Goal: Task Accomplishment & Management: Use online tool/utility

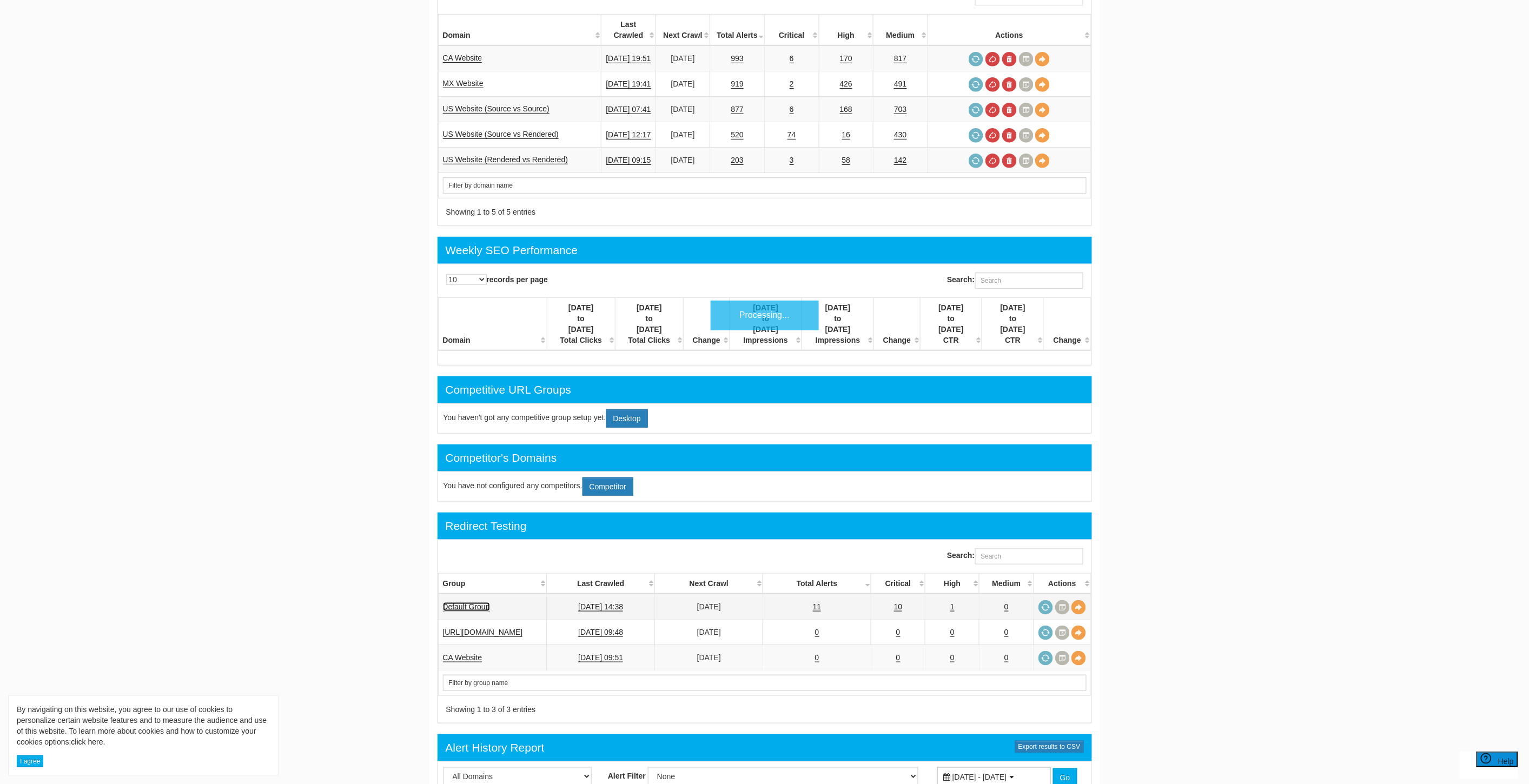
click at [461, 602] on link "Default Group" at bounding box center [467, 607] width 47 height 9
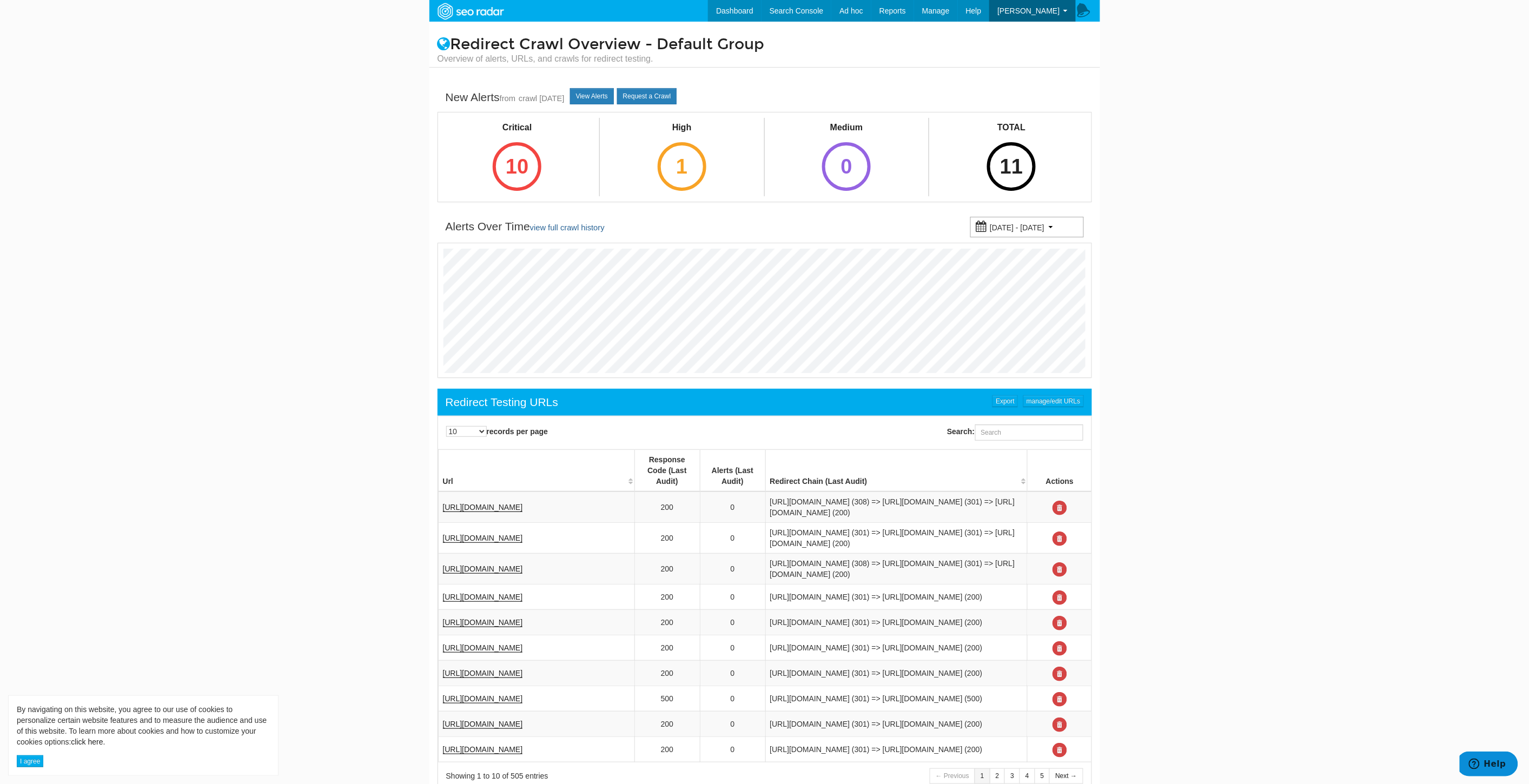
scroll to position [148, 0]
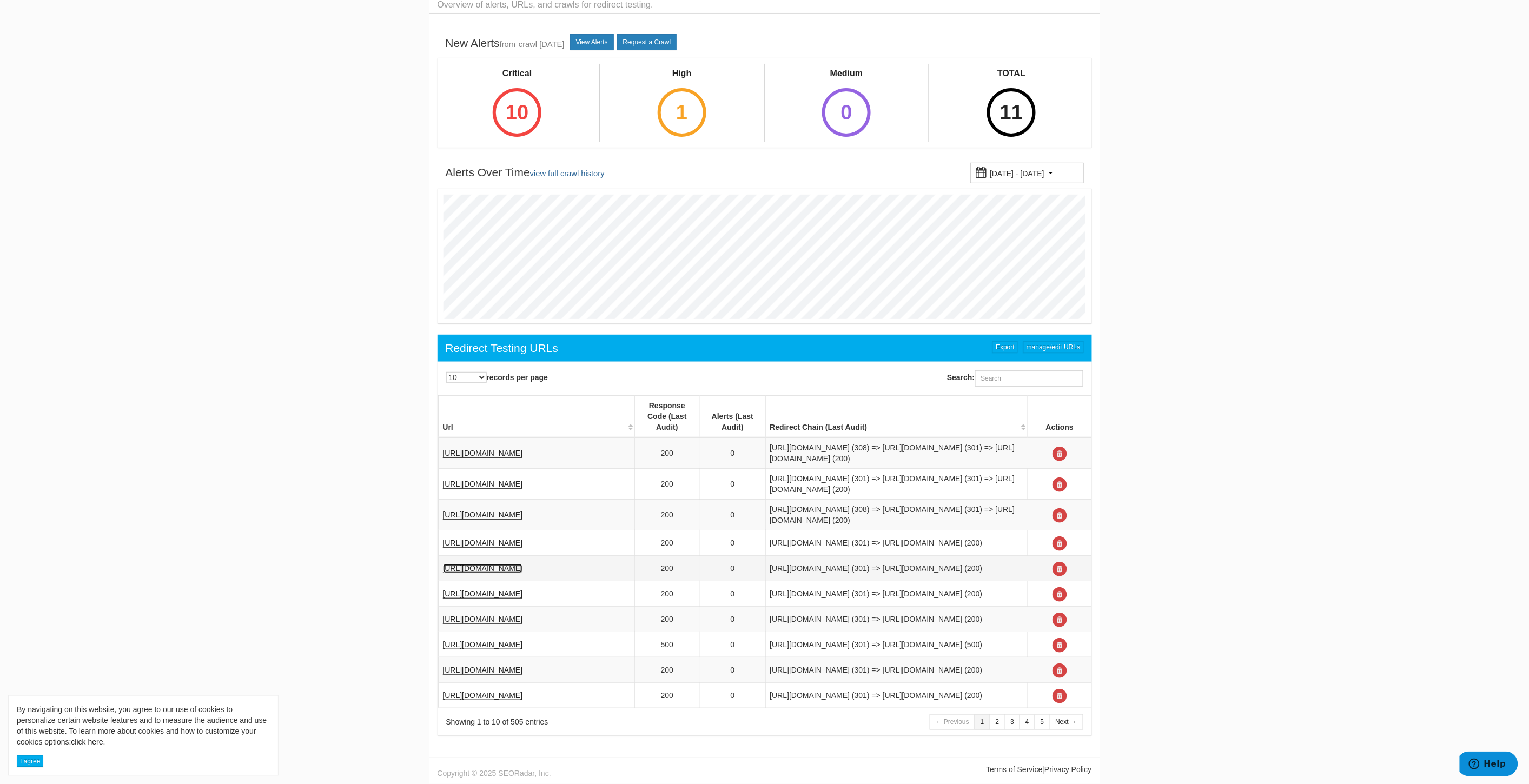
click at [523, 564] on link "https://www.underarmour.com/en-us/c/accessories-mask-gaiters/" at bounding box center [483, 568] width 80 height 9
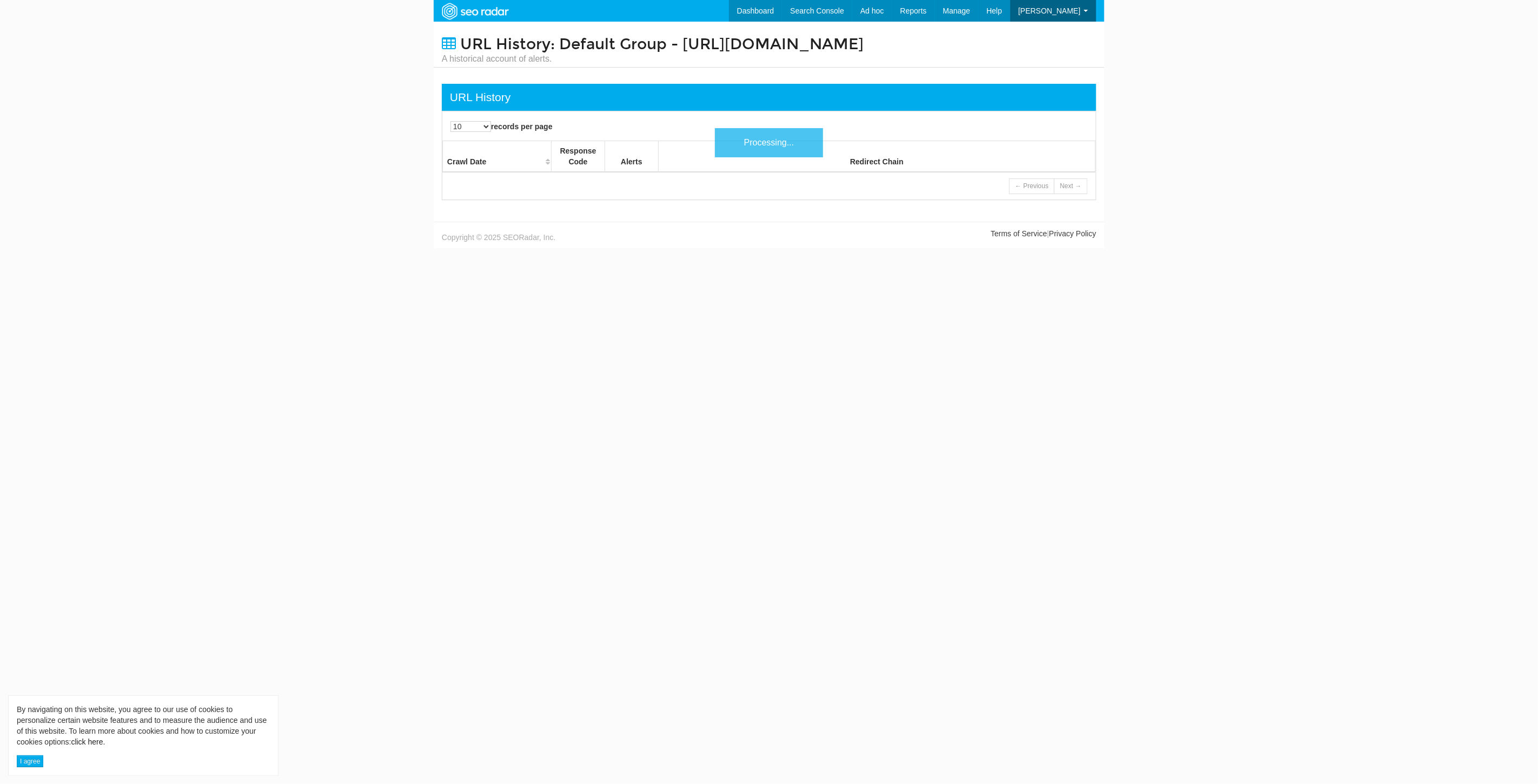
scroll to position [43, 0]
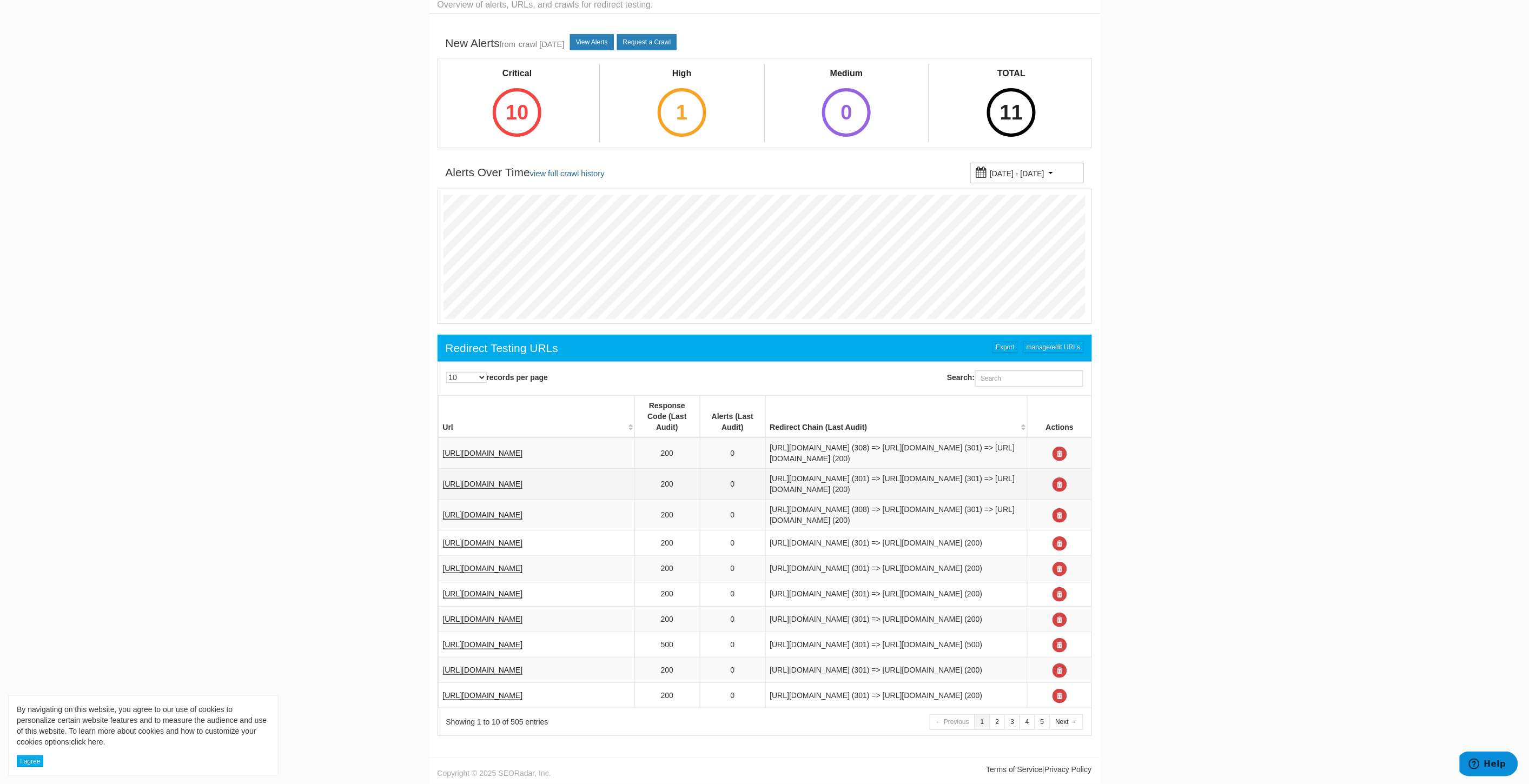
scroll to position [148, 0]
drag, startPoint x: 530, startPoint y: 576, endPoint x: 440, endPoint y: 561, distance: 91.2
click at [440, 607] on td "[URL][DOMAIN_NAME]" at bounding box center [536, 619] width 197 height 26
copy link "[URL][DOMAIN_NAME]"
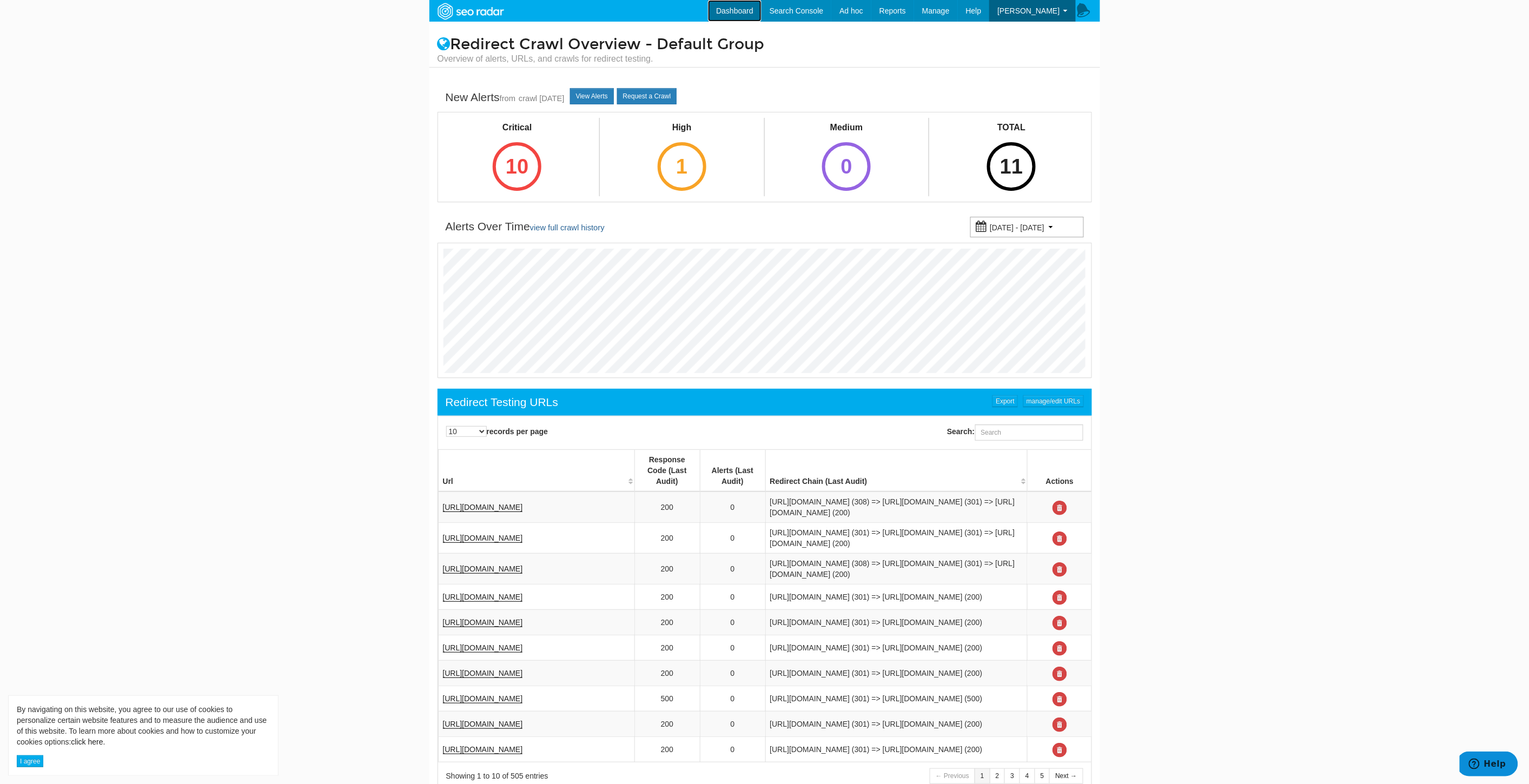
click at [752, 7] on link "Dashboard" at bounding box center [735, 10] width 54 height 21
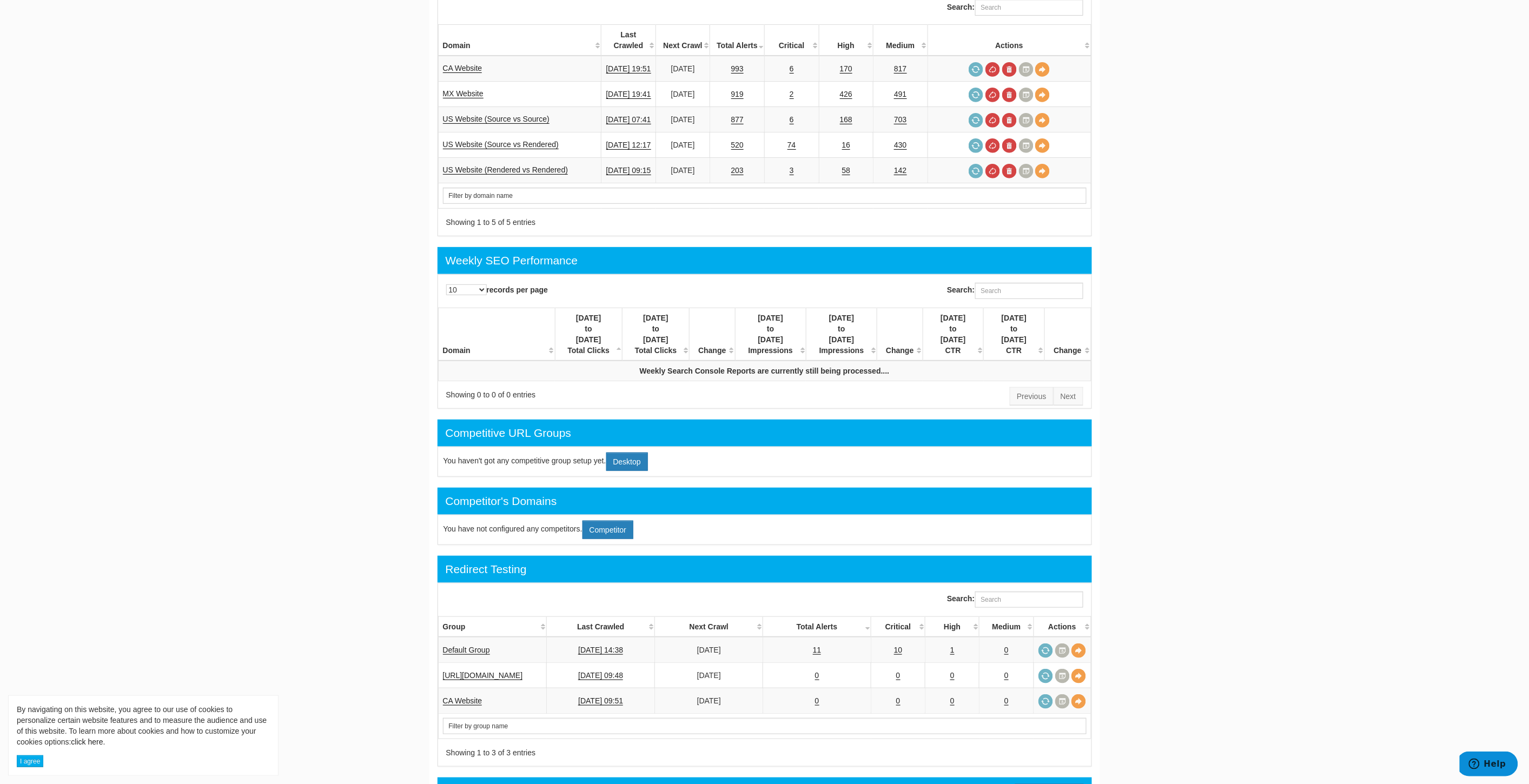
scroll to position [180, 0]
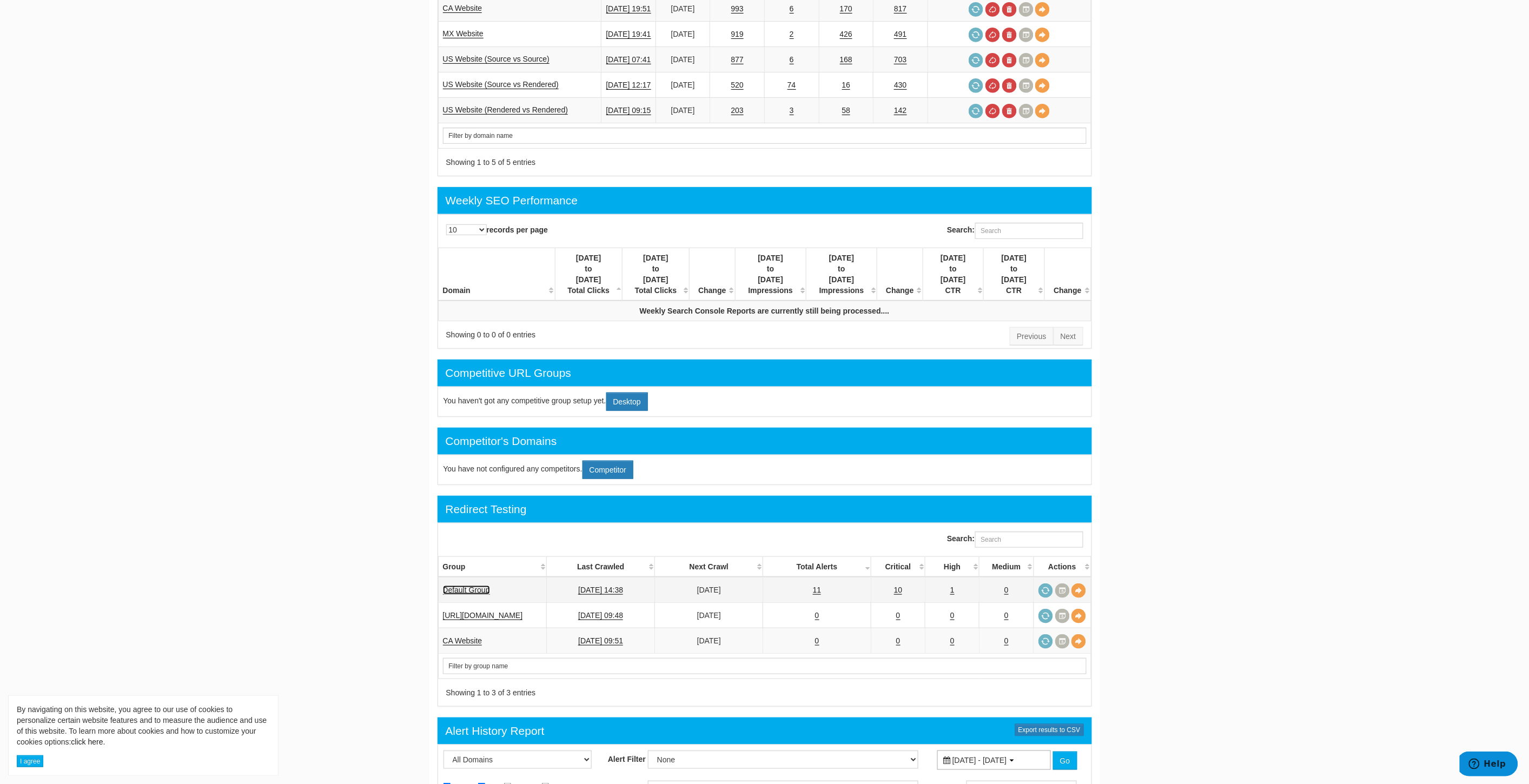
click at [476, 585] on link "Default Group" at bounding box center [467, 590] width 47 height 9
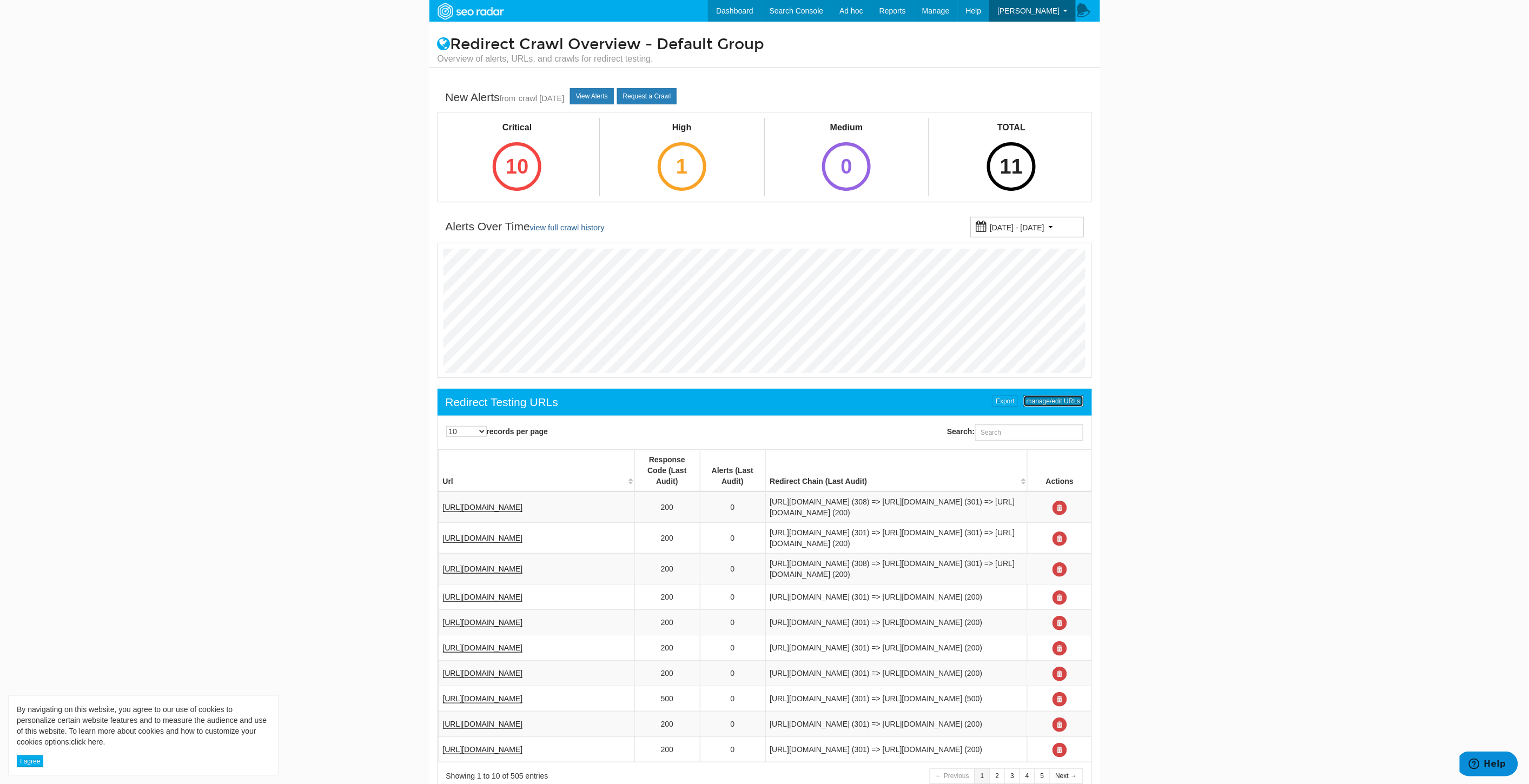
click at [1046, 404] on link "manage/edit URLs" at bounding box center [1053, 401] width 60 height 12
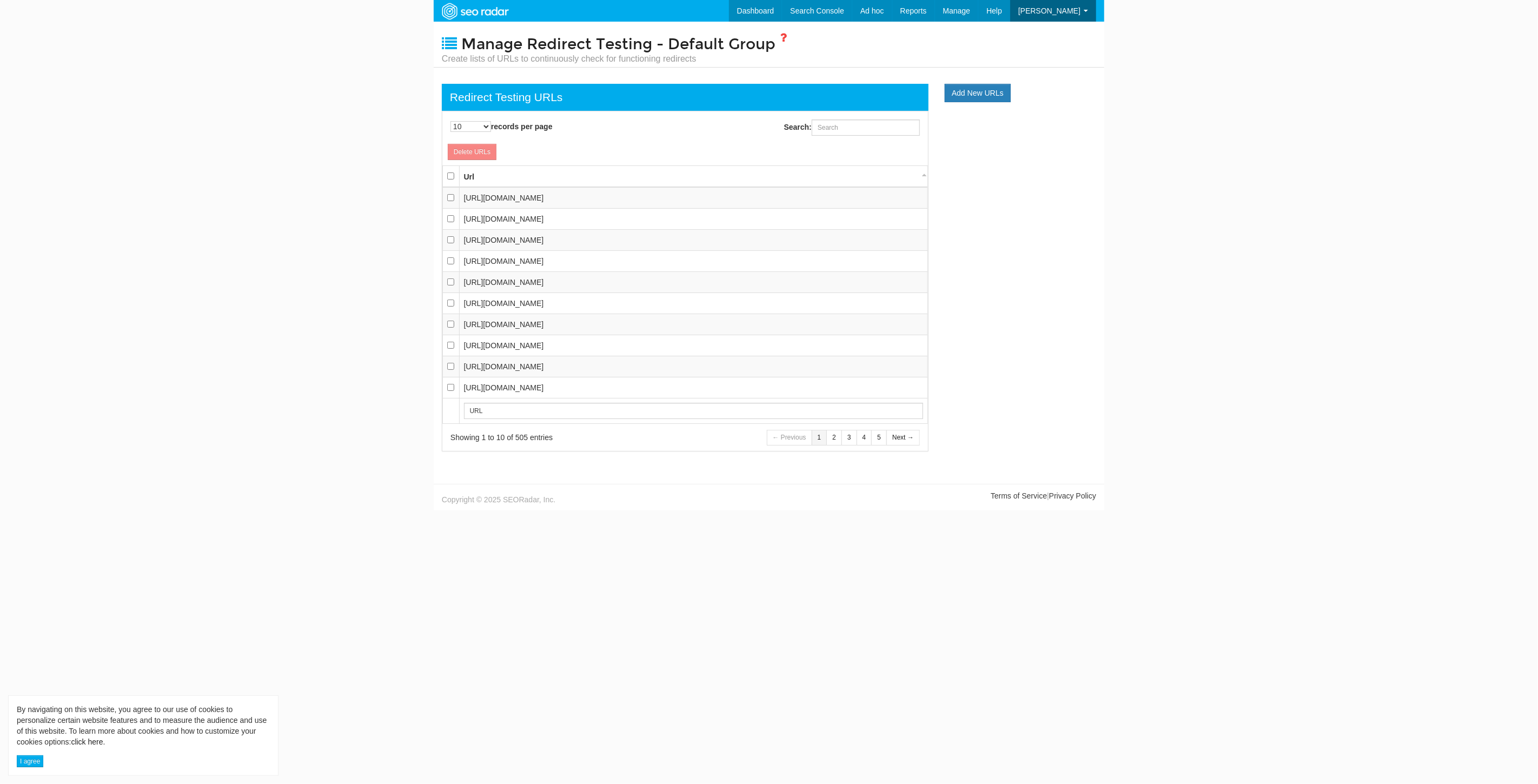
scroll to position [11, 0]
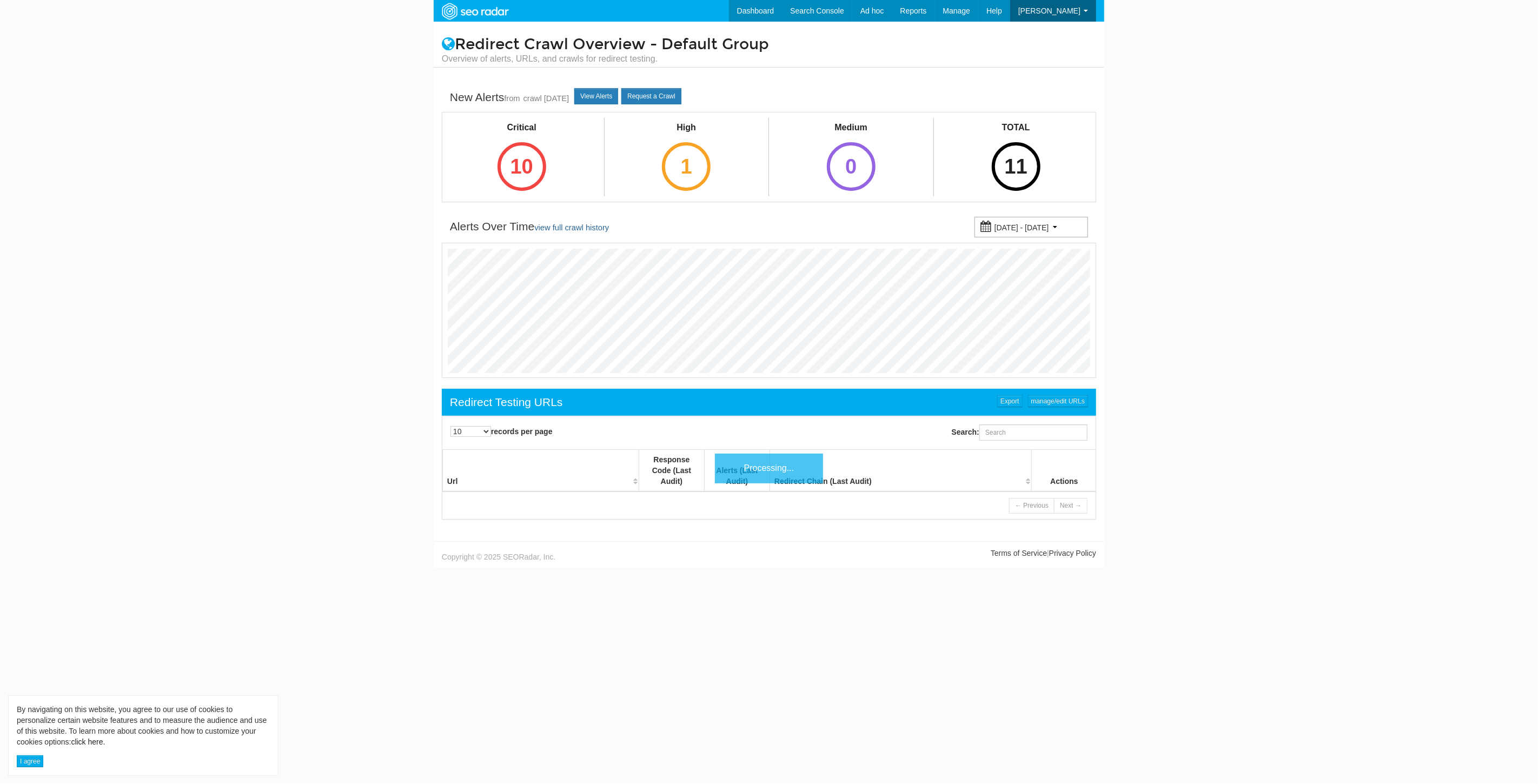
scroll to position [43, 0]
drag, startPoint x: 759, startPoint y: 1, endPoint x: 757, endPoint y: 7, distance: 6.3
click at [758, 3] on link "Dashboard" at bounding box center [739, 10] width 54 height 21
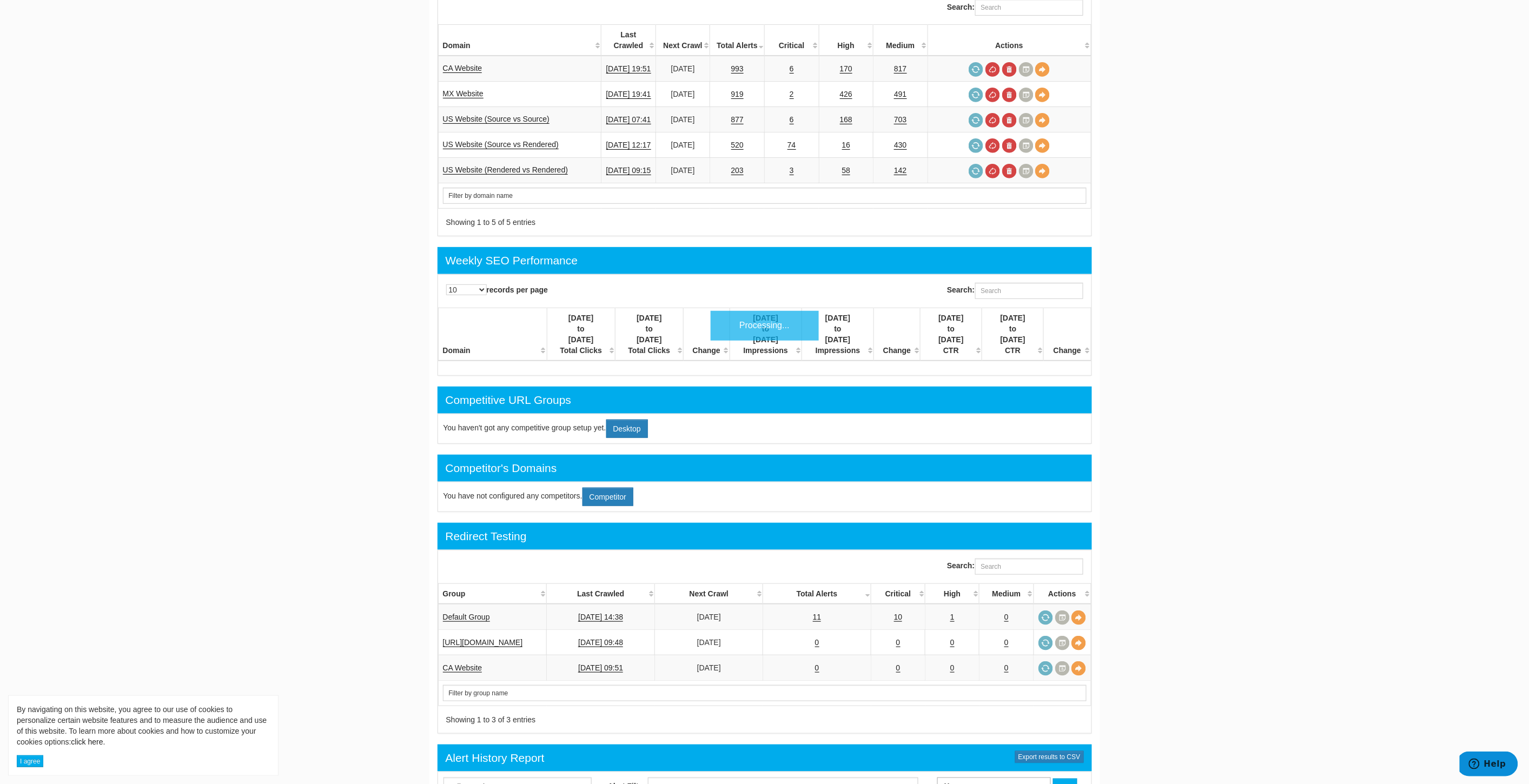
scroll to position [180, 0]
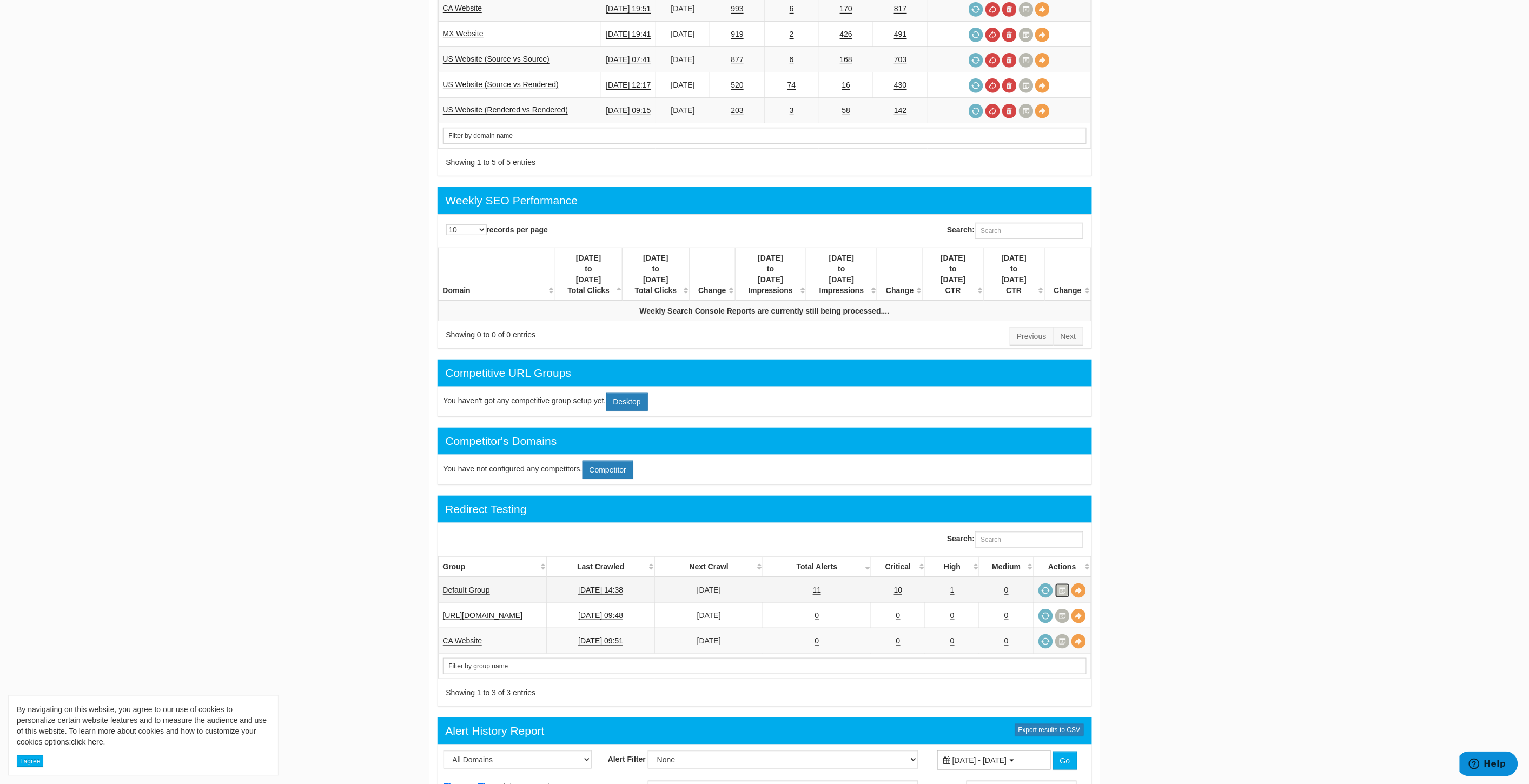
click at [1064, 584] on link at bounding box center [1062, 591] width 15 height 15
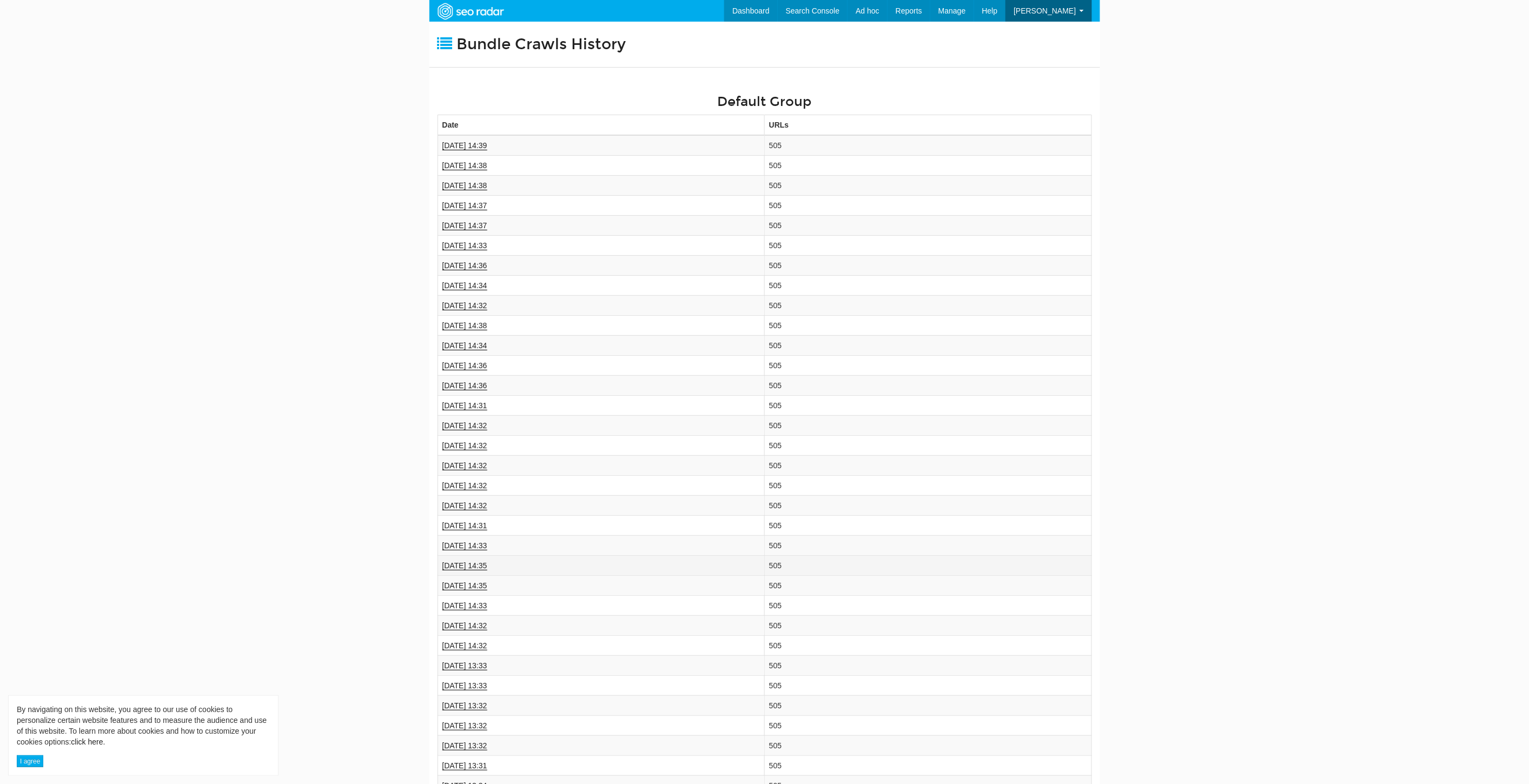
scroll to position [43, 0]
click at [467, 142] on link "09/03/2025 14:39" at bounding box center [465, 146] width 45 height 9
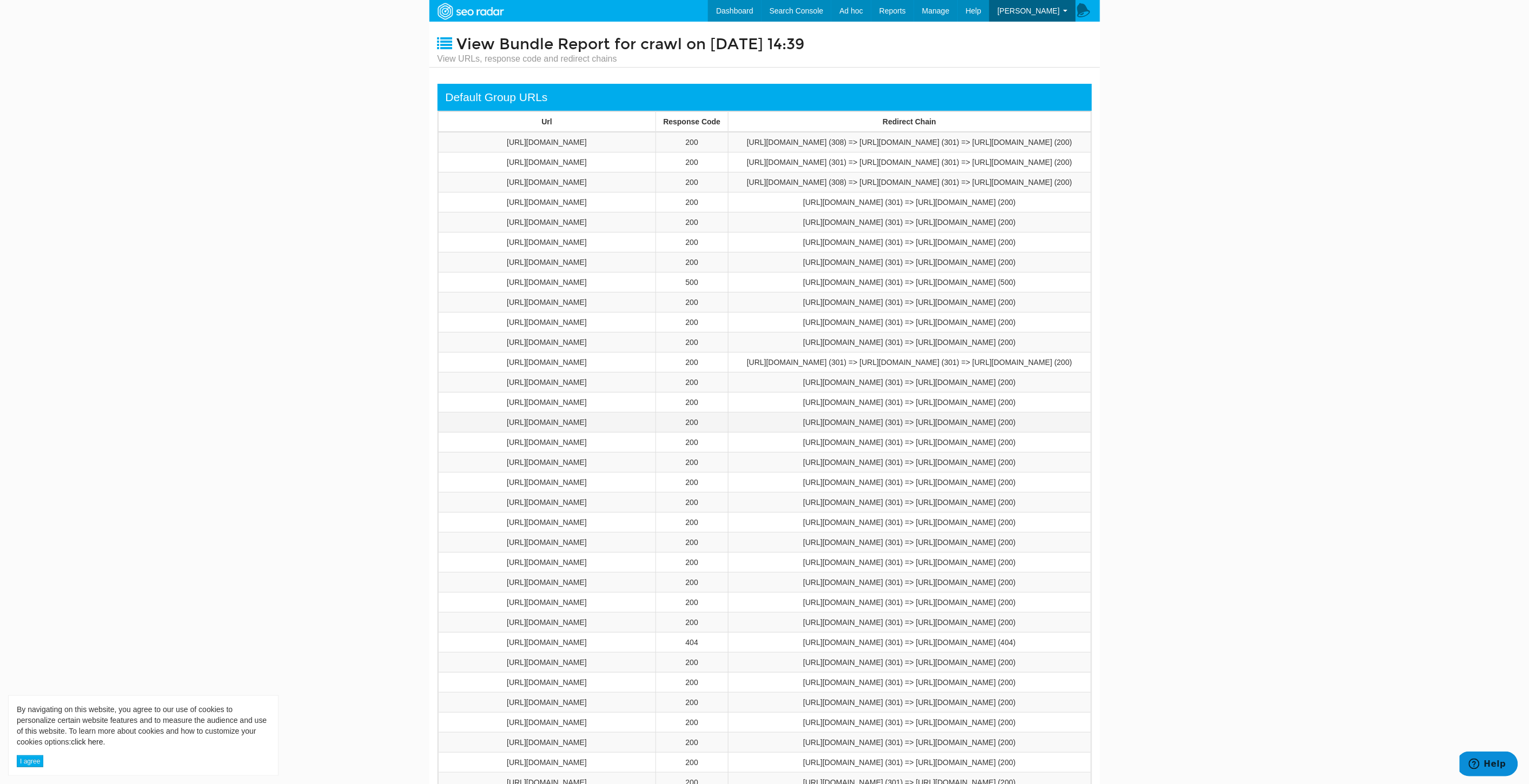
scroll to position [60, 0]
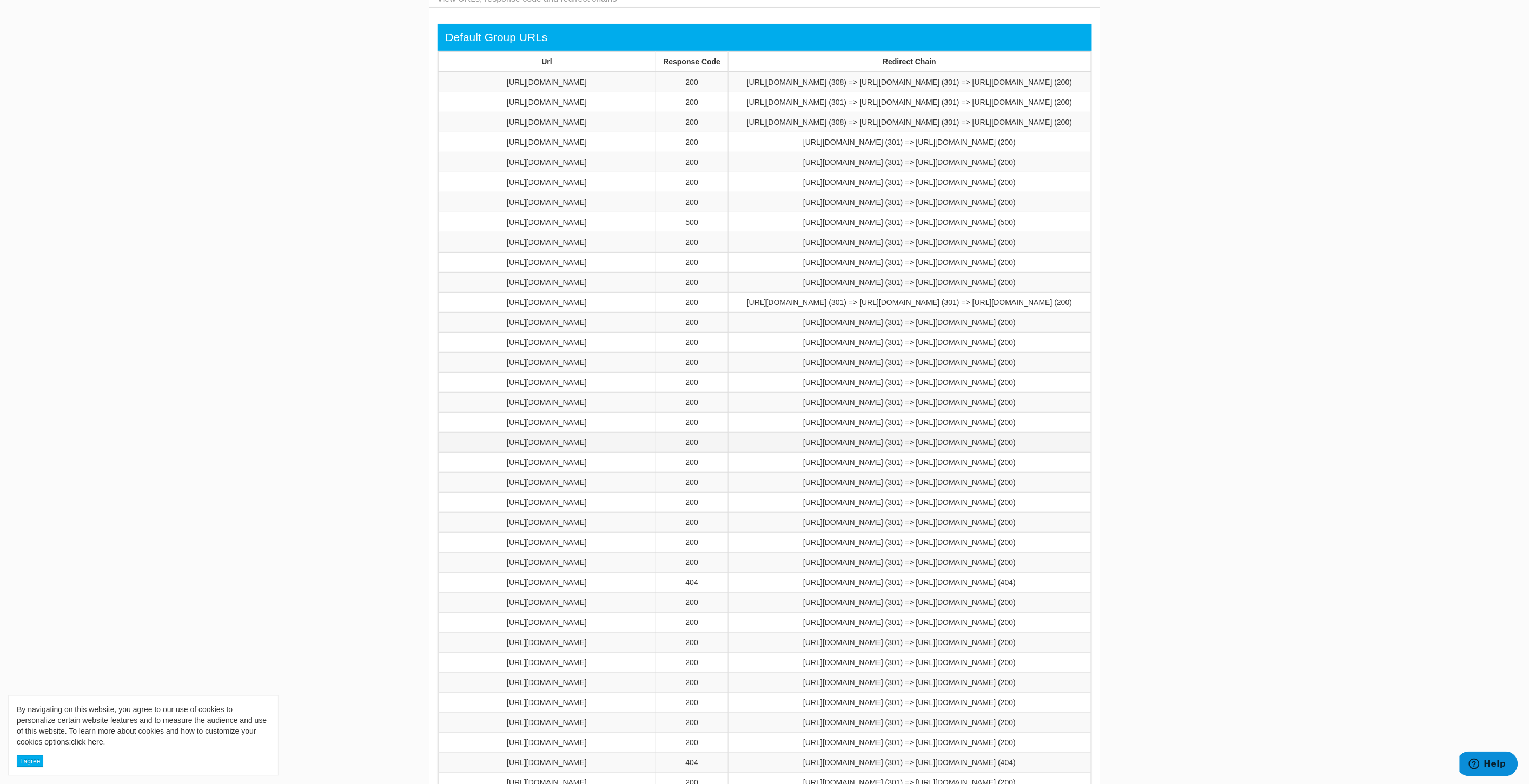
drag, startPoint x: 645, startPoint y: 618, endPoint x: 443, endPoint y: 626, distance: 202.2
click at [443, 453] on td "[URL][DOMAIN_NAME]" at bounding box center [546, 442] width 217 height 20
copy td "[URL][DOMAIN_NAME]"
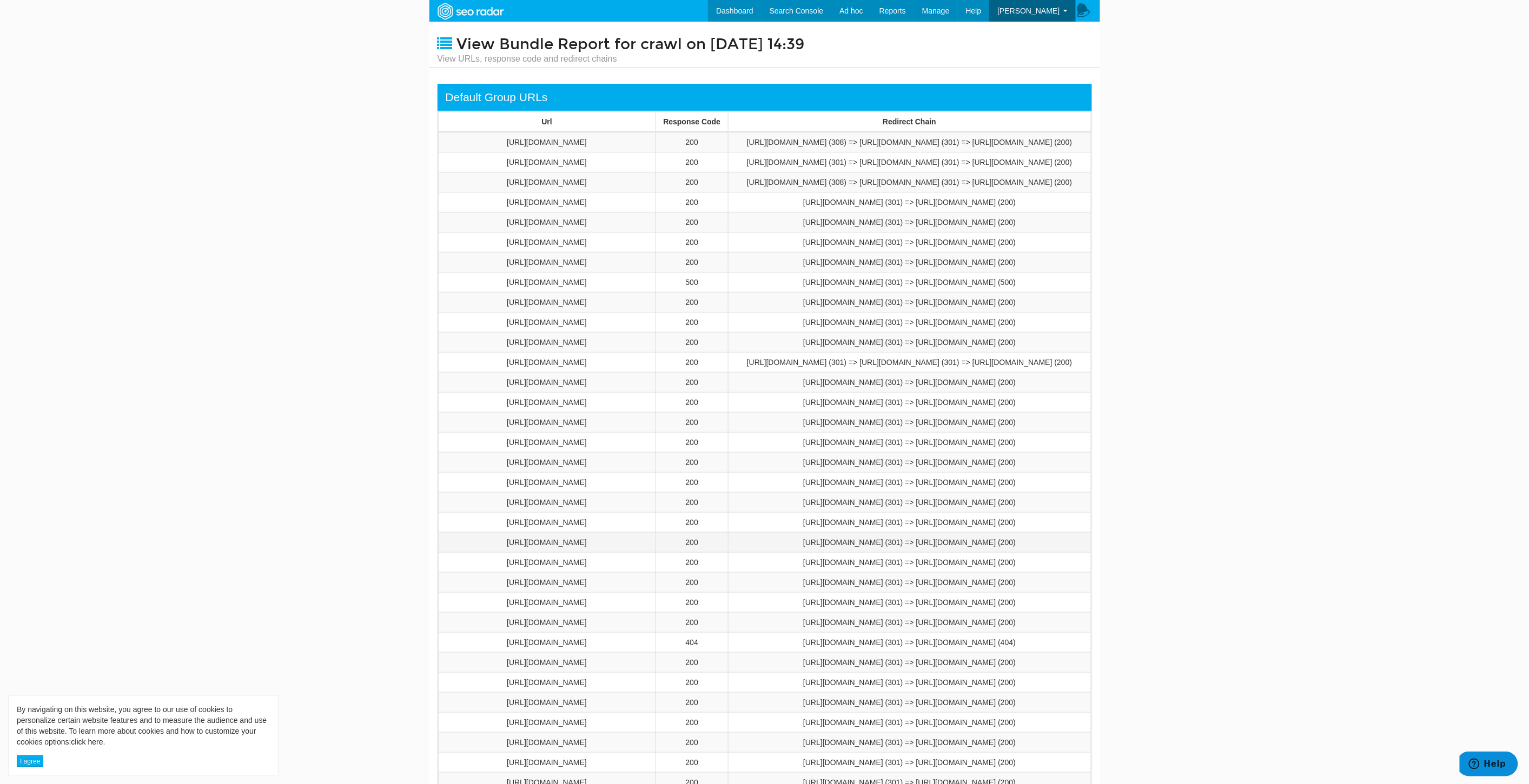
scroll to position [120, 0]
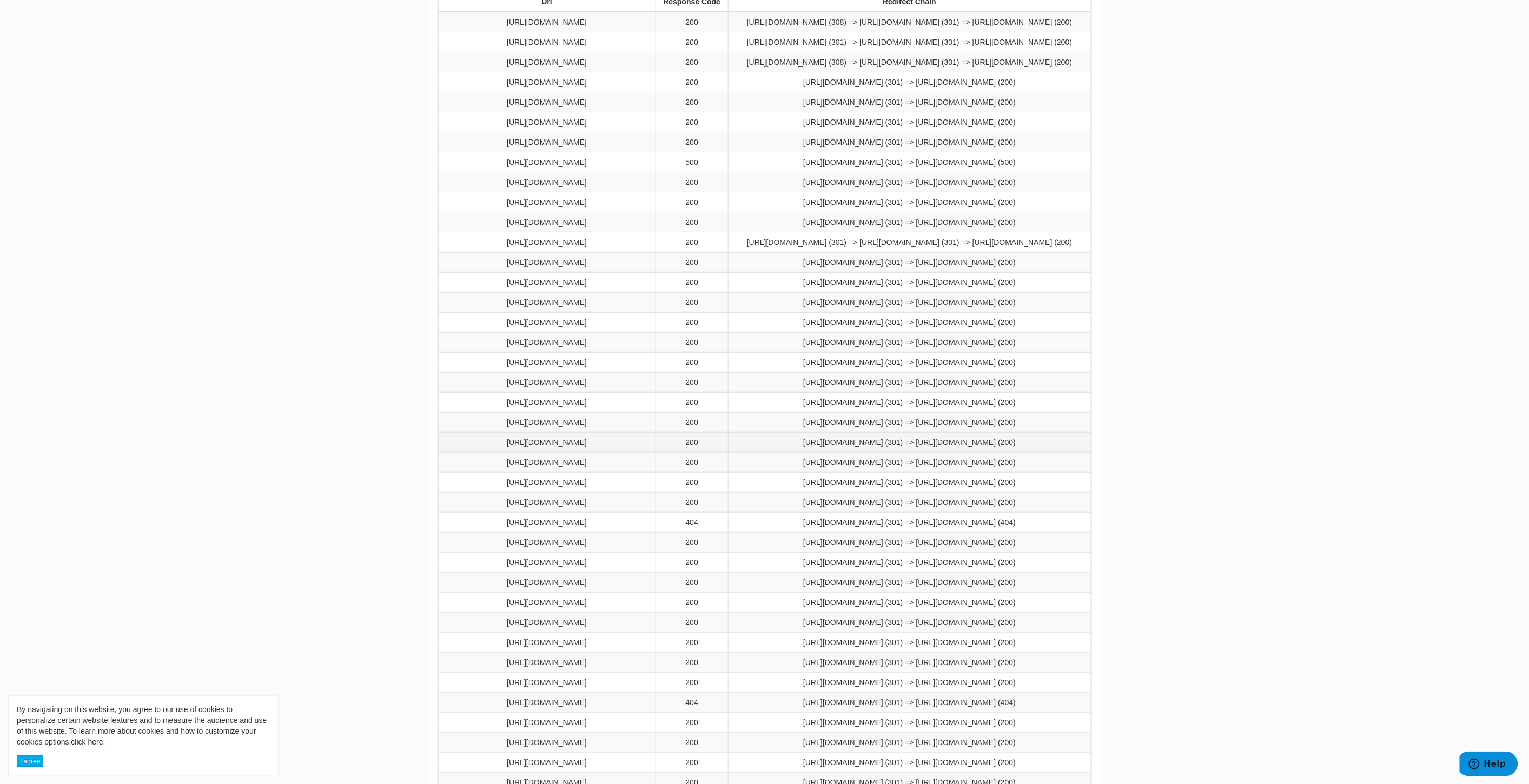
drag, startPoint x: 645, startPoint y: 652, endPoint x: 449, endPoint y: 657, distance: 196.1
click at [449, 453] on td "[URL][DOMAIN_NAME]" at bounding box center [546, 442] width 217 height 20
copy td "[URL][DOMAIN_NAME]"
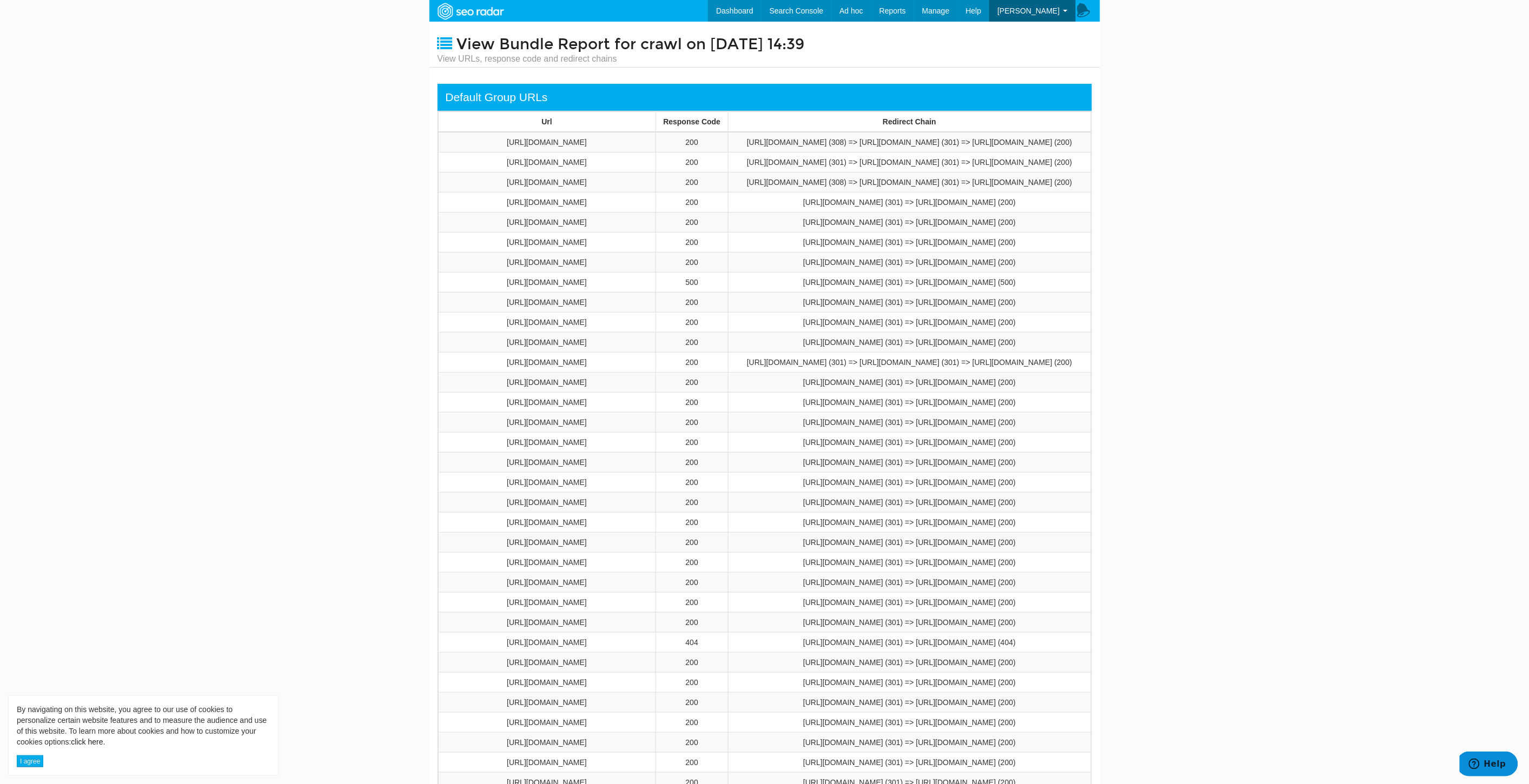
click at [805, 42] on span "View Bundle Report for crawl on [DATE] 14:39" at bounding box center [631, 44] width 347 height 18
drag, startPoint x: 831, startPoint y: 46, endPoint x: 839, endPoint y: 48, distance: 8.2
click at [839, 48] on div "View Bundle Report for crawl on [DATE] 14:39 View URLs, response code and redir…" at bounding box center [764, 44] width 671 height 46
click at [1048, 15] on link "[PERSON_NAME]" at bounding box center [1031, 10] width 86 height 21
click at [1010, 29] on link "Profile" at bounding box center [1032, 32] width 85 height 14
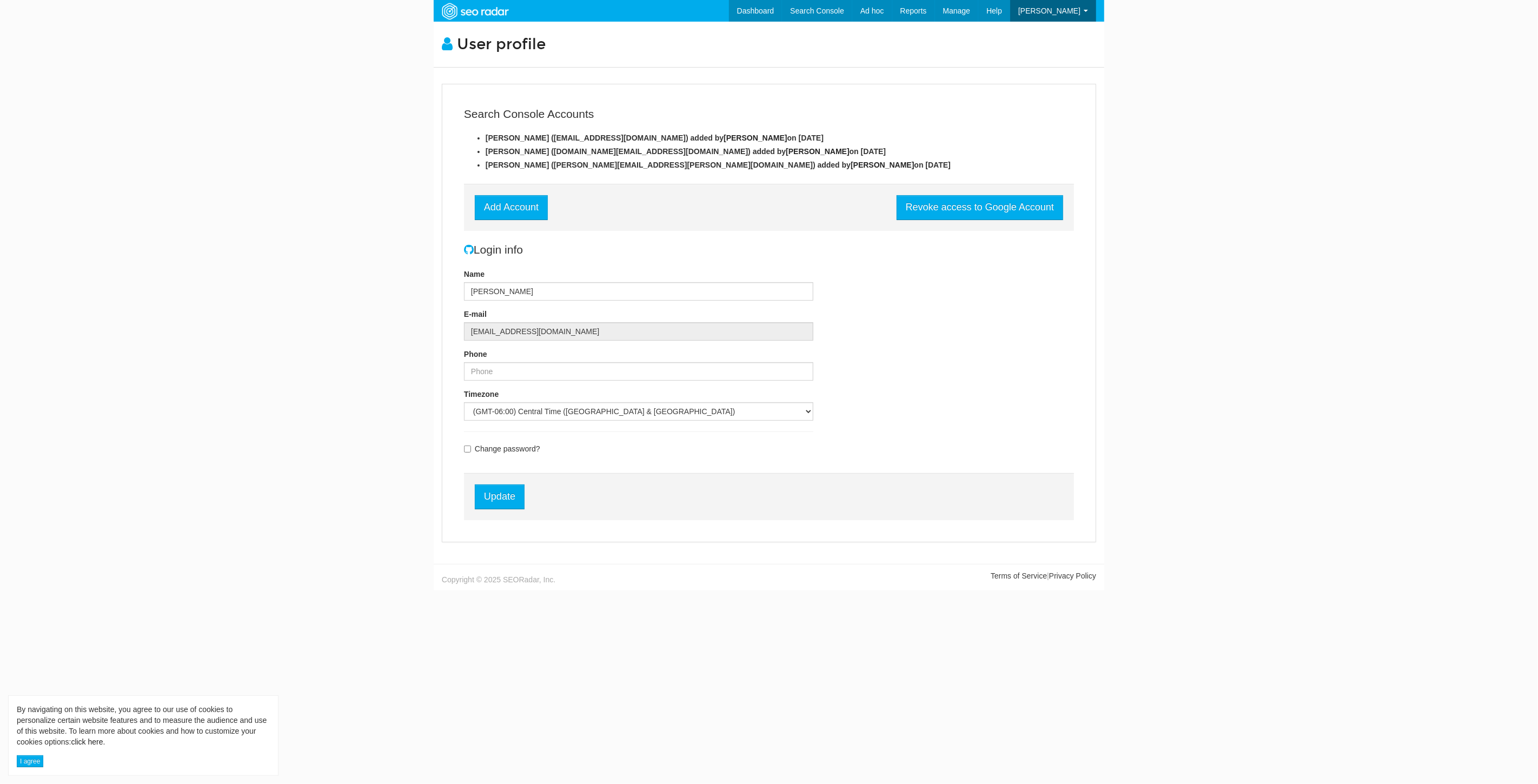
scroll to position [43, 0]
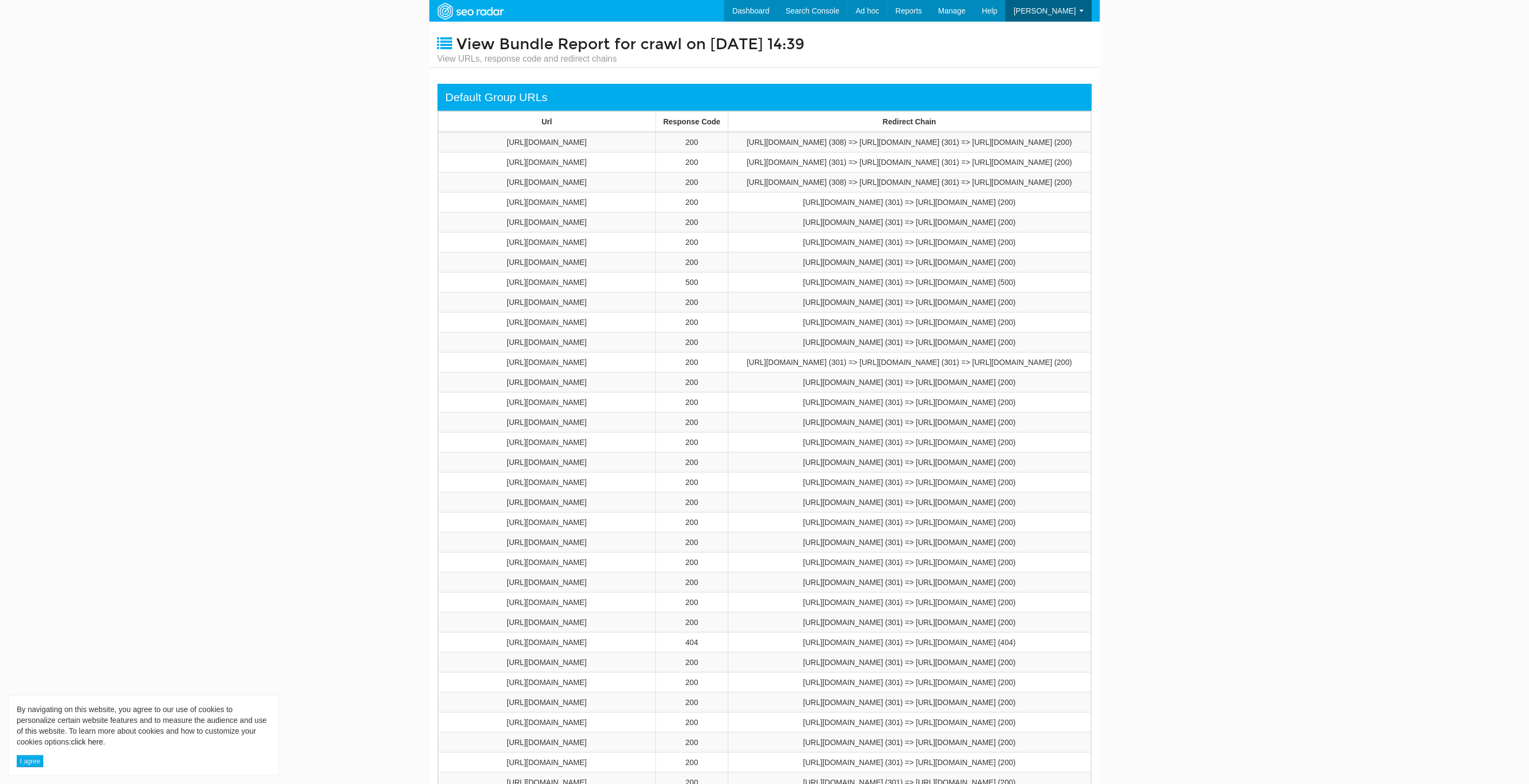
scroll to position [43, 0]
click at [950, 73] on link "Redirect Testing" at bounding box center [913, 74] width 88 height 14
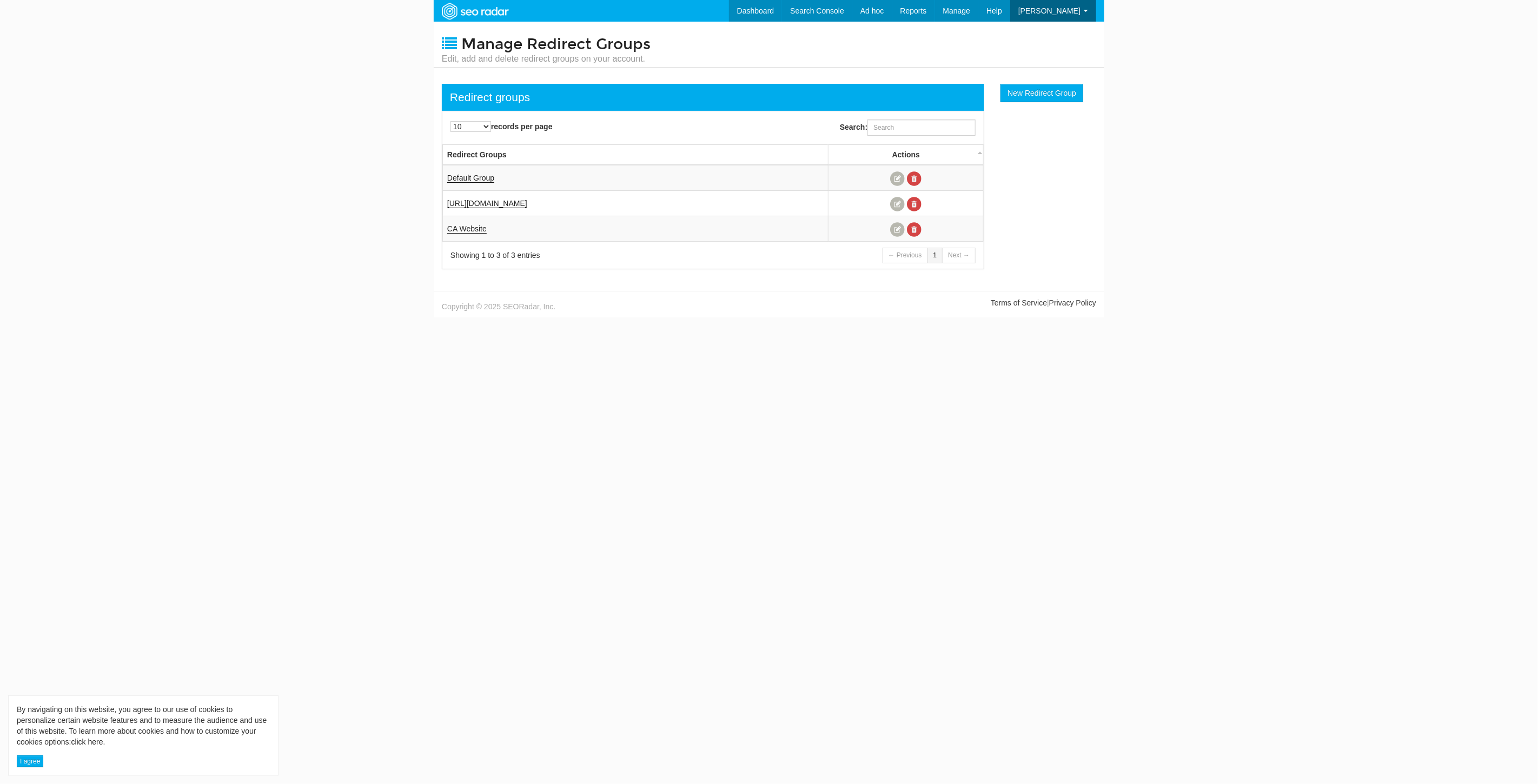
scroll to position [43, 0]
click at [477, 179] on link "Default Group" at bounding box center [470, 178] width 47 height 9
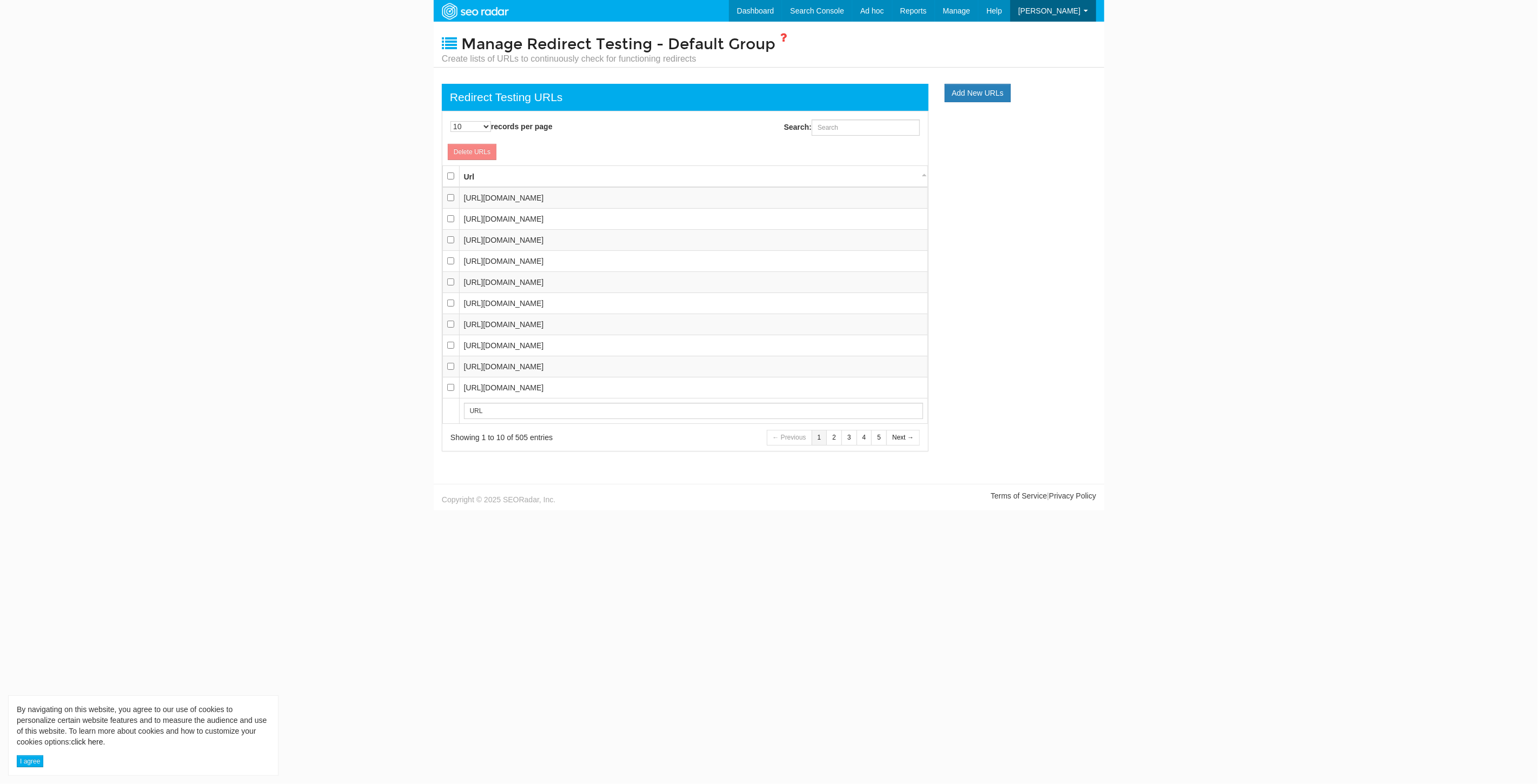
scroll to position [11, 0]
click at [766, 2] on link "Dashboard" at bounding box center [739, 10] width 54 height 21
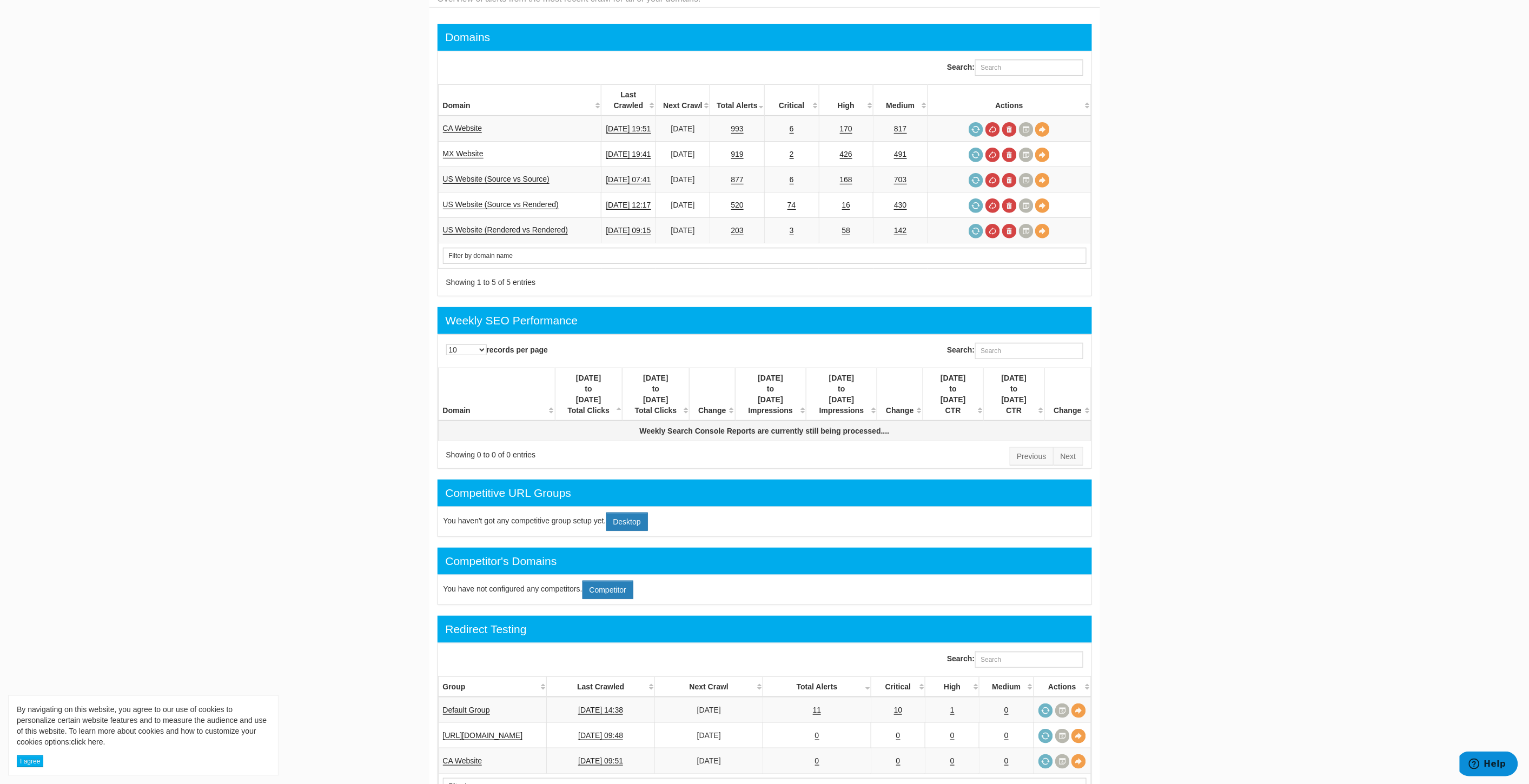
scroll to position [180, 0]
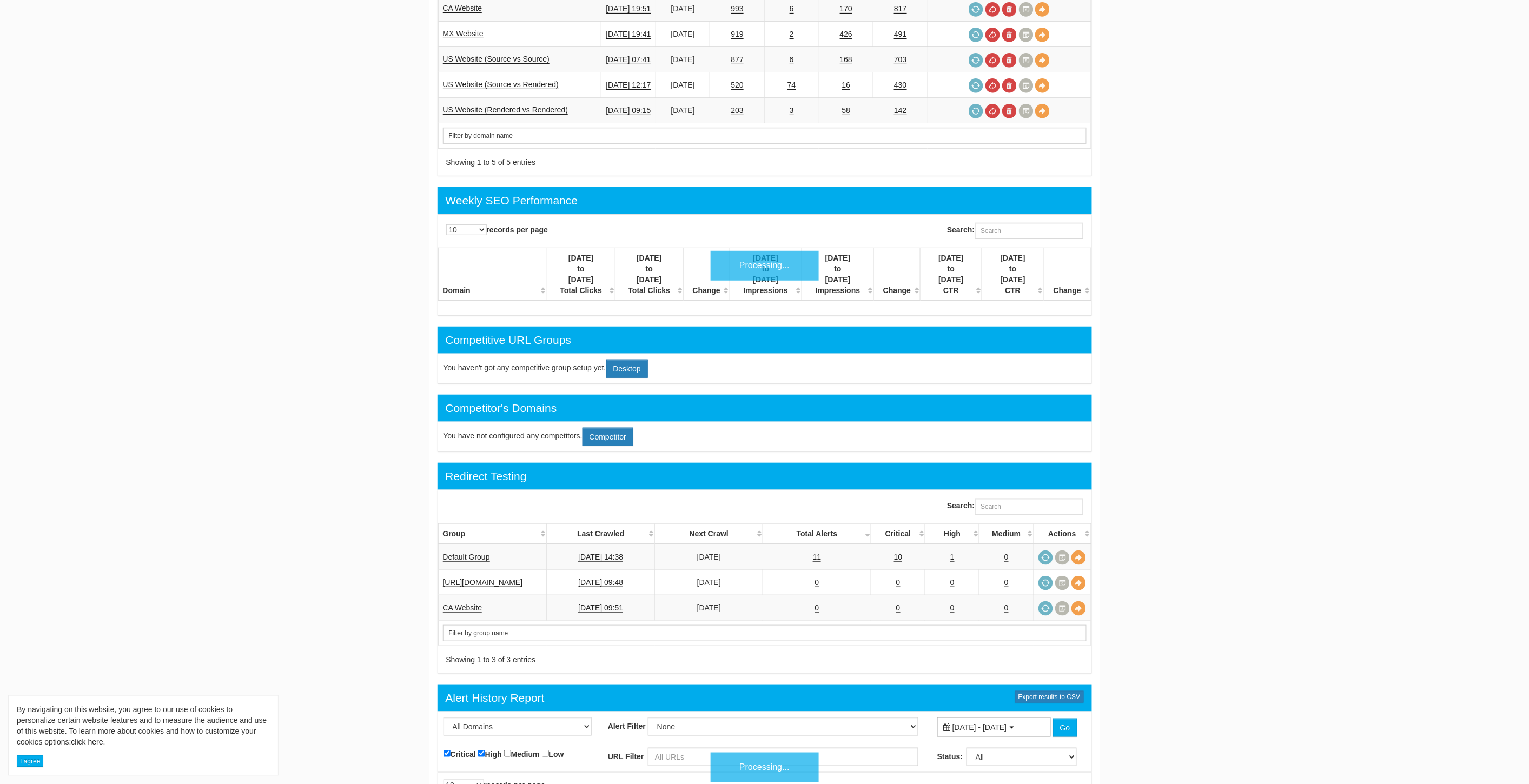
scroll to position [43, 0]
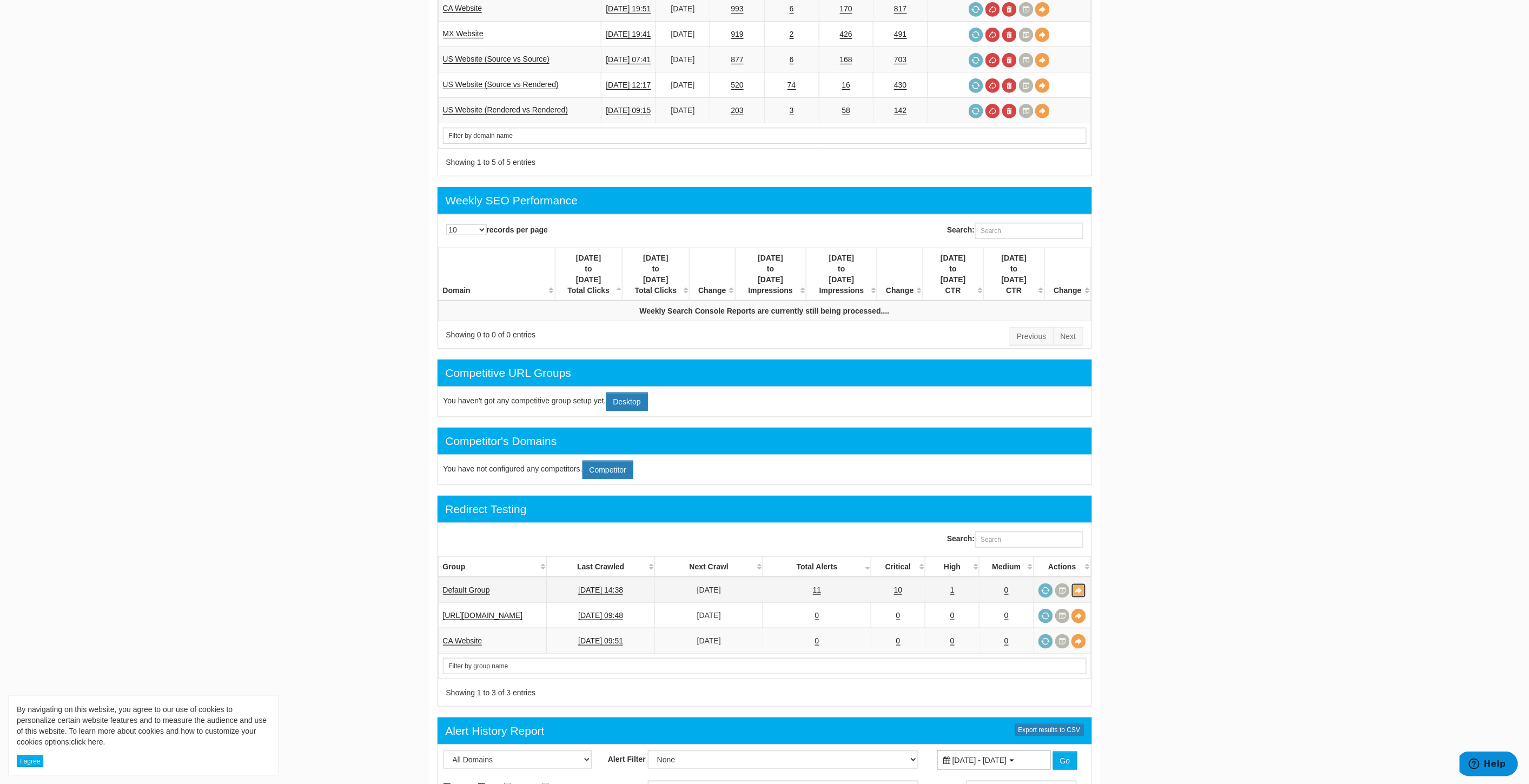
click at [1078, 584] on link at bounding box center [1078, 591] width 15 height 15
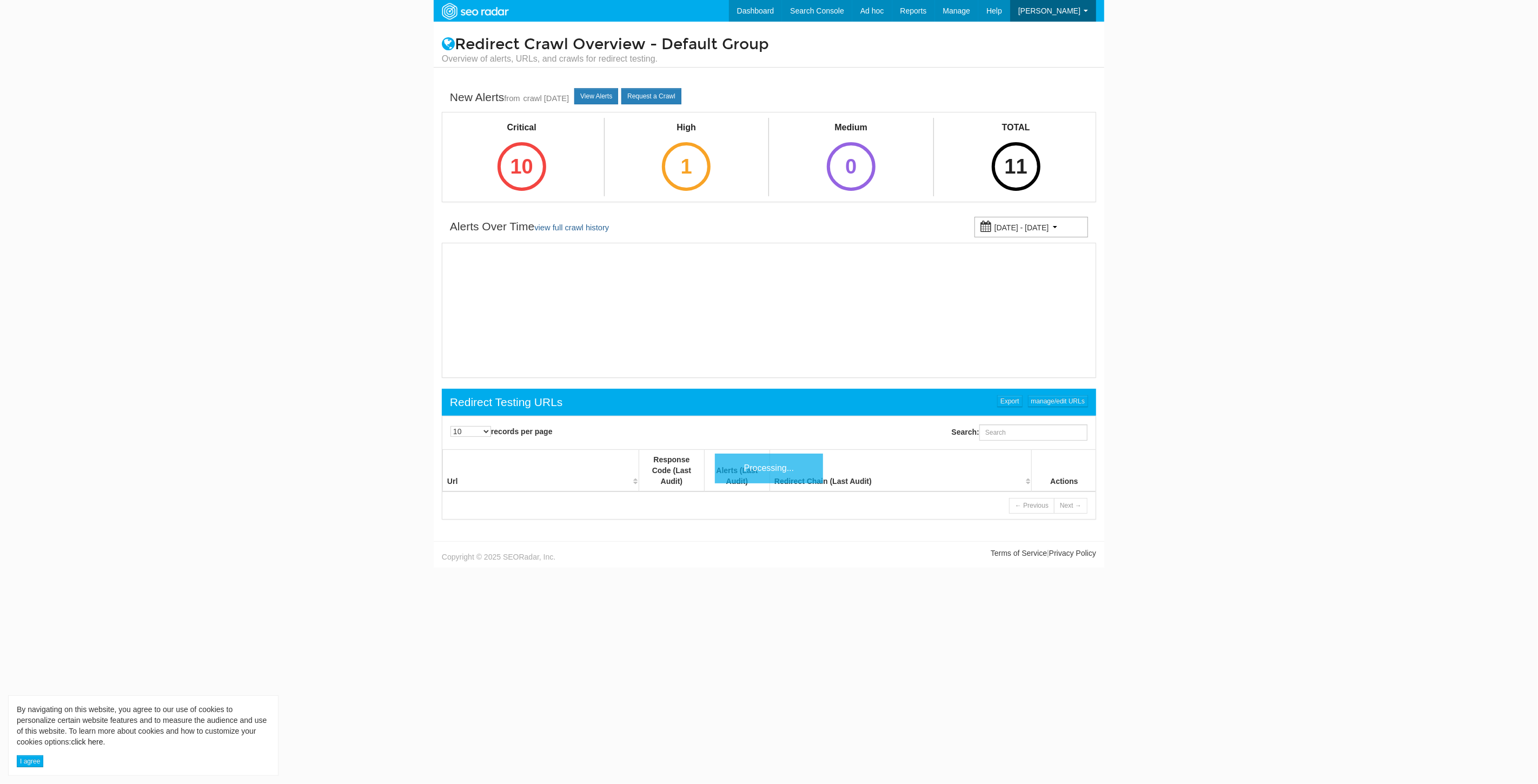
scroll to position [43, 0]
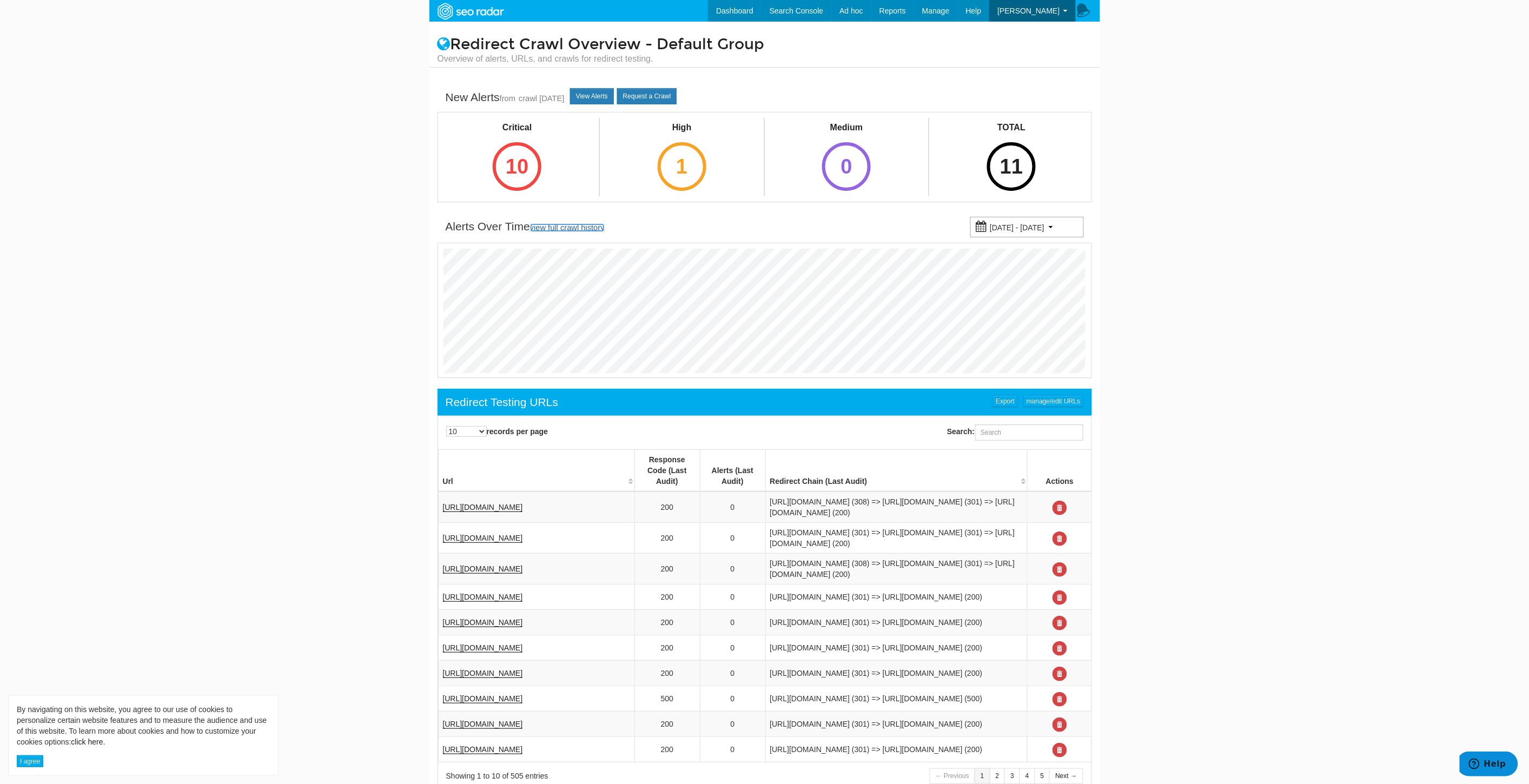
click at [586, 230] on link "view full crawl history" at bounding box center [567, 227] width 74 height 9
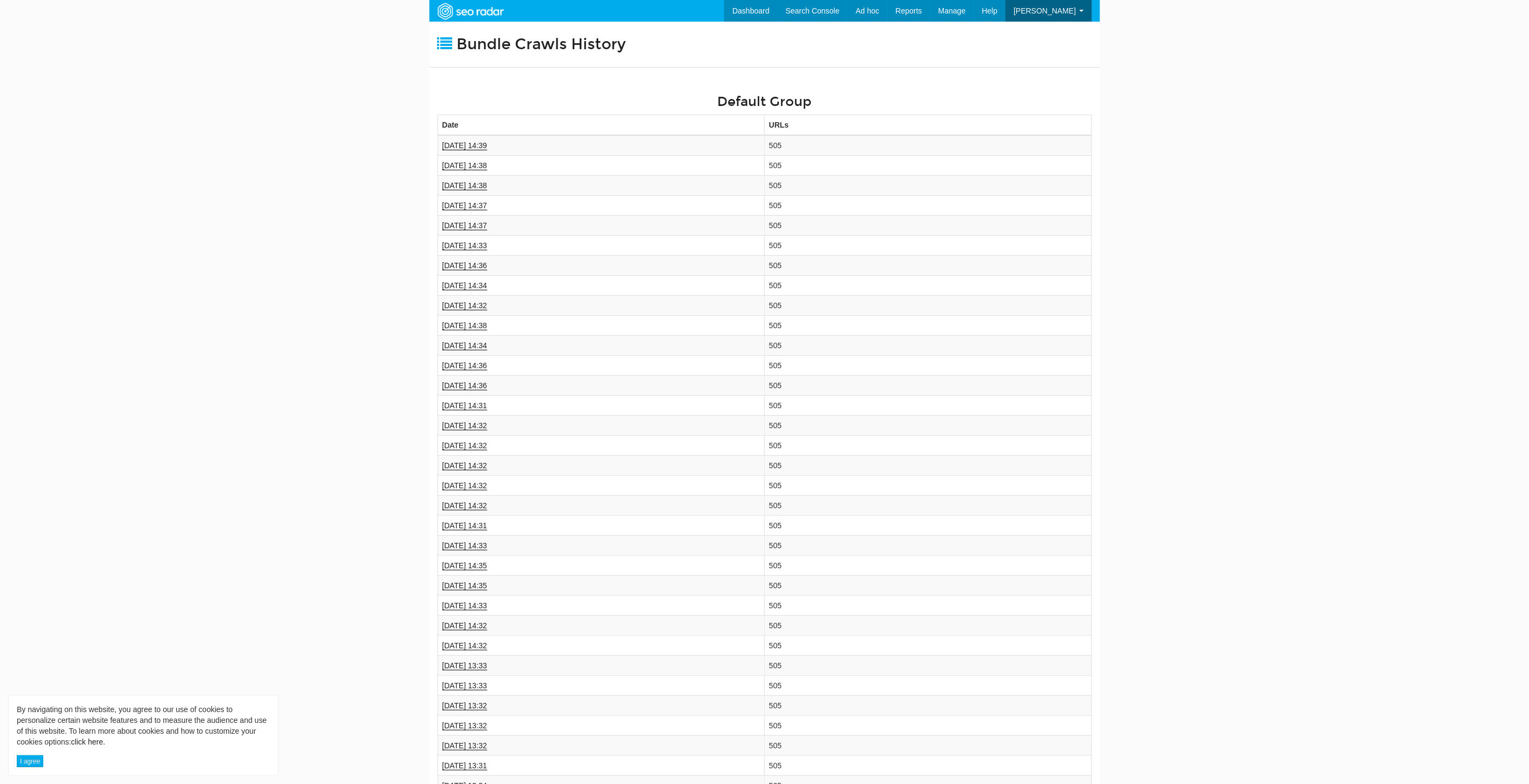
scroll to position [43, 0]
click at [1282, 213] on body "By navigating on this website, you agree to our use of cookies to personalize c…" at bounding box center [764, 392] width 1529 height 784
click at [746, 7] on link "Dashboard" at bounding box center [735, 10] width 54 height 21
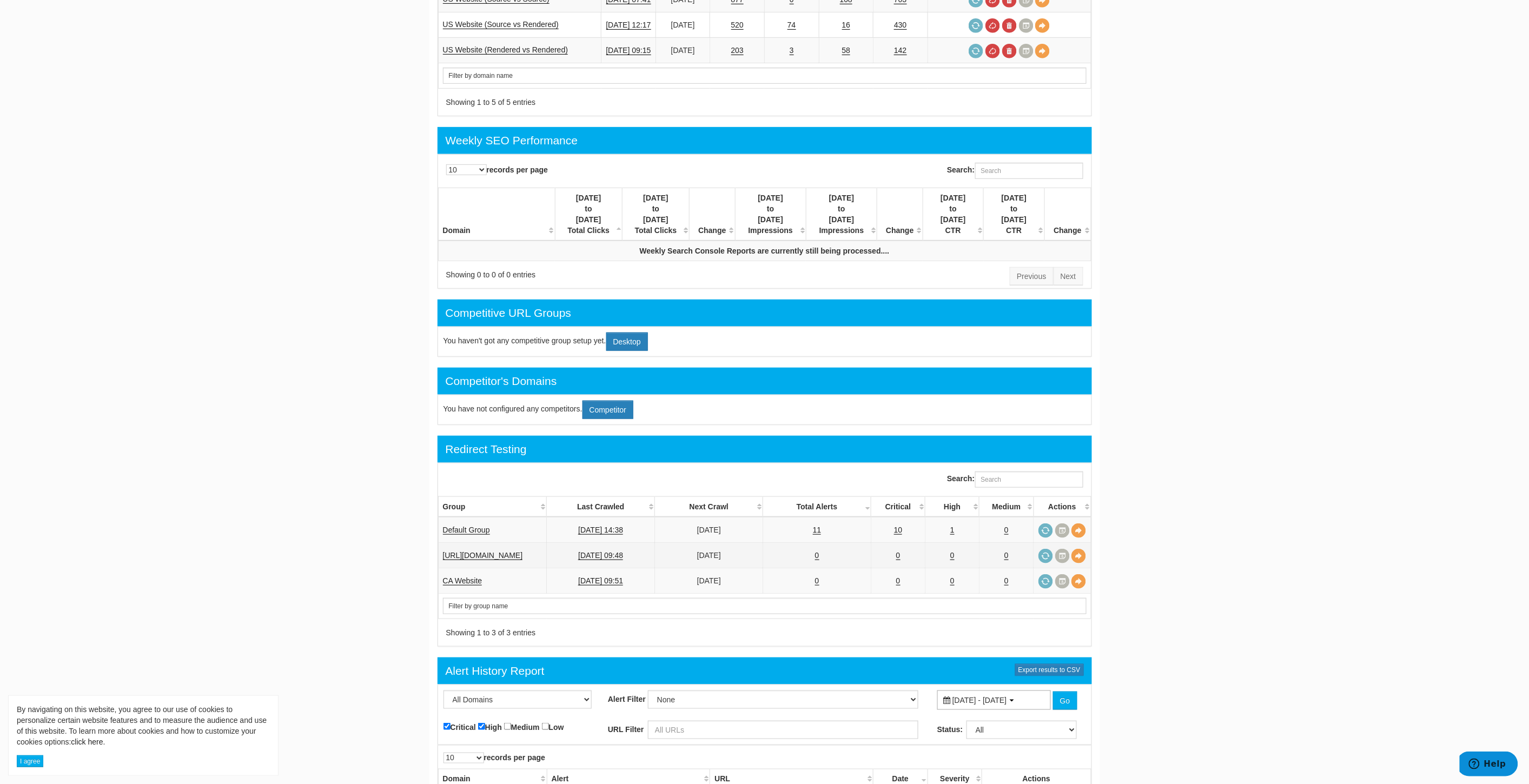
scroll to position [300, 0]
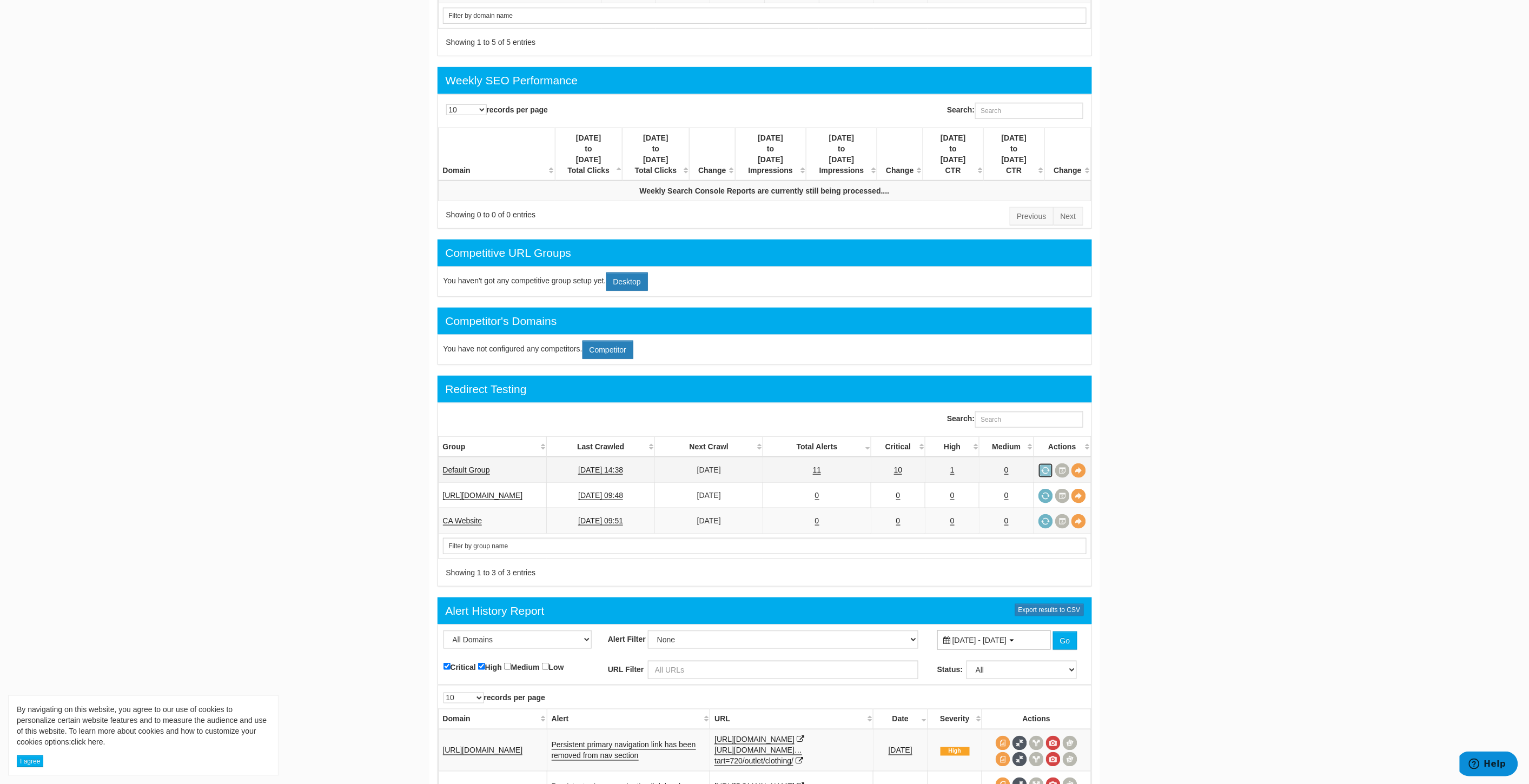
click at [1050, 463] on link at bounding box center [1045, 470] width 15 height 15
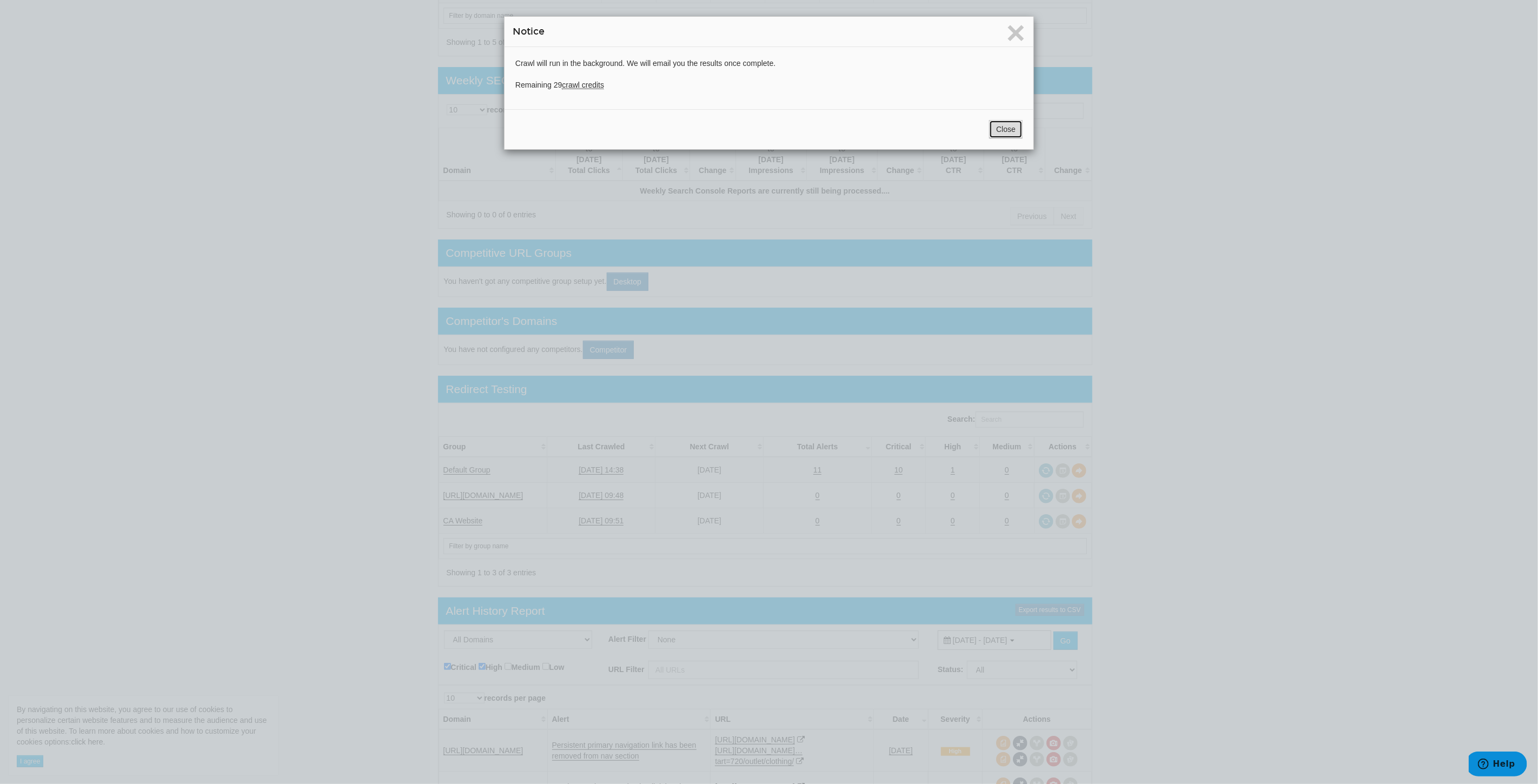
click at [1001, 125] on button "Close" at bounding box center [1006, 129] width 34 height 18
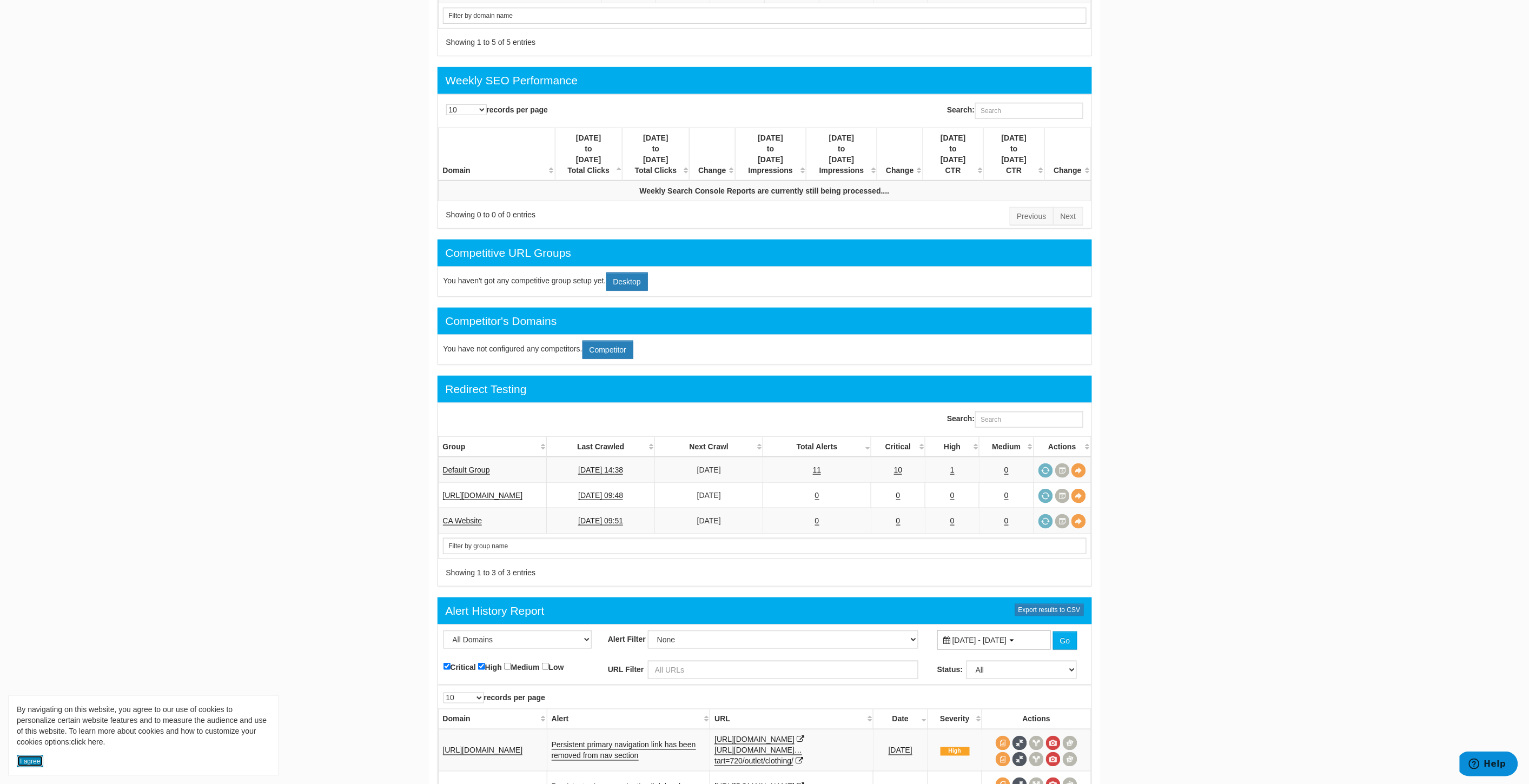
click at [38, 758] on button "I agree" at bounding box center [30, 761] width 27 height 12
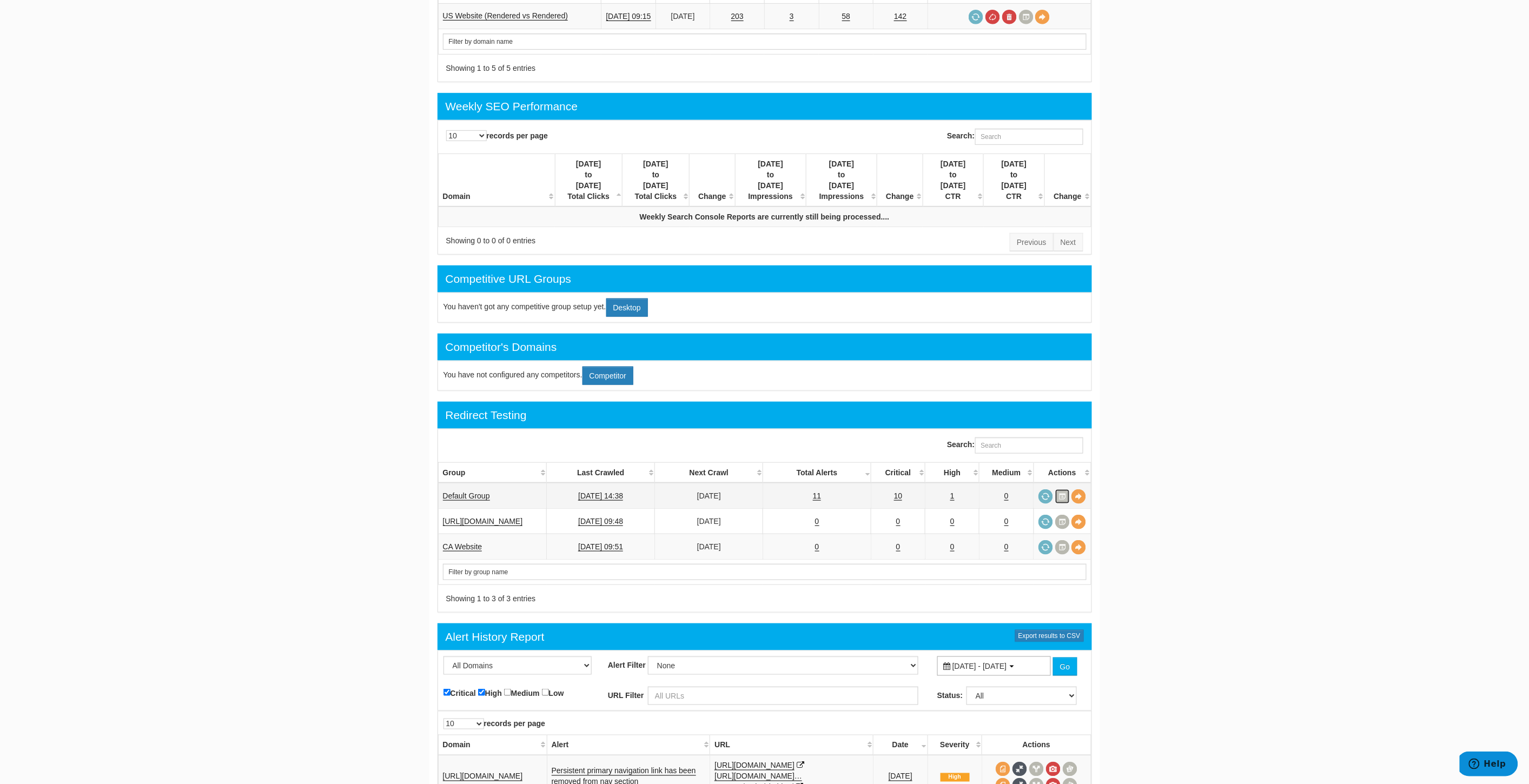
click at [1062, 490] on link at bounding box center [1062, 497] width 15 height 15
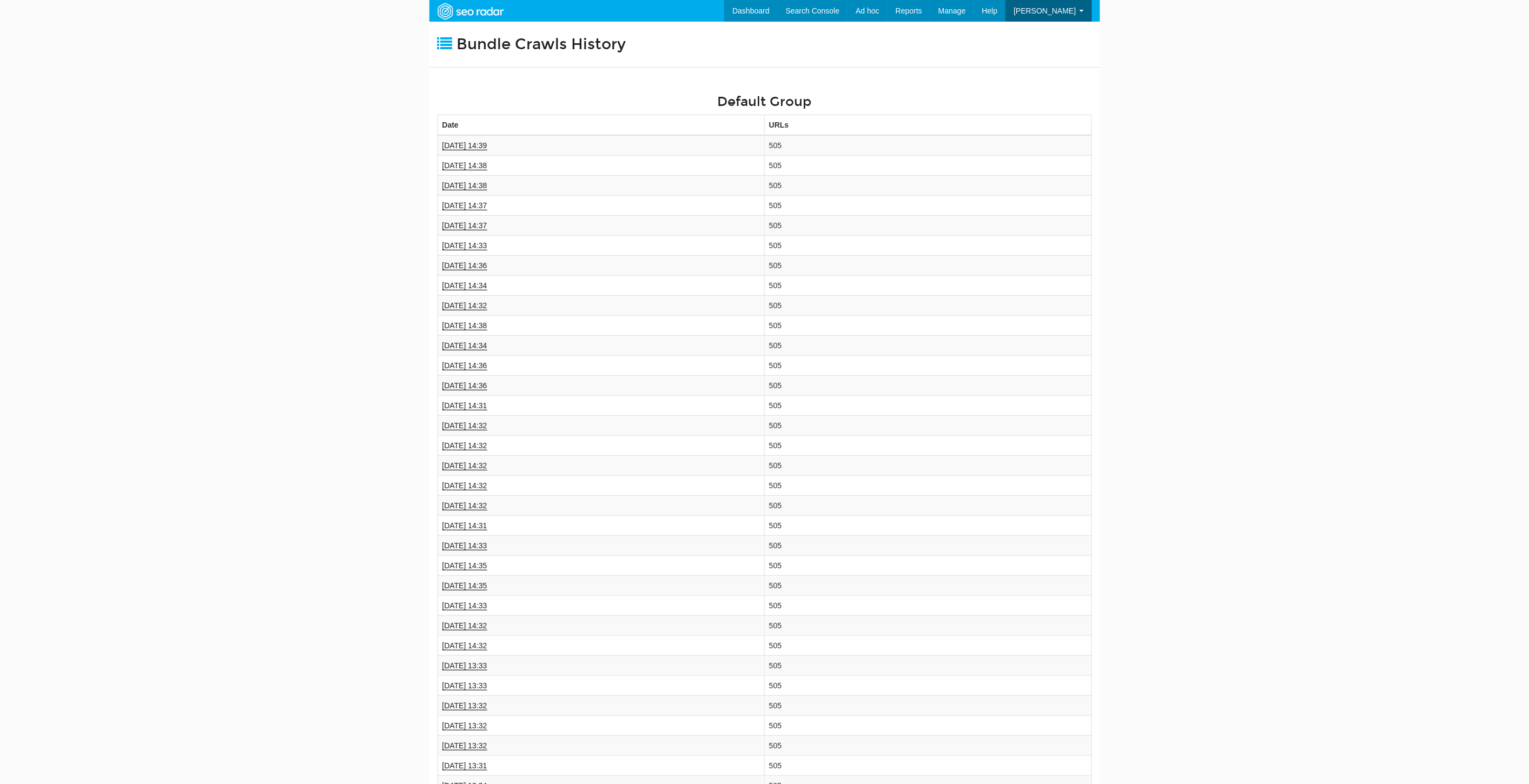
scroll to position [43, 0]
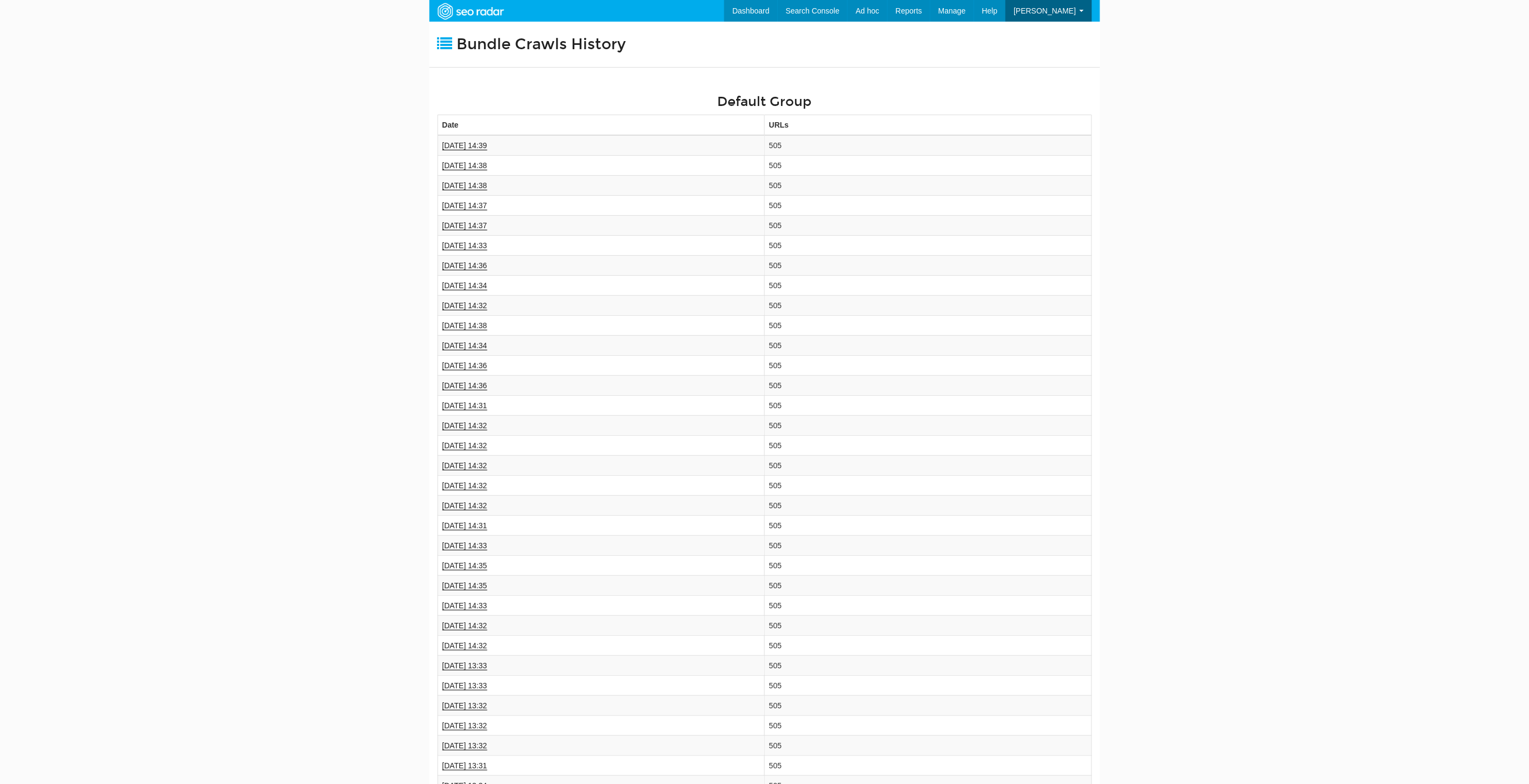
scroll to position [43, 0]
click at [471, 146] on link "[DATE] 14:39" at bounding box center [465, 146] width 45 height 9
click at [462, 146] on link "[DATE] 14:39" at bounding box center [465, 146] width 45 height 9
click at [459, 144] on link "[DATE] 14:39" at bounding box center [465, 146] width 45 height 9
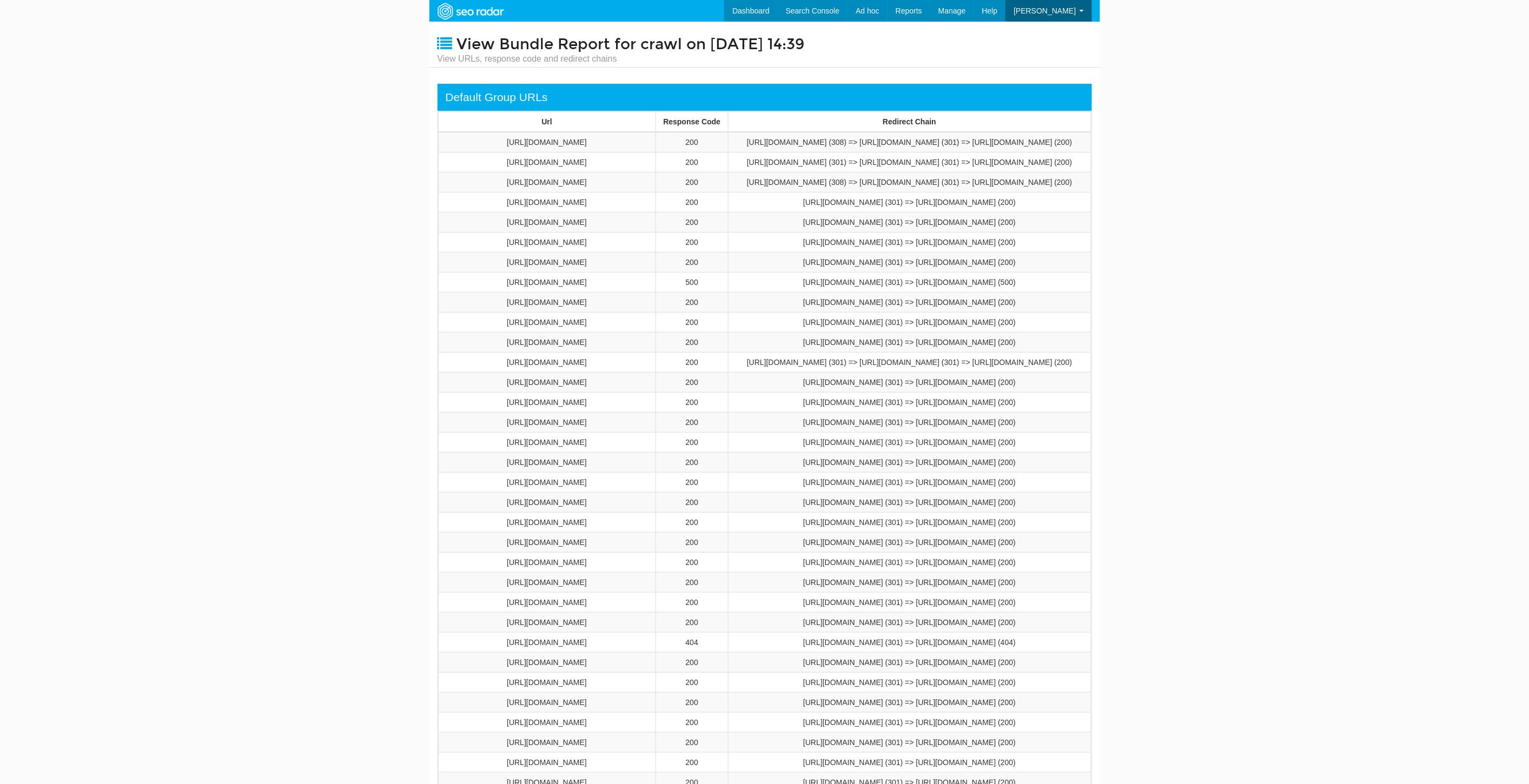
scroll to position [43, 0]
click at [748, 4] on link "Dashboard" at bounding box center [735, 10] width 54 height 21
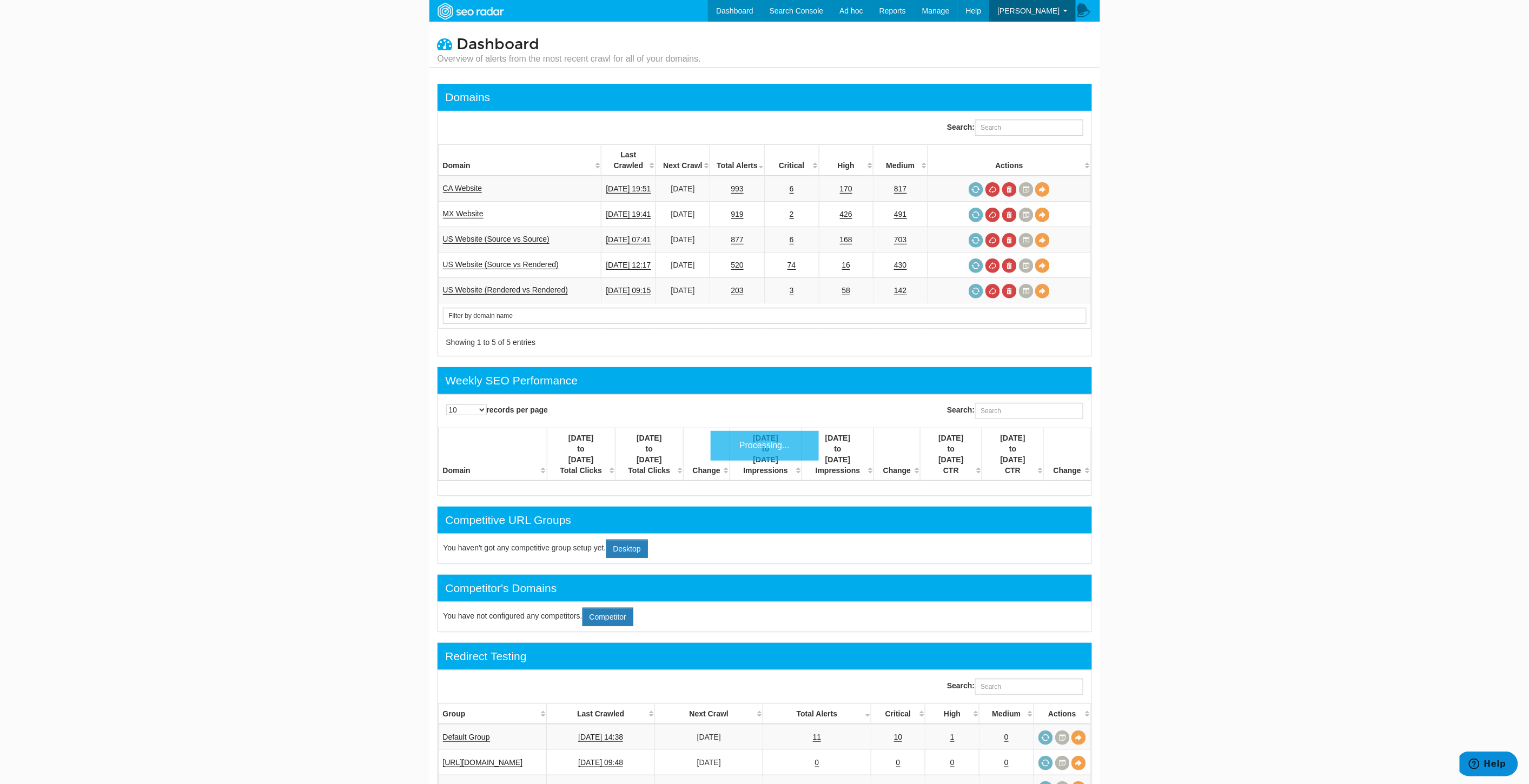
scroll to position [180, 0]
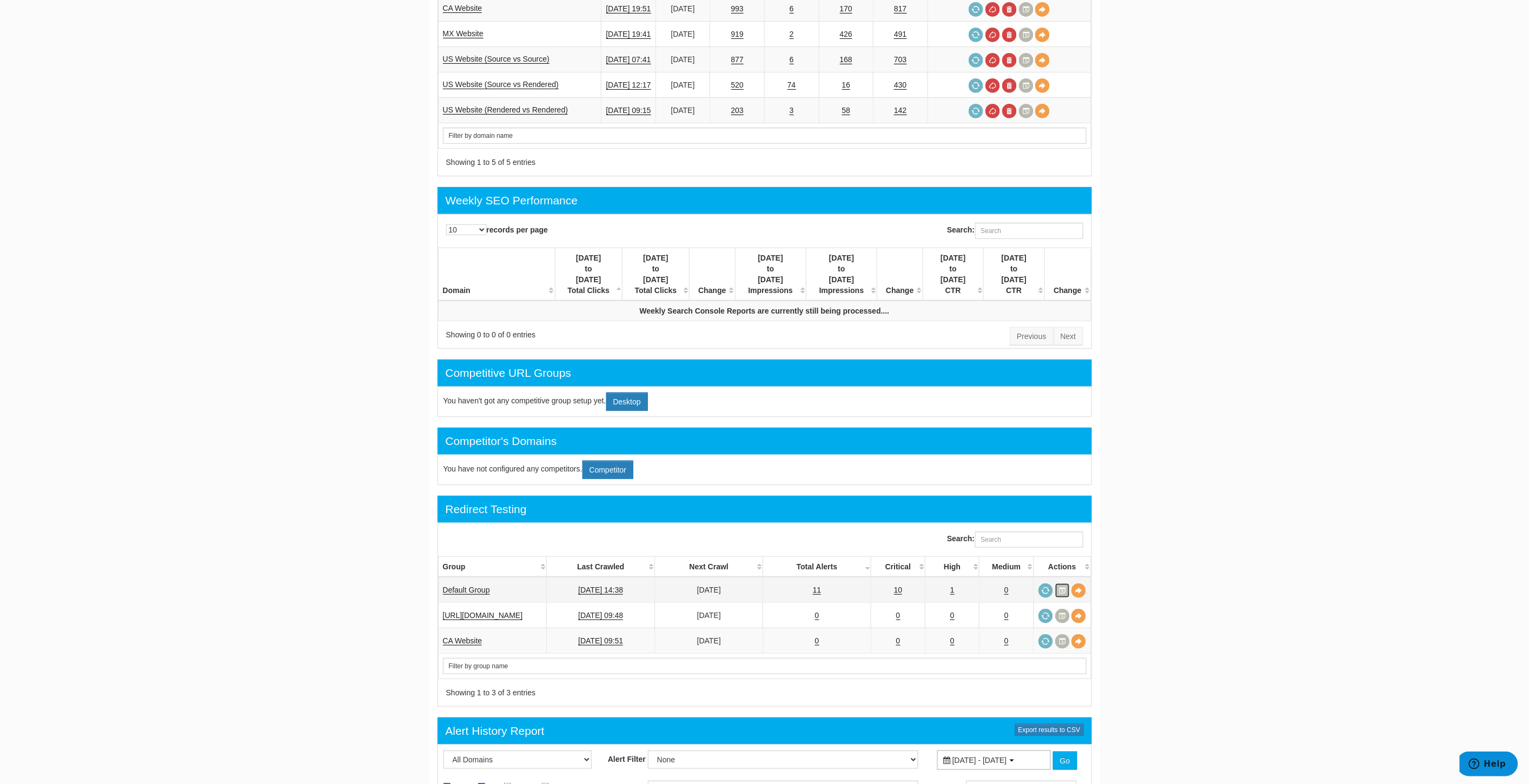
click at [1065, 584] on link at bounding box center [1062, 591] width 15 height 15
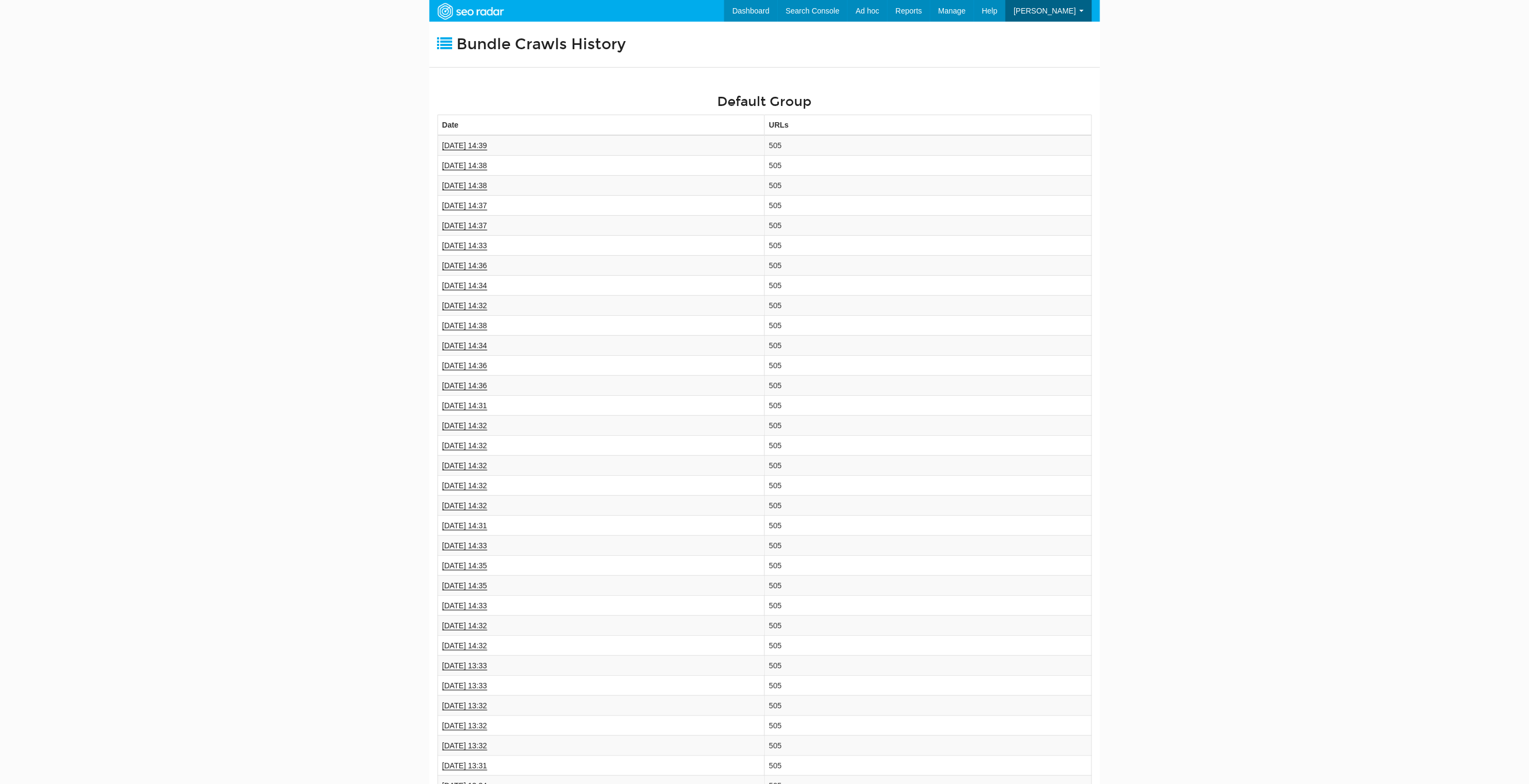
scroll to position [43, 0]
click at [751, 16] on link "Dashboard" at bounding box center [735, 10] width 54 height 21
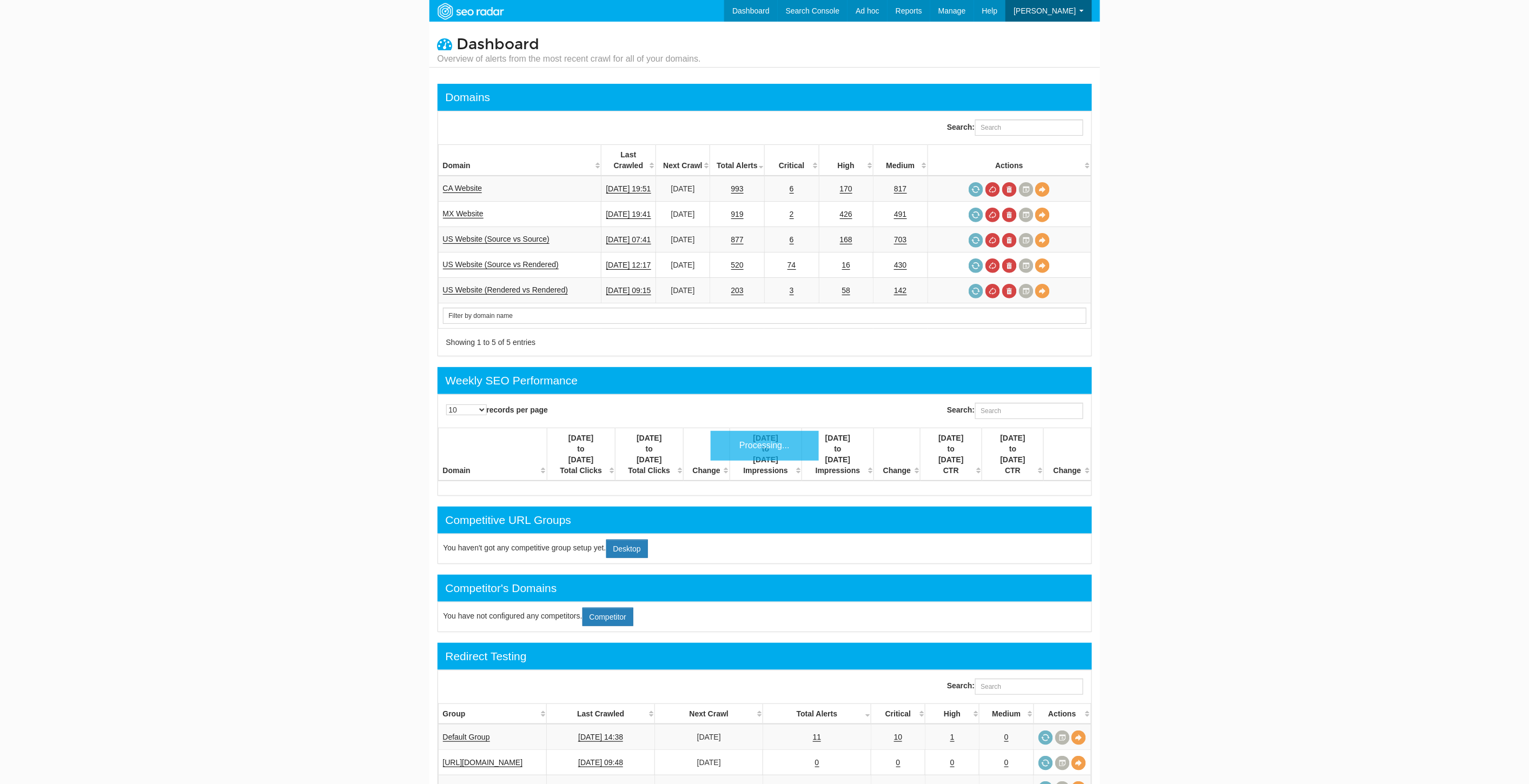
scroll to position [43, 0]
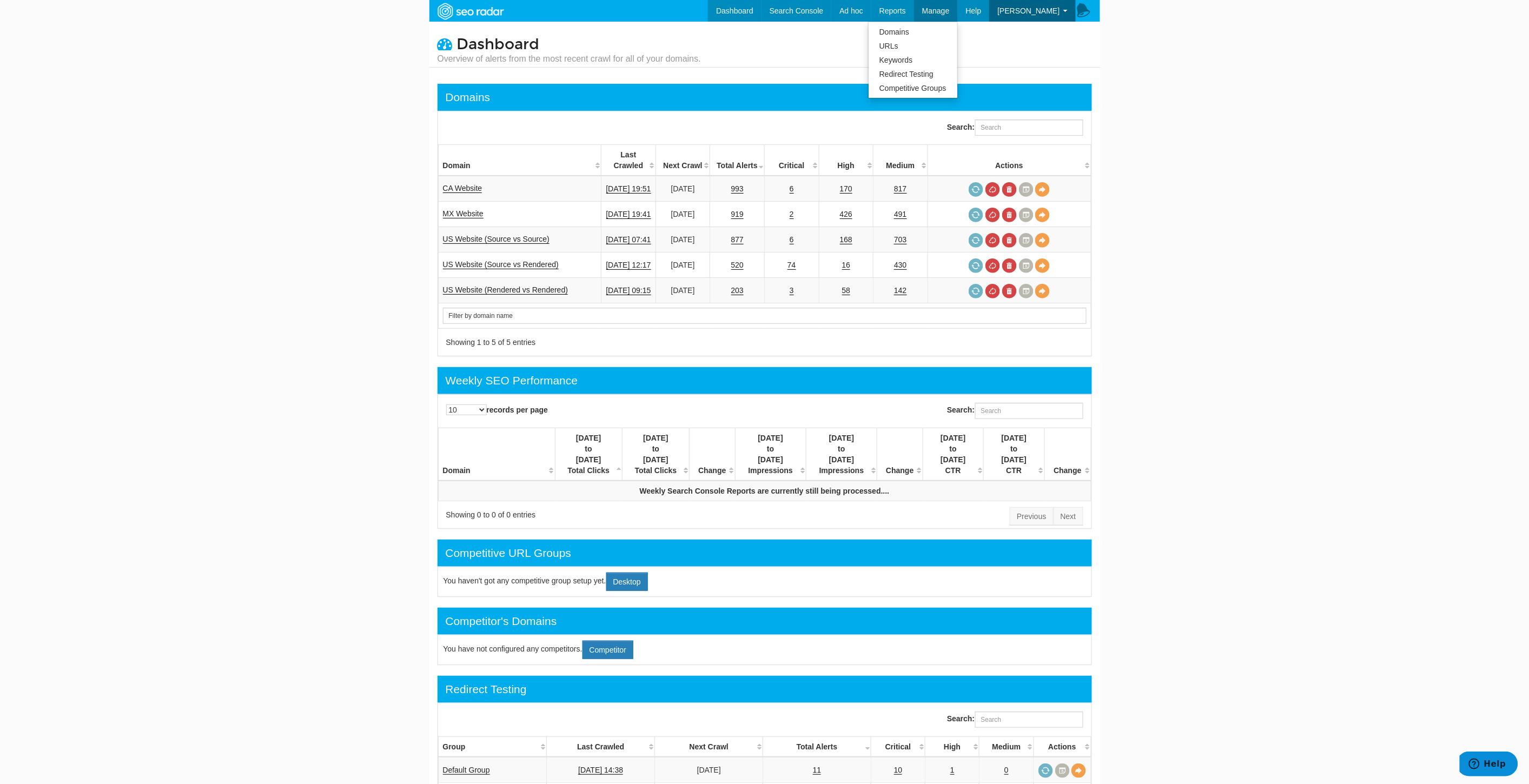
click at [950, 7] on span "Manage" at bounding box center [935, 11] width 27 height 9
click at [936, 71] on link "Redirect Testing" at bounding box center [913, 74] width 88 height 14
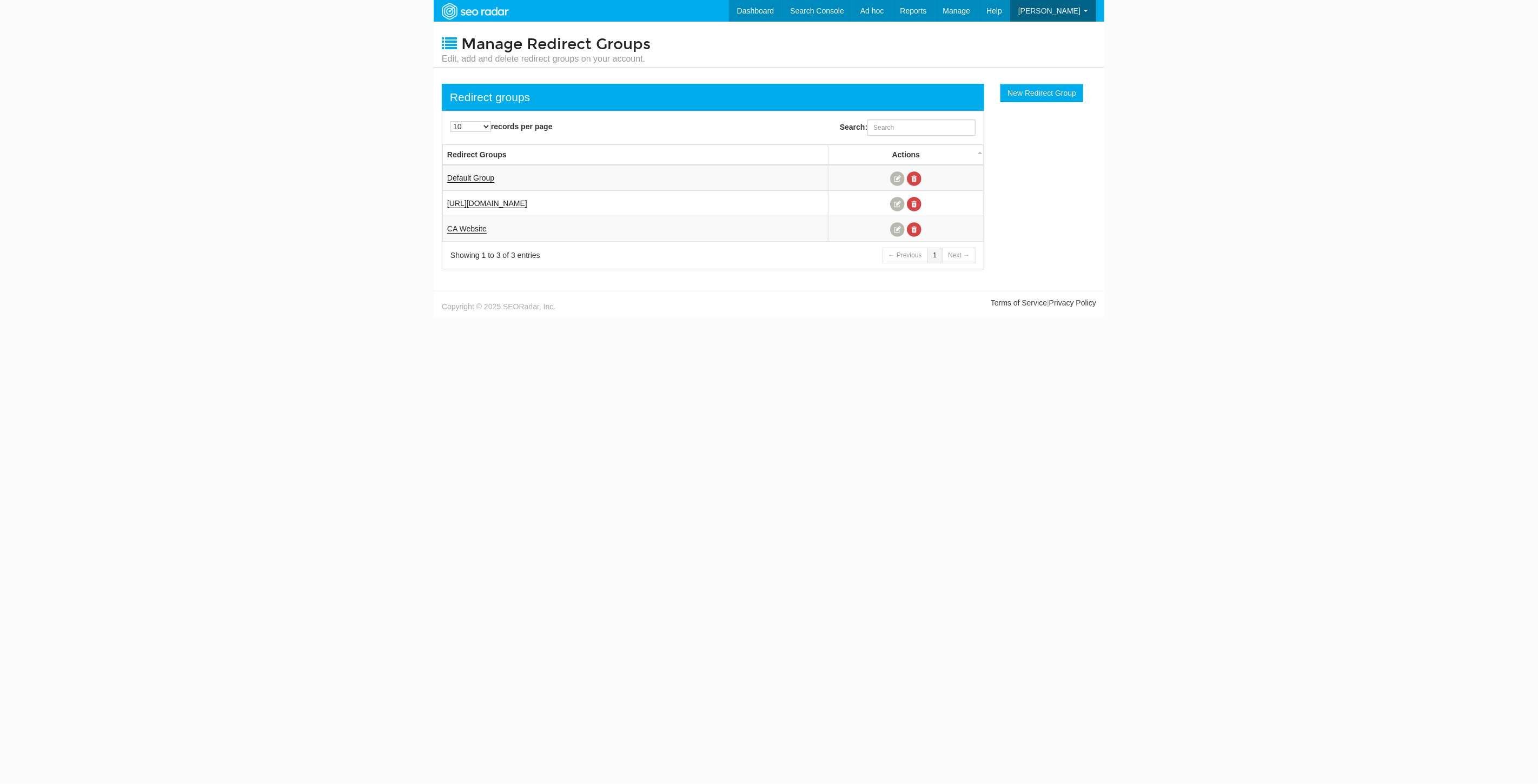
scroll to position [43, 0]
click at [895, 174] on link at bounding box center [897, 179] width 15 height 15
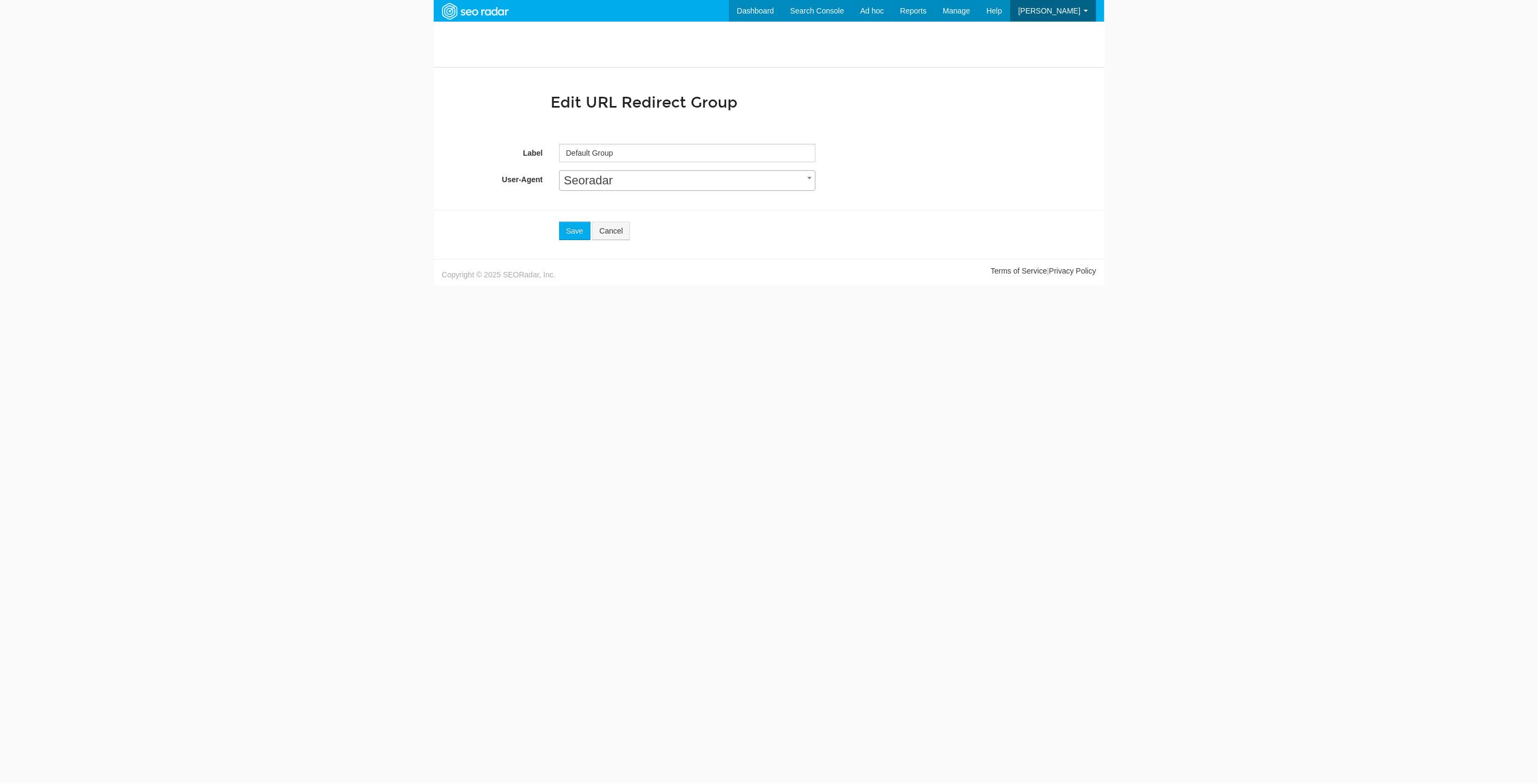
scroll to position [43, 0]
click at [641, 154] on input "Default Group" at bounding box center [688, 152] width 256 height 18
drag, startPoint x: 655, startPoint y: 152, endPoint x: 496, endPoint y: 144, distance: 159.2
click at [496, 144] on div "Label Default Group" at bounding box center [769, 152] width 655 height 18
type input "US Website (Default)"
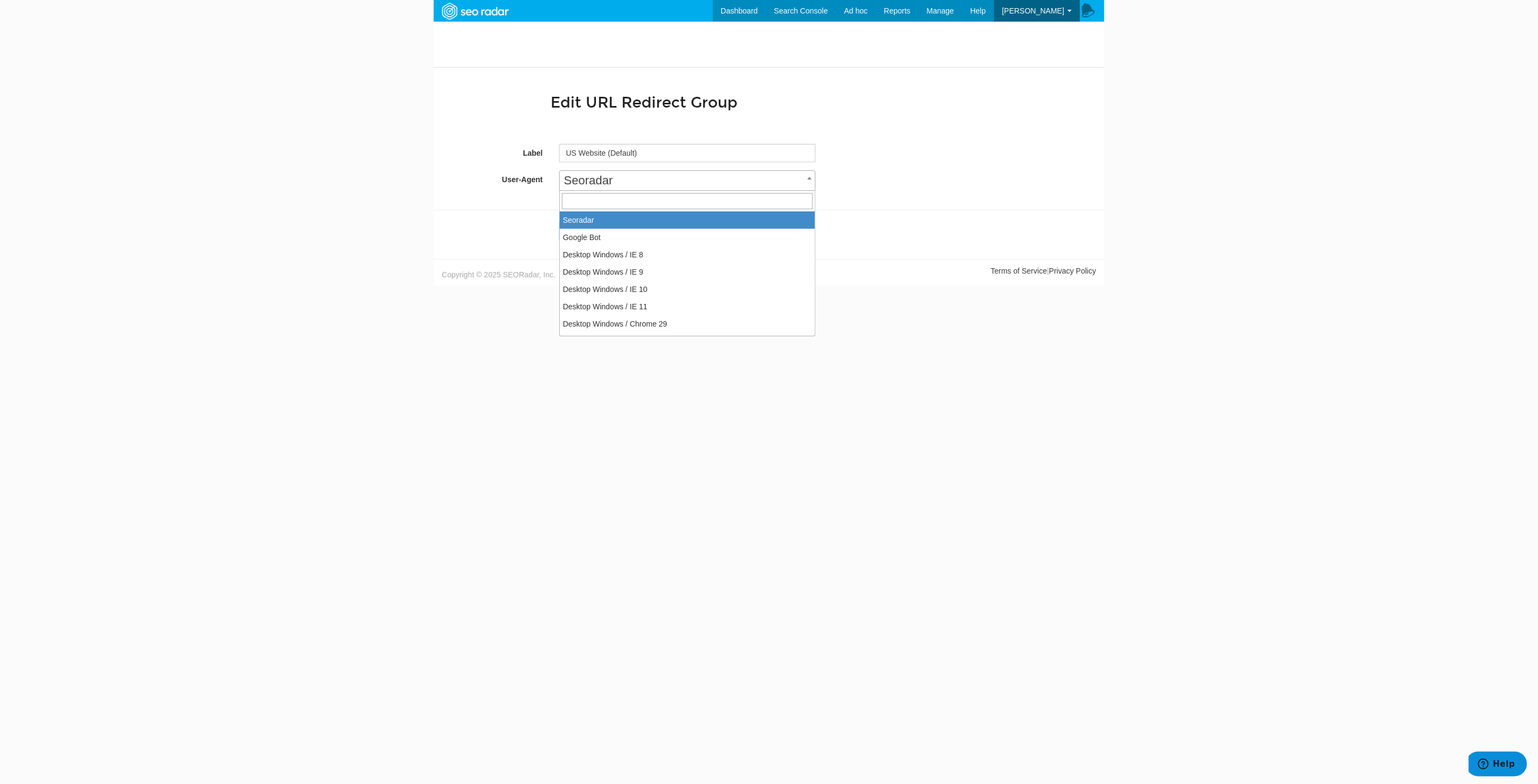
click at [612, 177] on span "Seoradar" at bounding box center [687, 180] width 255 height 15
click at [563, 233] on button "Save" at bounding box center [575, 230] width 32 height 18
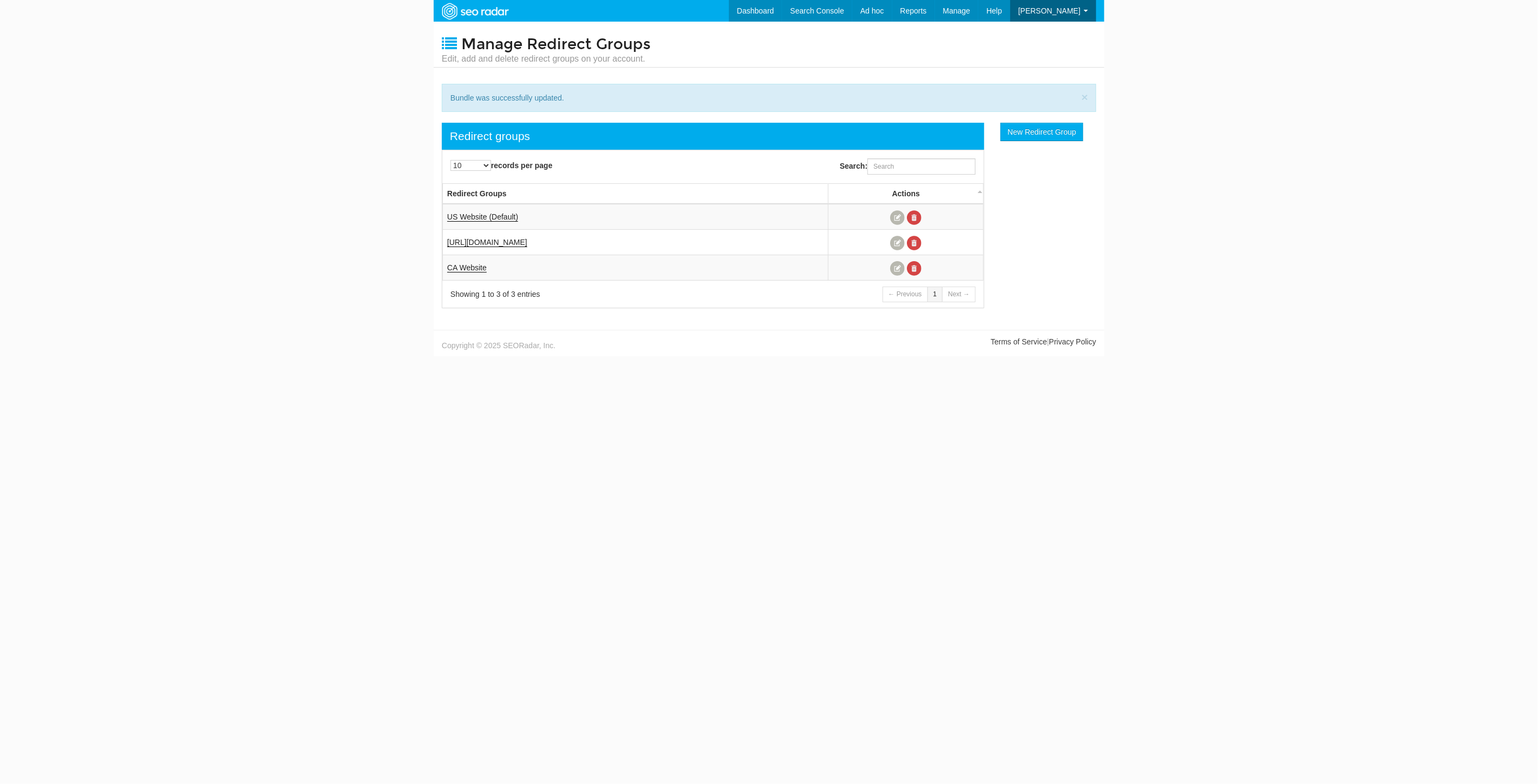
scroll to position [43, 0]
click at [515, 241] on link "[URL][DOMAIN_NAME]" at bounding box center [487, 242] width 80 height 9
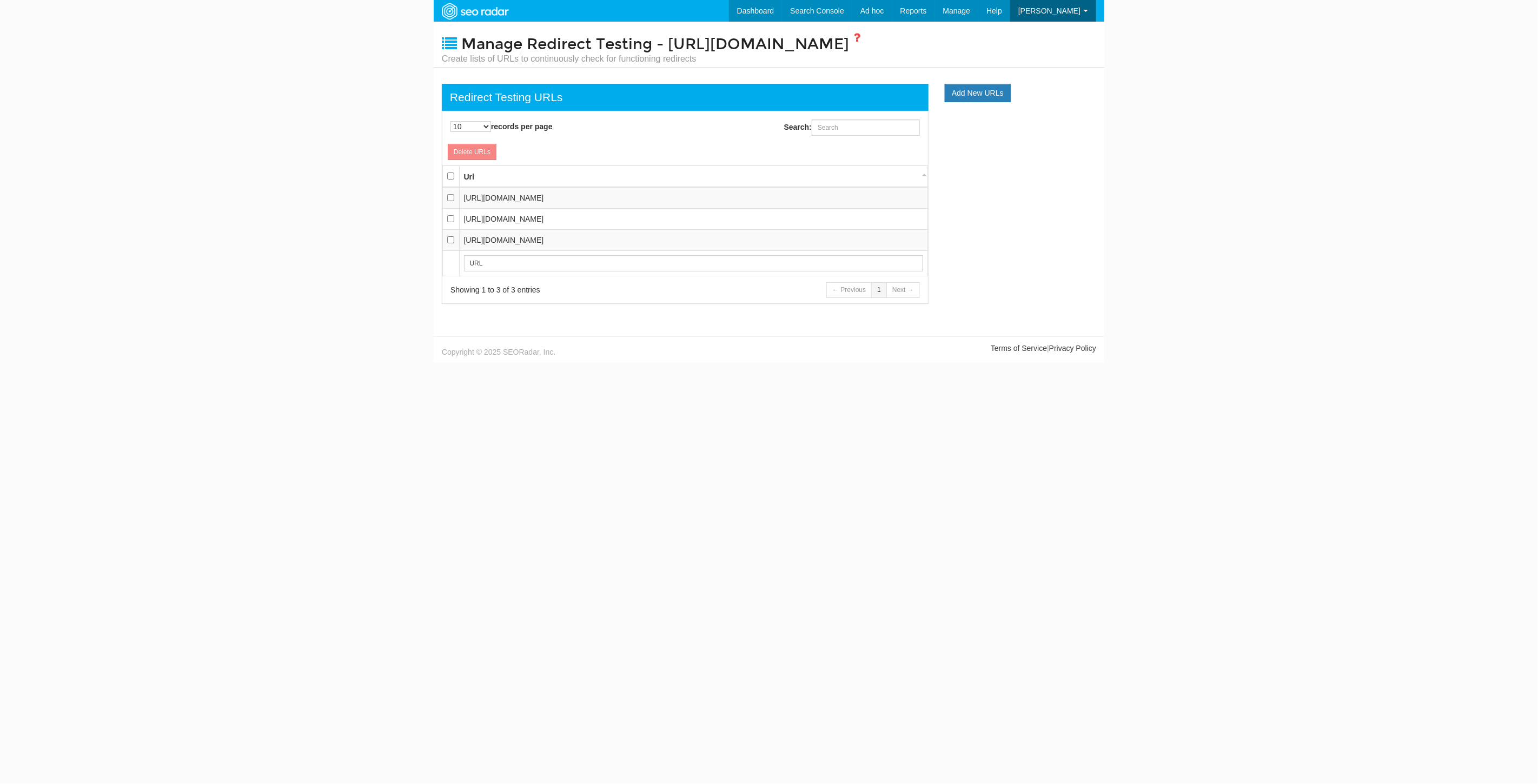
scroll to position [11, 0]
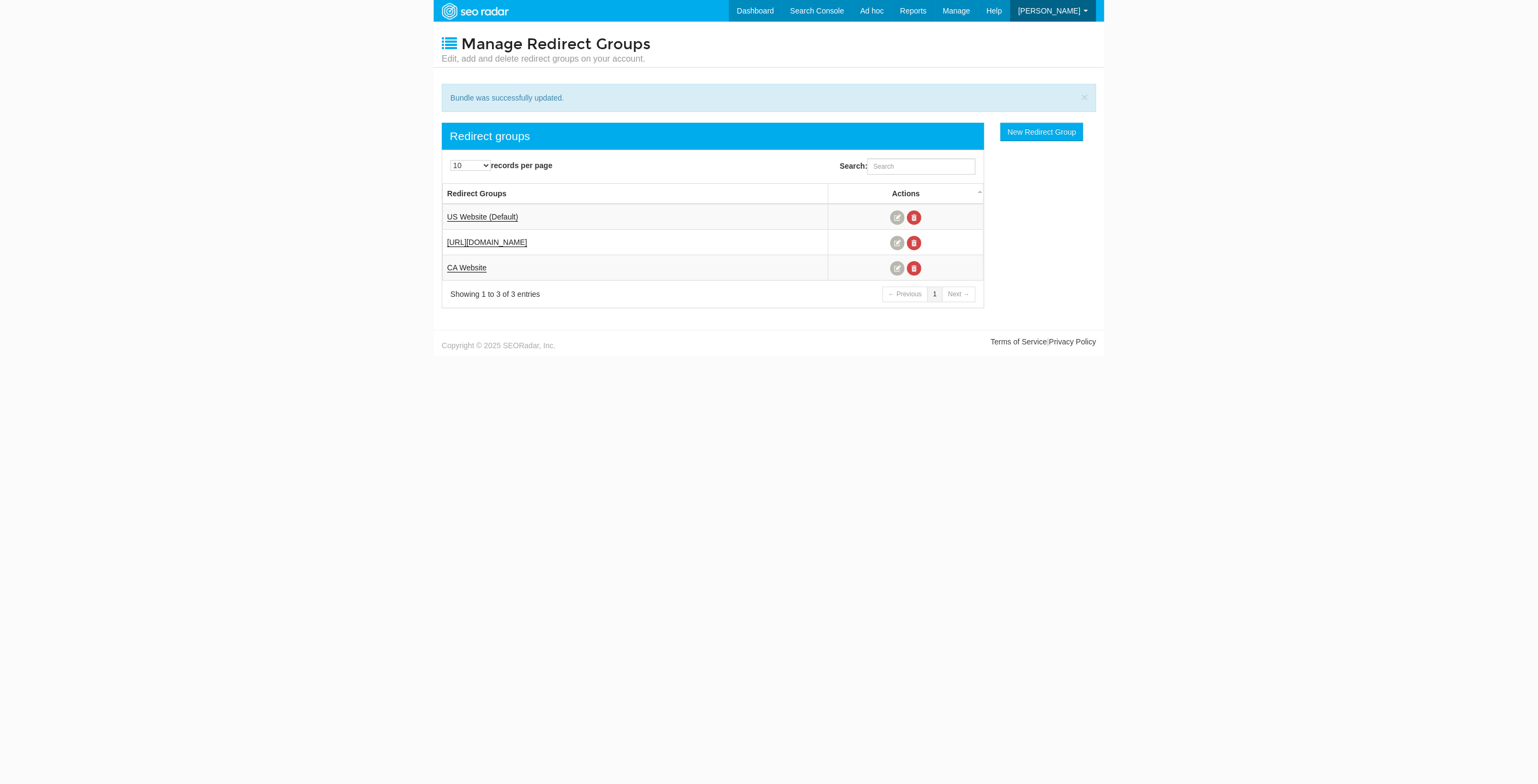
scroll to position [43, 0]
click at [900, 241] on link at bounding box center [897, 243] width 15 height 15
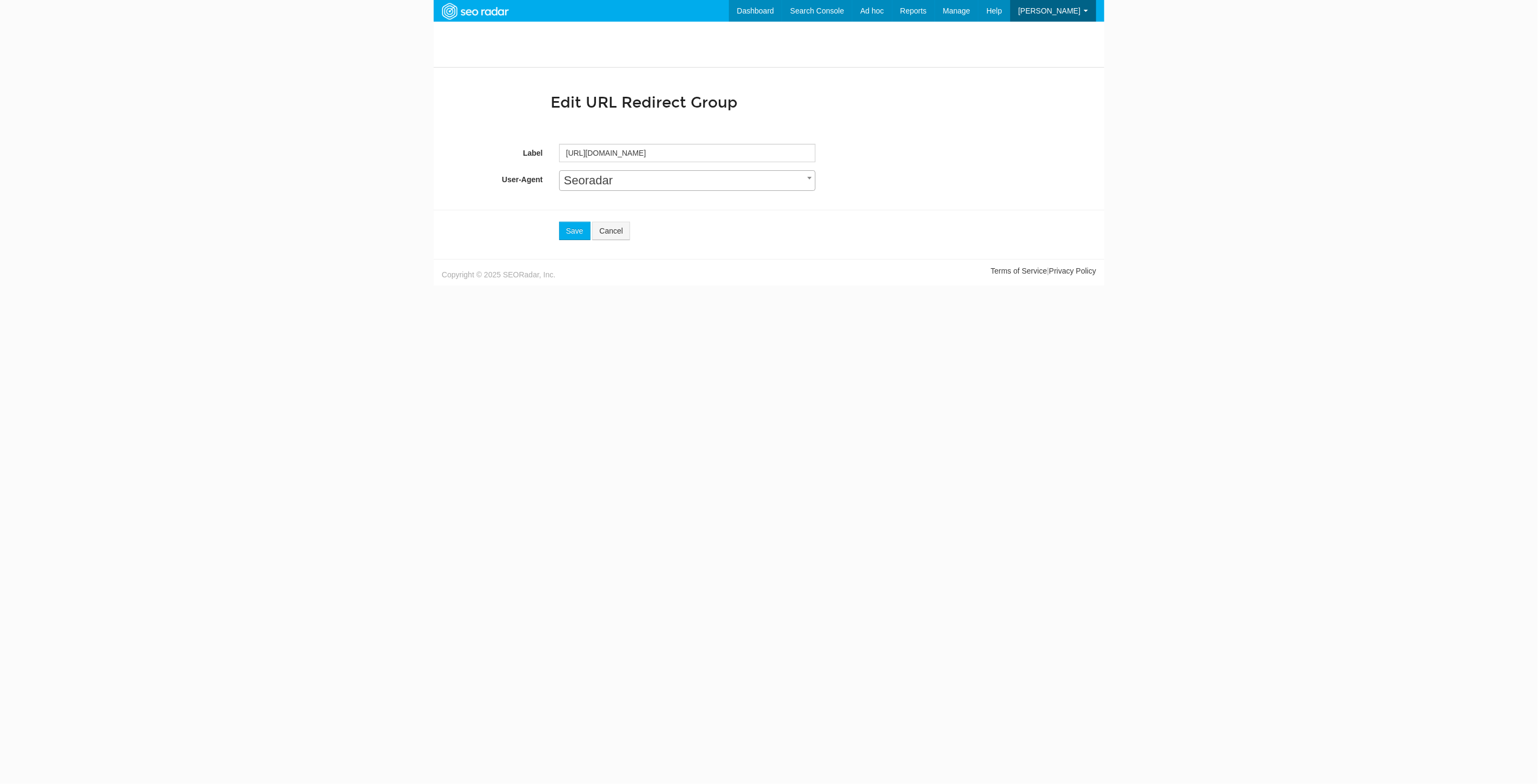
scroll to position [43, 0]
drag, startPoint x: 721, startPoint y: 156, endPoint x: 488, endPoint y: 149, distance: 233.1
click at [490, 149] on div "Label https://www.underarmour.com.mx/" at bounding box center [769, 152] width 655 height 18
type input "MX Website"
click at [568, 236] on button "Save" at bounding box center [575, 230] width 32 height 18
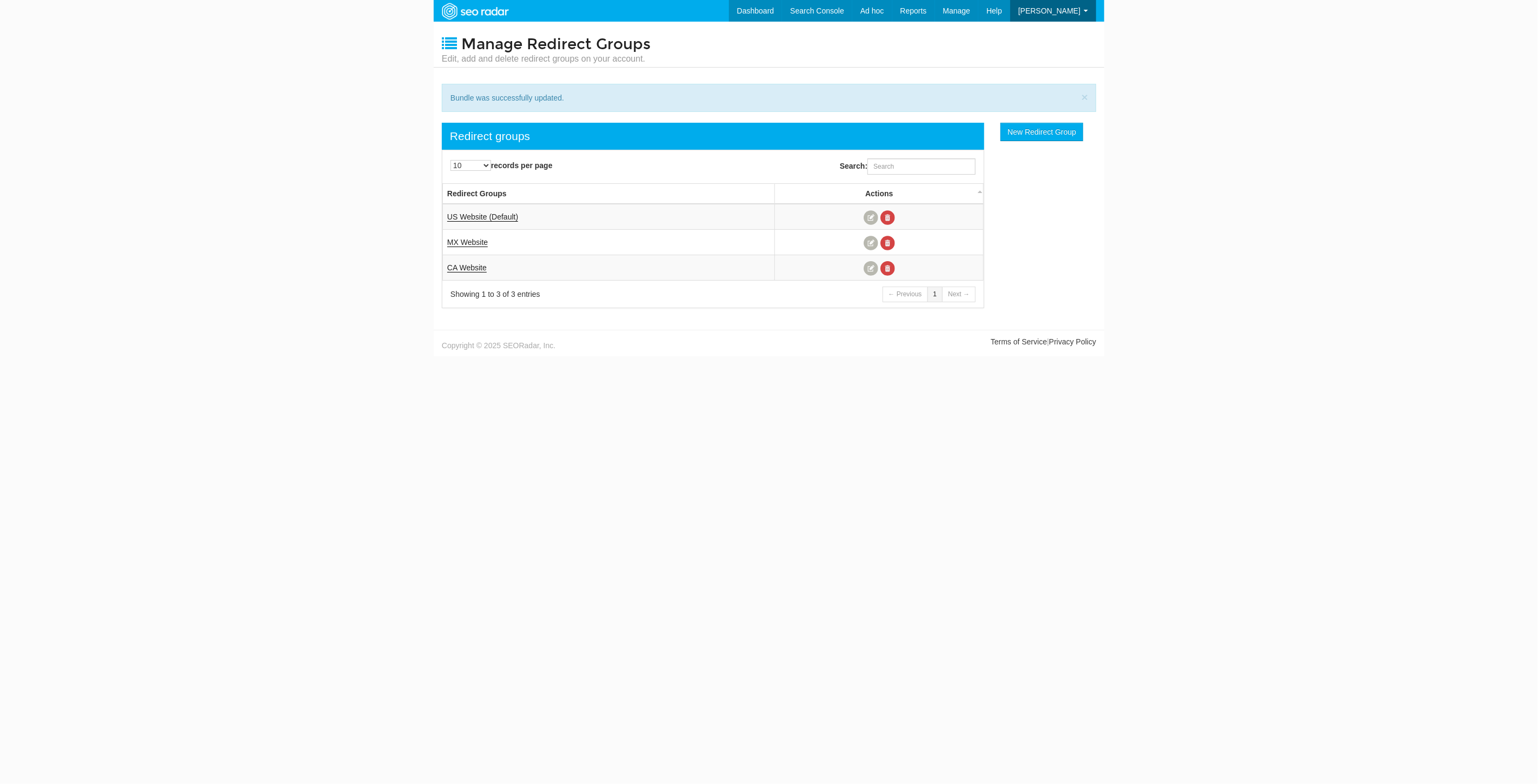
scroll to position [43, 0]
click at [468, 265] on link "CA Website" at bounding box center [467, 268] width 40 height 9
click at [493, 213] on link "US Website (Default)" at bounding box center [482, 217] width 71 height 9
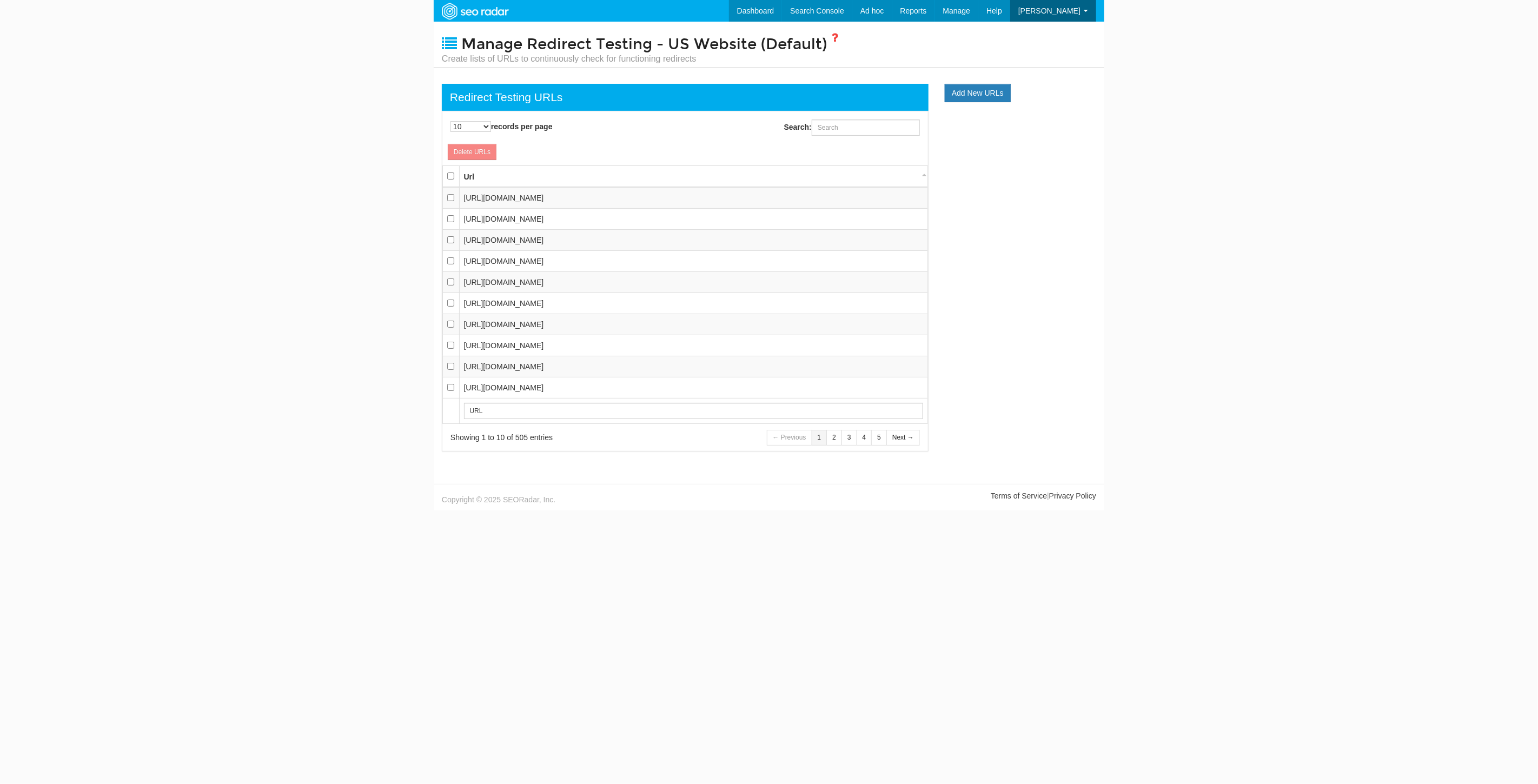
scroll to position [11, 0]
click at [766, 13] on link "Dashboard" at bounding box center [739, 10] width 54 height 21
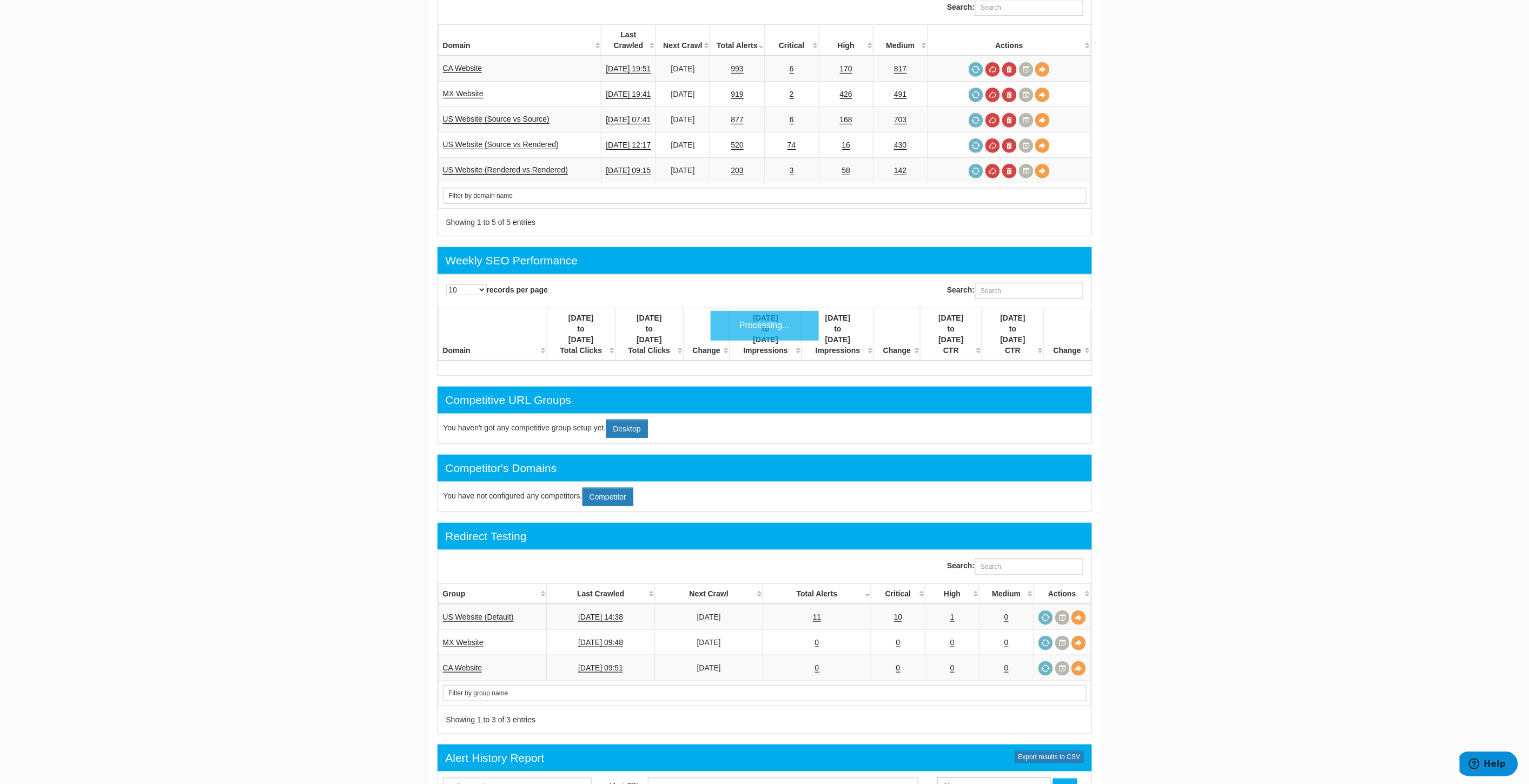
scroll to position [180, 0]
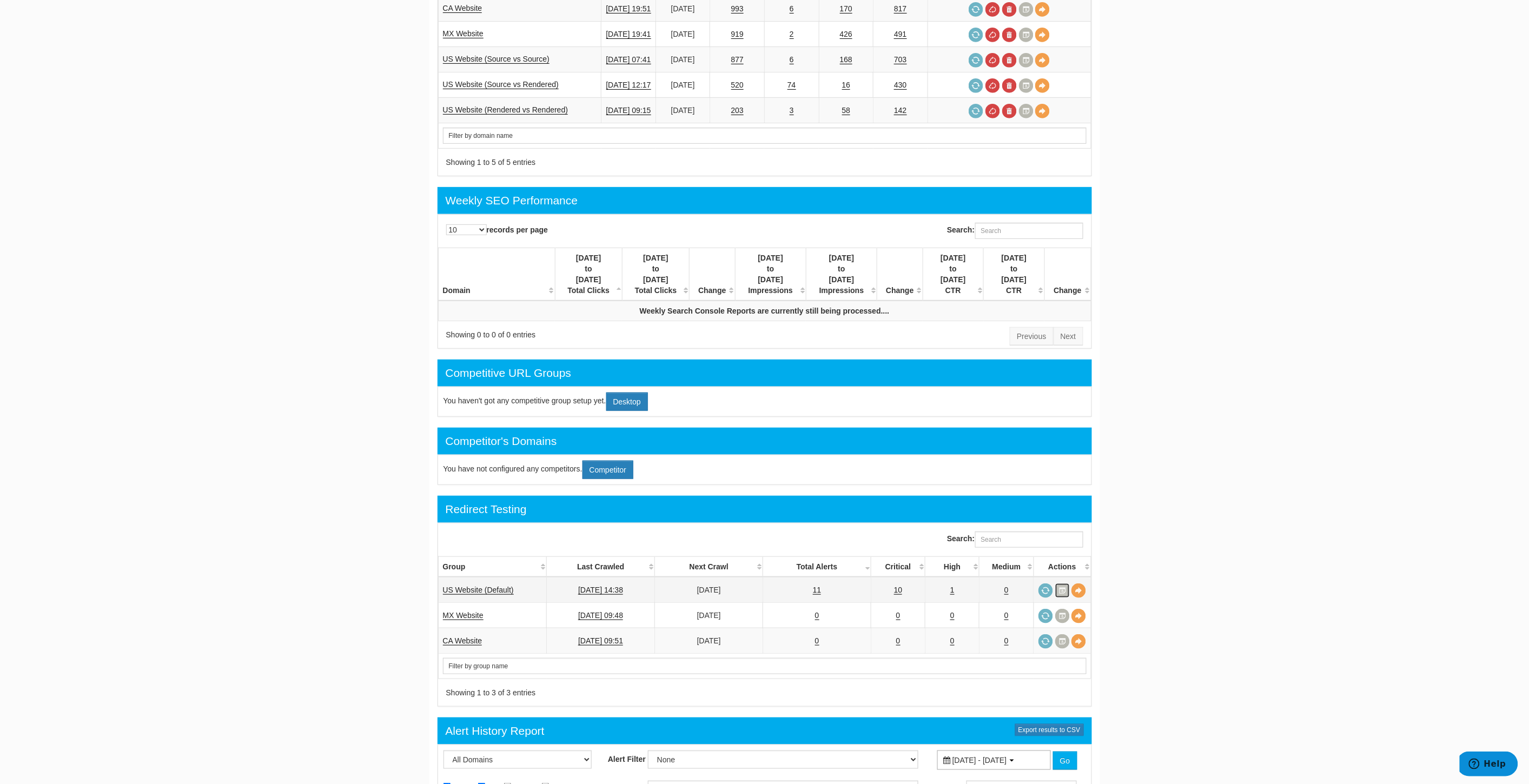
click at [1060, 584] on link at bounding box center [1062, 591] width 15 height 15
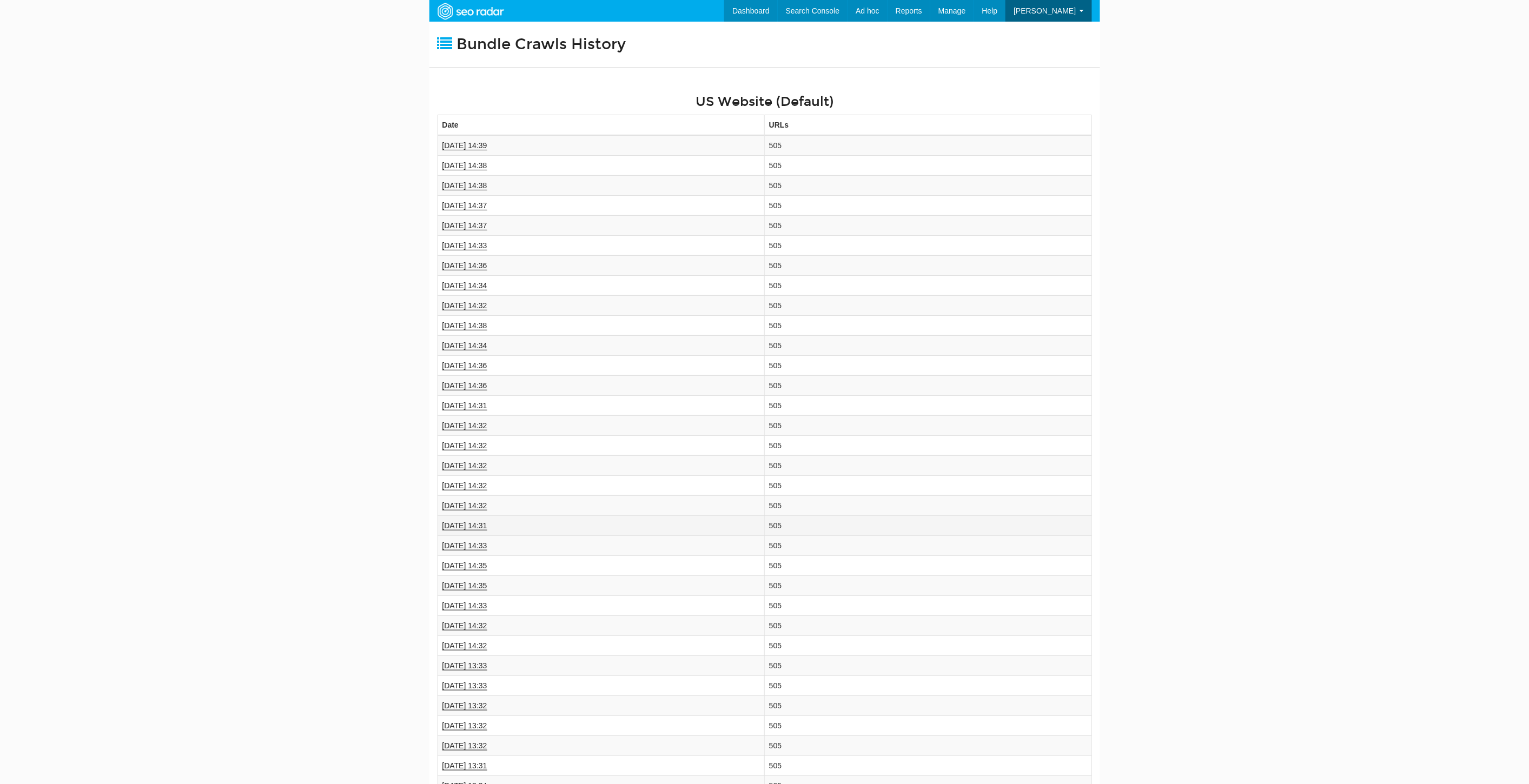
scroll to position [43, 0]
click at [761, 2] on link "Dashboard" at bounding box center [735, 10] width 54 height 21
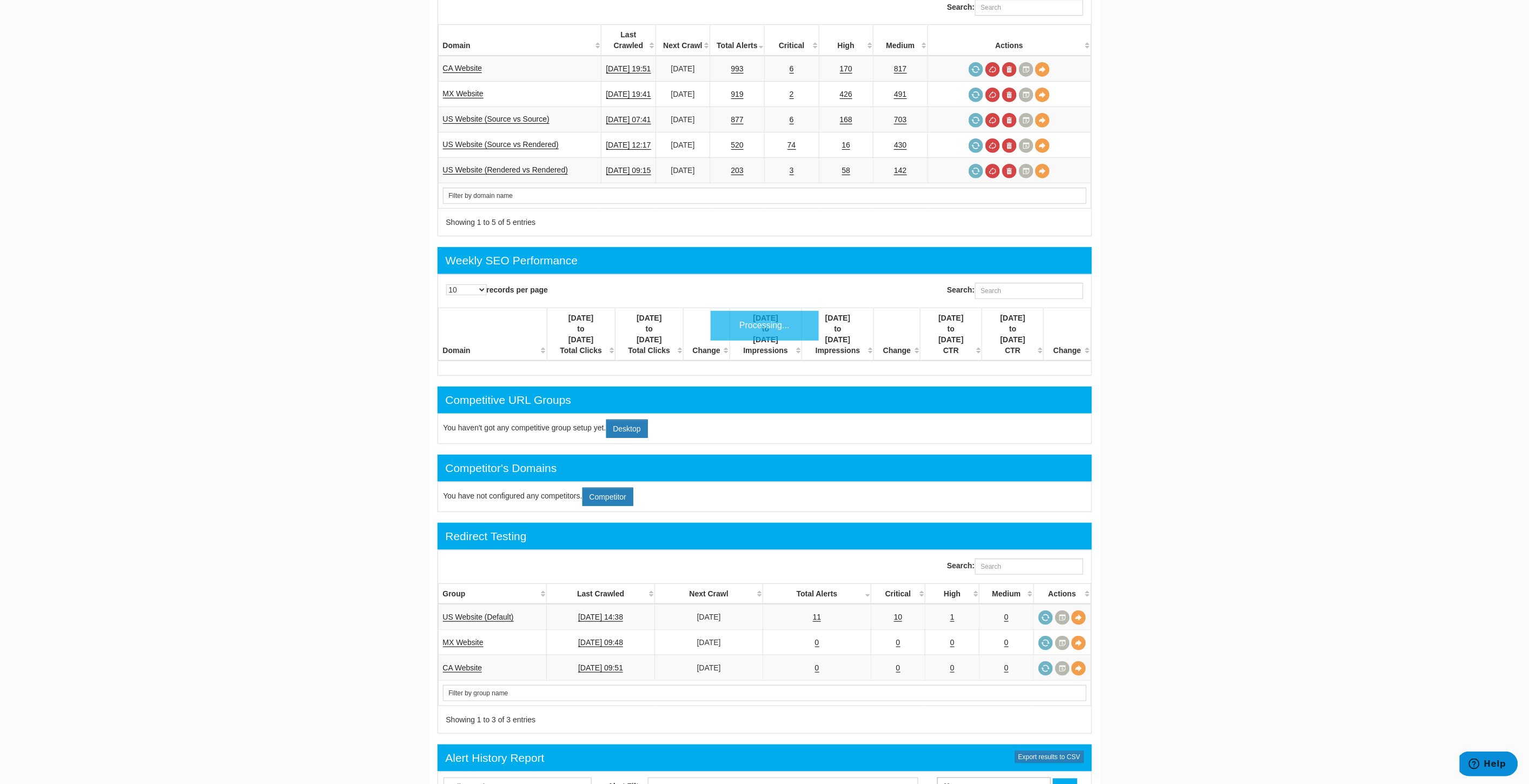
scroll to position [180, 0]
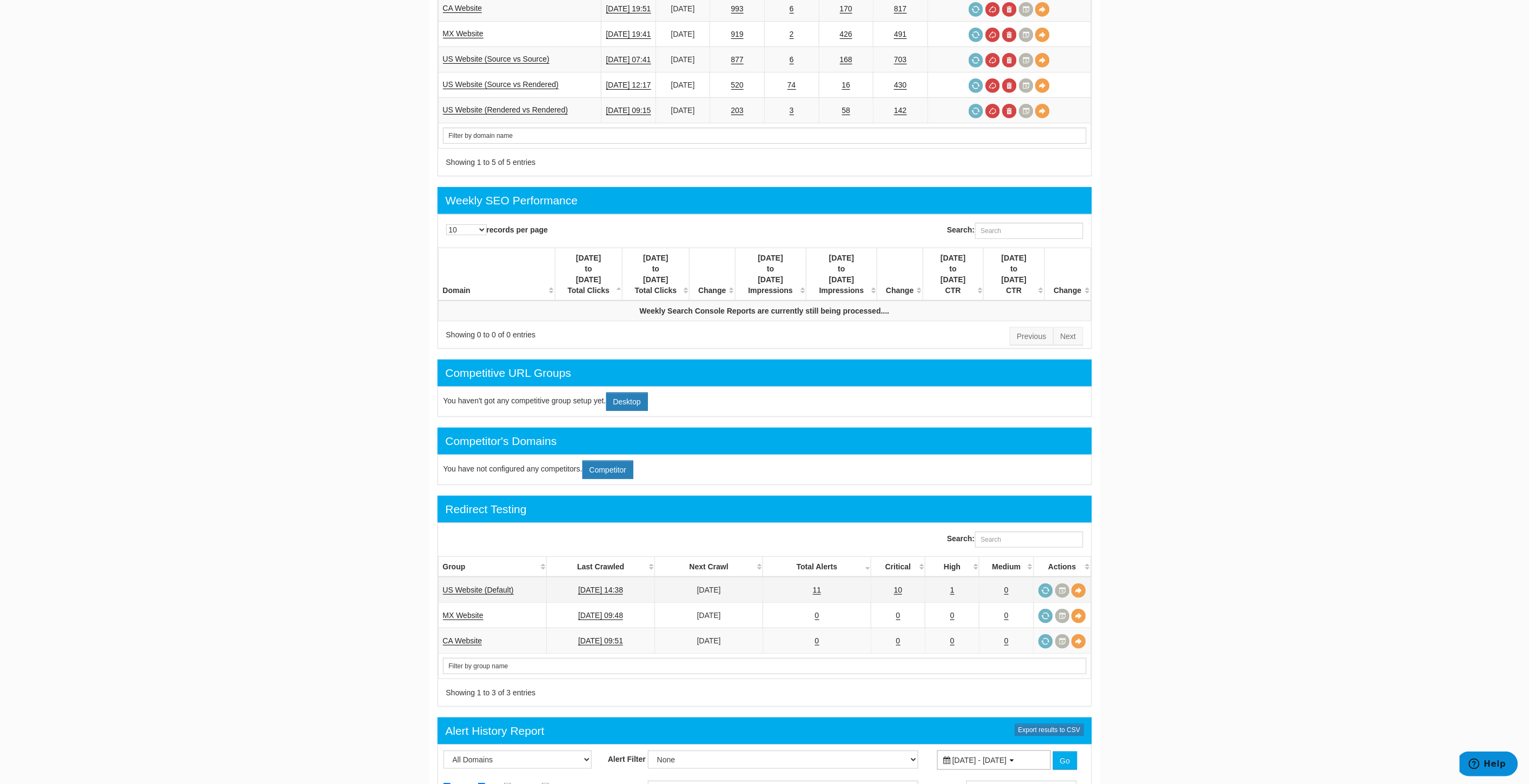
click at [818, 577] on td "11" at bounding box center [816, 590] width 108 height 26
click at [818, 585] on link "11" at bounding box center [817, 590] width 9 height 9
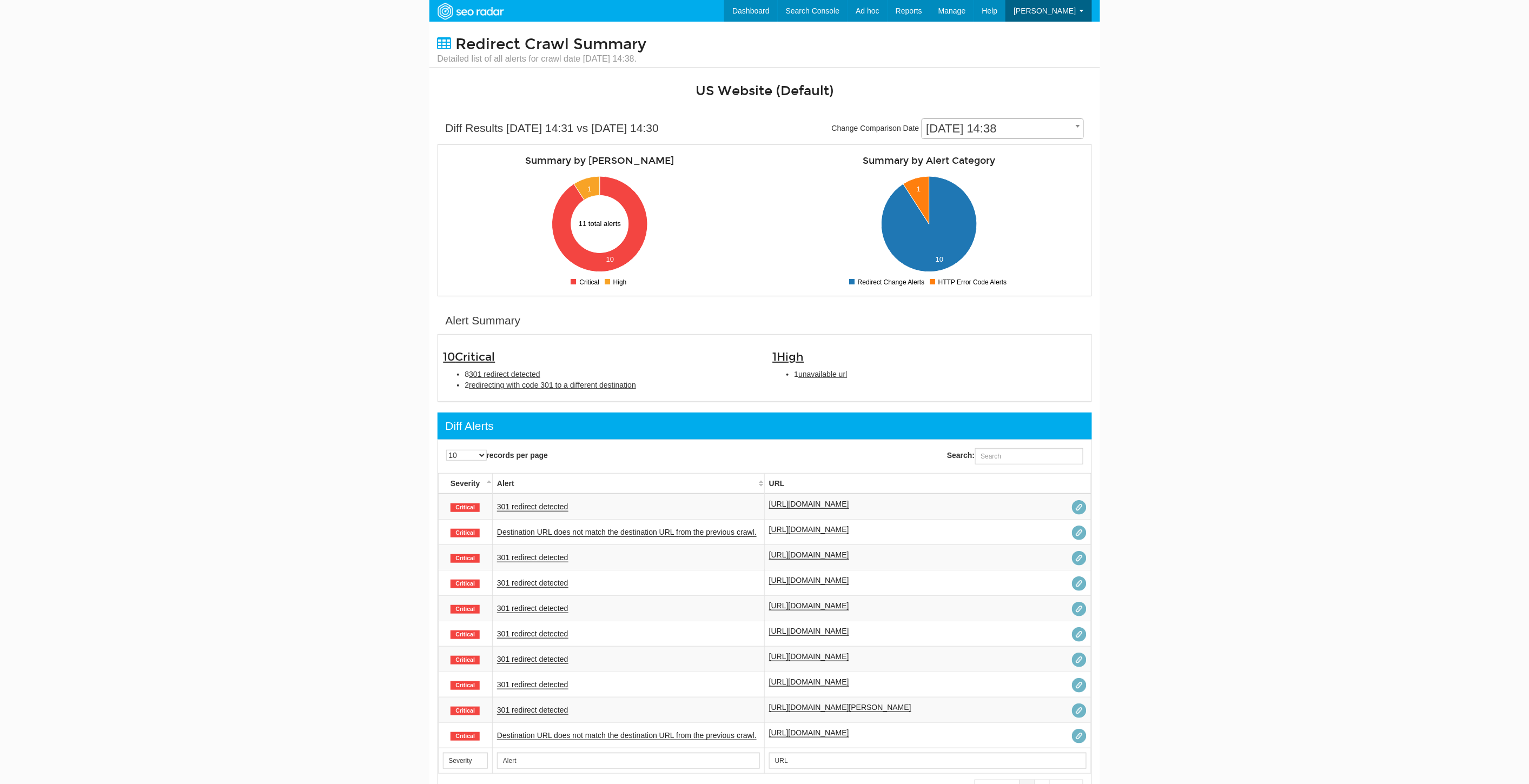
scroll to position [43, 0]
click at [849, 551] on link "[URL][DOMAIN_NAME]" at bounding box center [809, 555] width 80 height 9
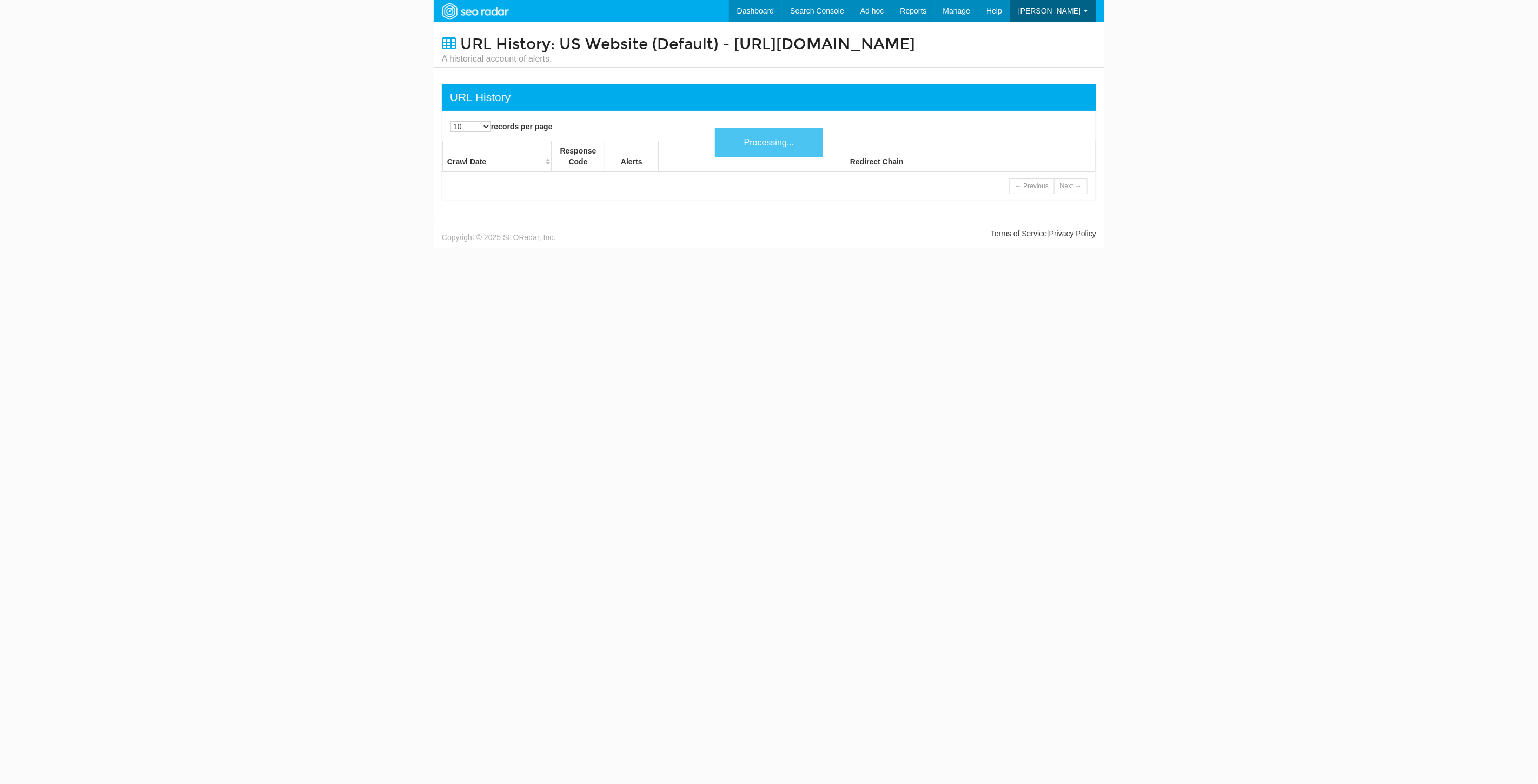
scroll to position [43, 0]
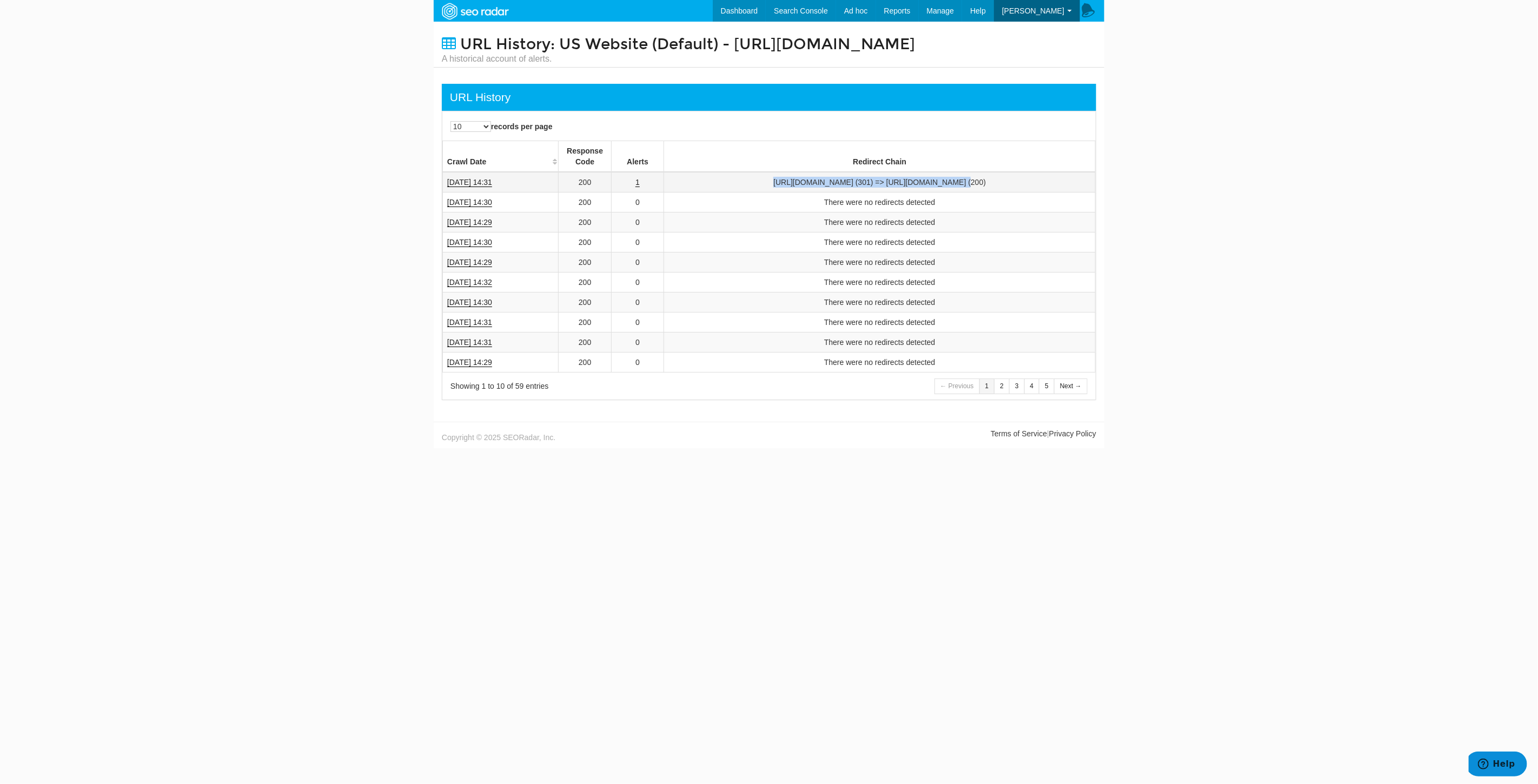
drag, startPoint x: 855, startPoint y: 192, endPoint x: 682, endPoint y: 188, distance: 173.0
click at [682, 188] on td "https://www.underarmour.com/en-us/c/shoes-girls/ (301) => https://www.underarmo…" at bounding box center [880, 183] width 431 height 21
copy td "https://www.underarmour.com/en-us/c/shoes-girls/"
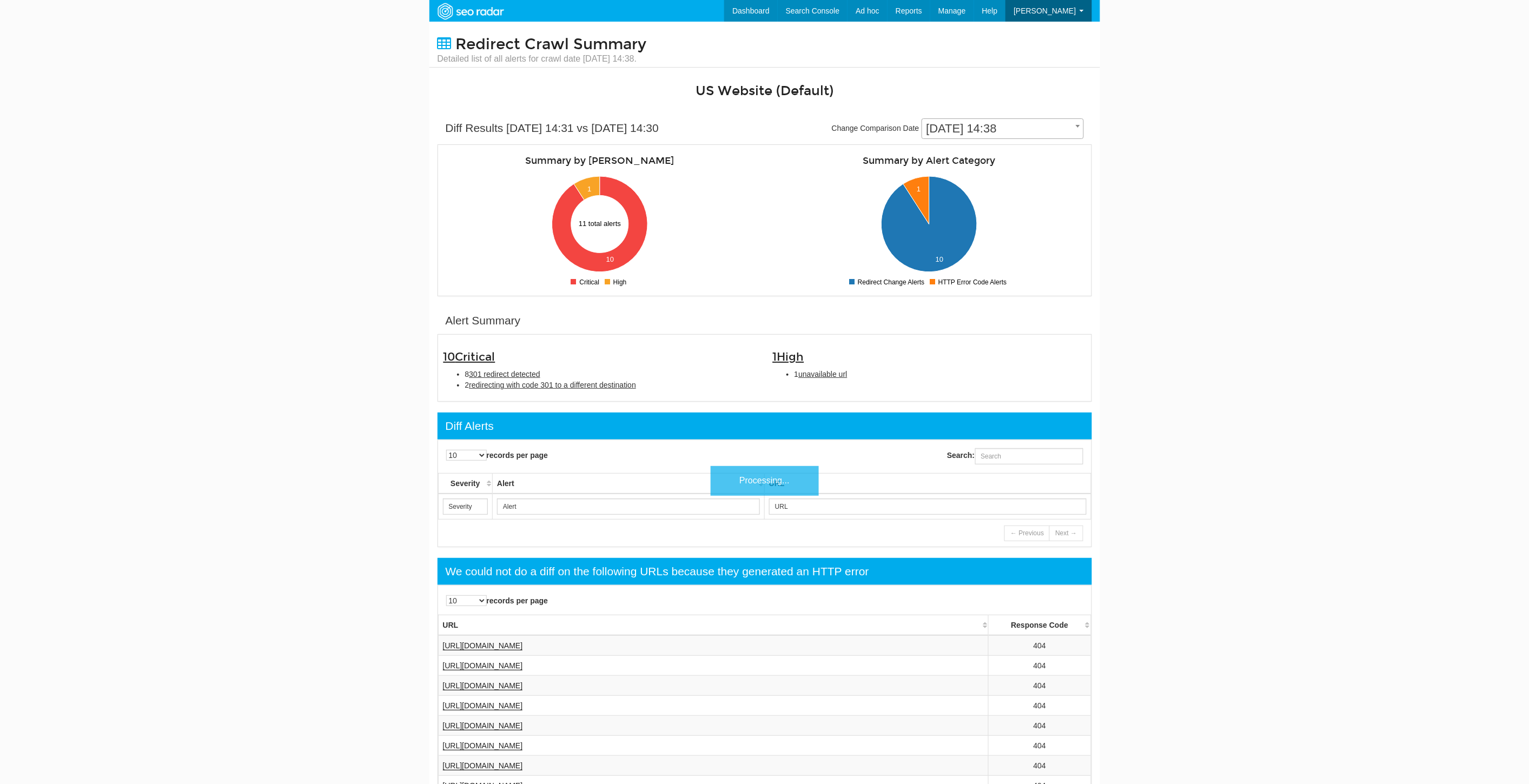
scroll to position [43, 0]
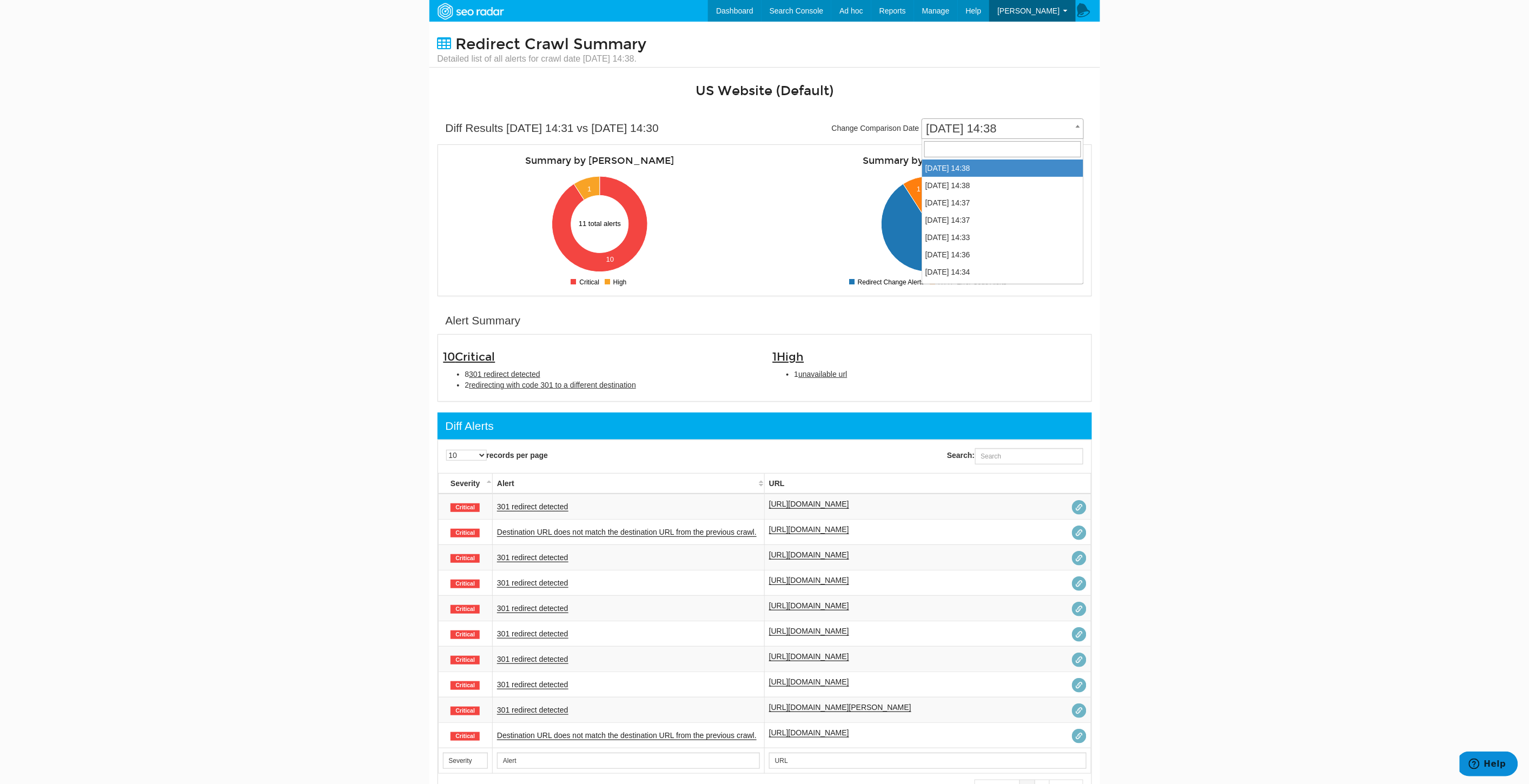
click at [954, 127] on span "08/27/2025 14:38" at bounding box center [1002, 129] width 161 height 15
click at [1137, 222] on body "Dashboard Search Console Keyword Winners and Losers Page Winners and Losers Arc…" at bounding box center [764, 392] width 1529 height 784
click at [750, 7] on link "Dashboard" at bounding box center [735, 10] width 54 height 21
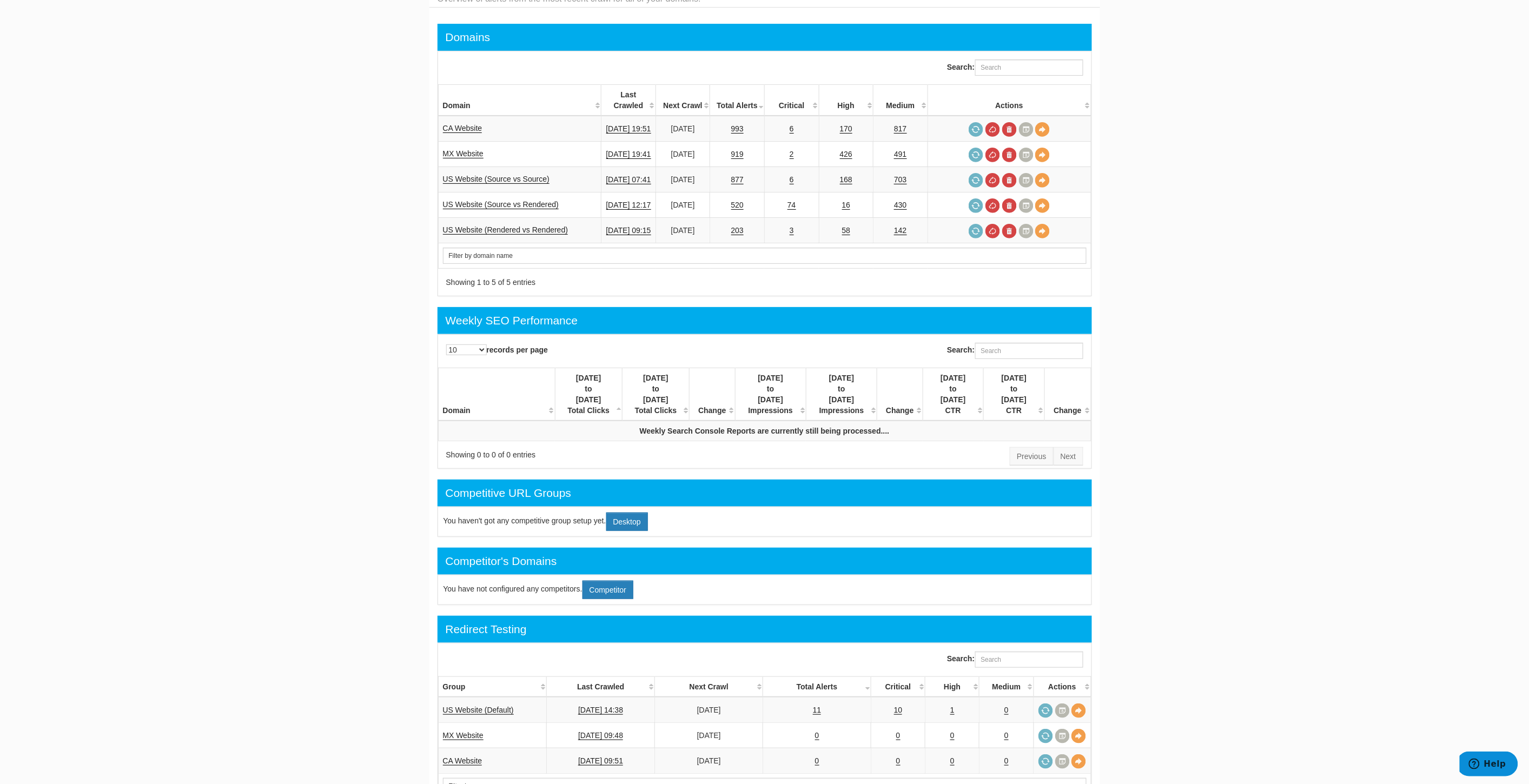
scroll to position [120, 0]
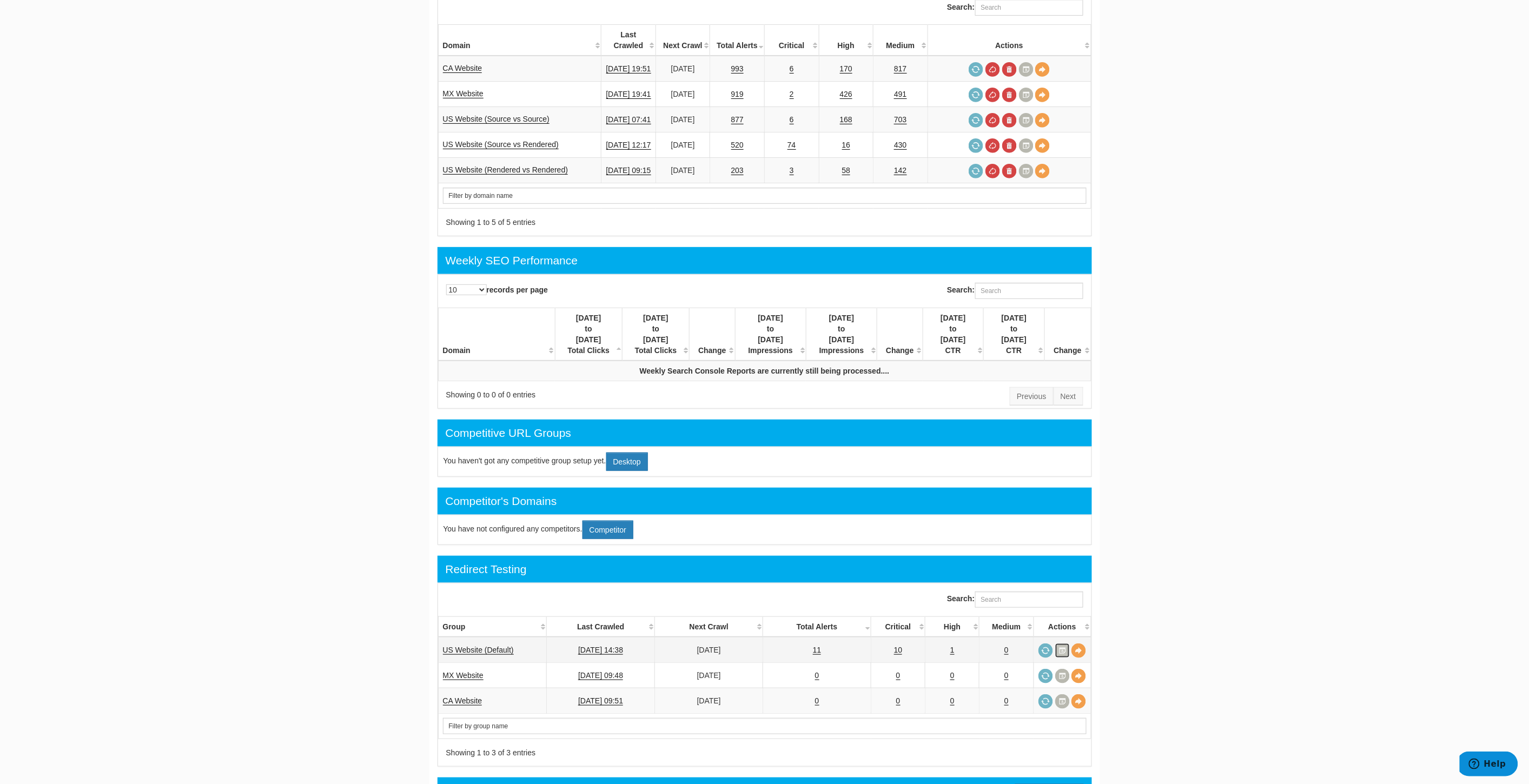
click at [1060, 643] on link at bounding box center [1062, 651] width 15 height 15
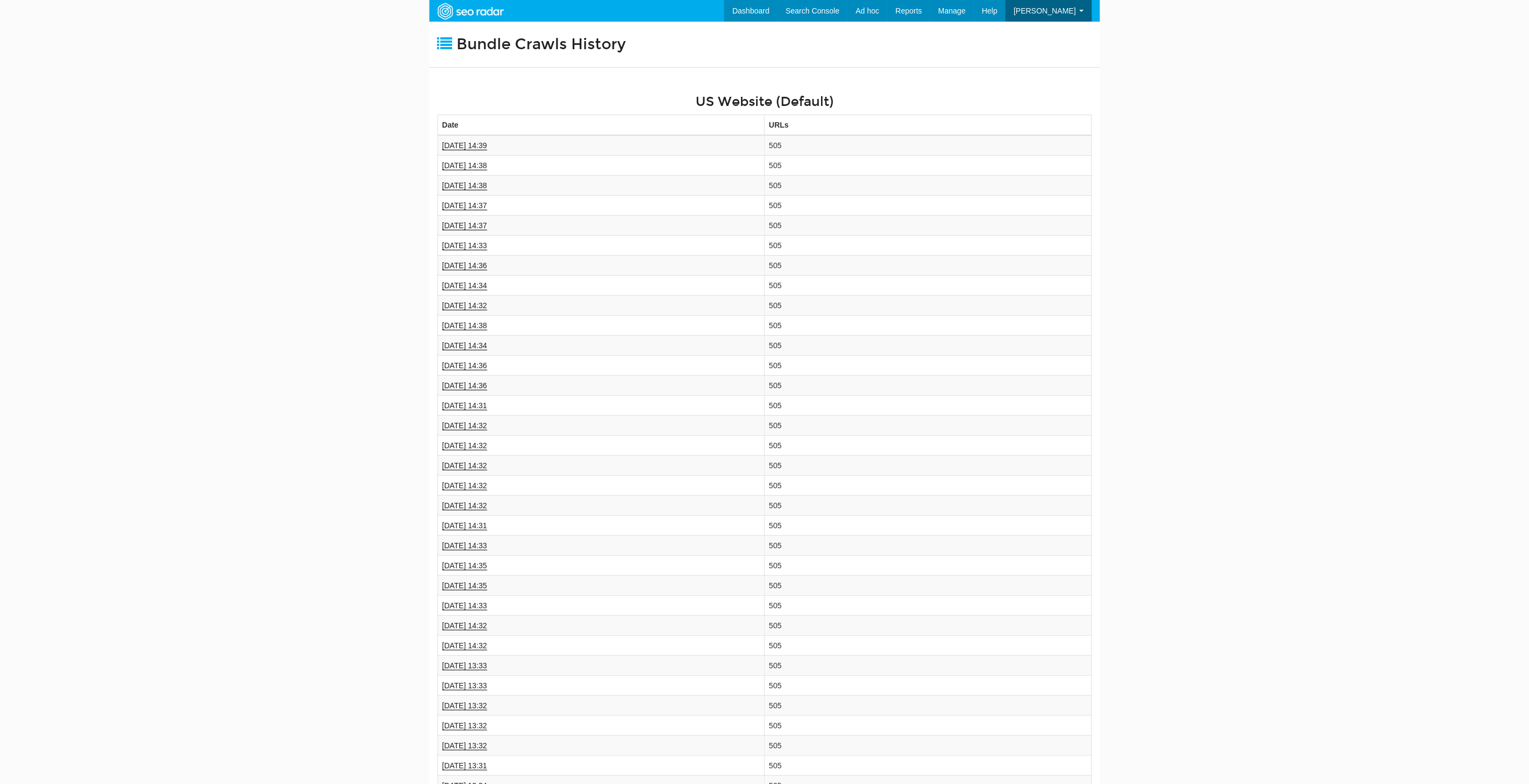
scroll to position [43, 0]
click at [759, 19] on link "Dashboard" at bounding box center [735, 10] width 54 height 21
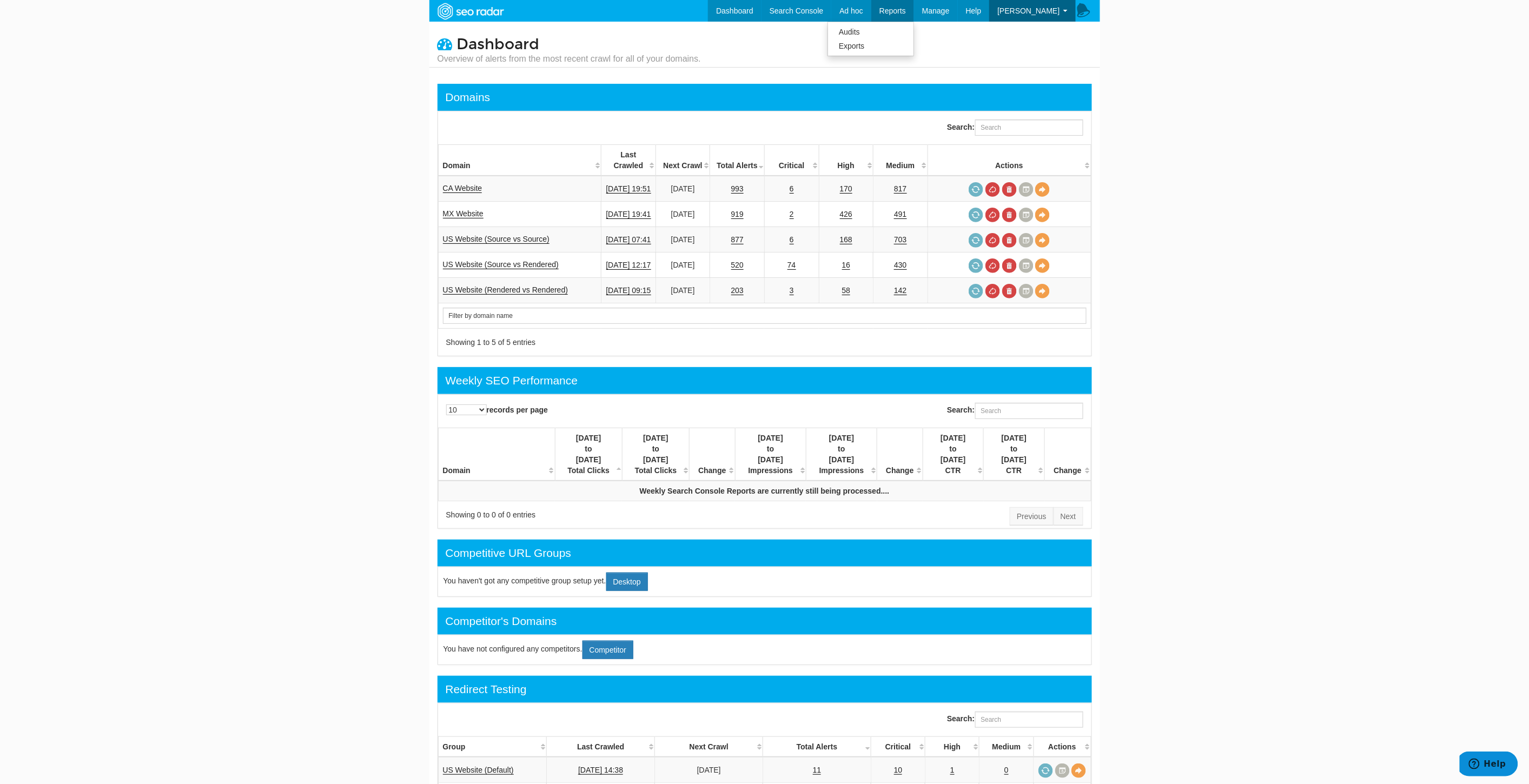
click at [914, 7] on link "Reports" at bounding box center [892, 10] width 43 height 21
click at [950, 7] on span "Manage" at bounding box center [935, 11] width 27 height 9
click at [942, 74] on link "Redirect Testing" at bounding box center [913, 74] width 88 height 14
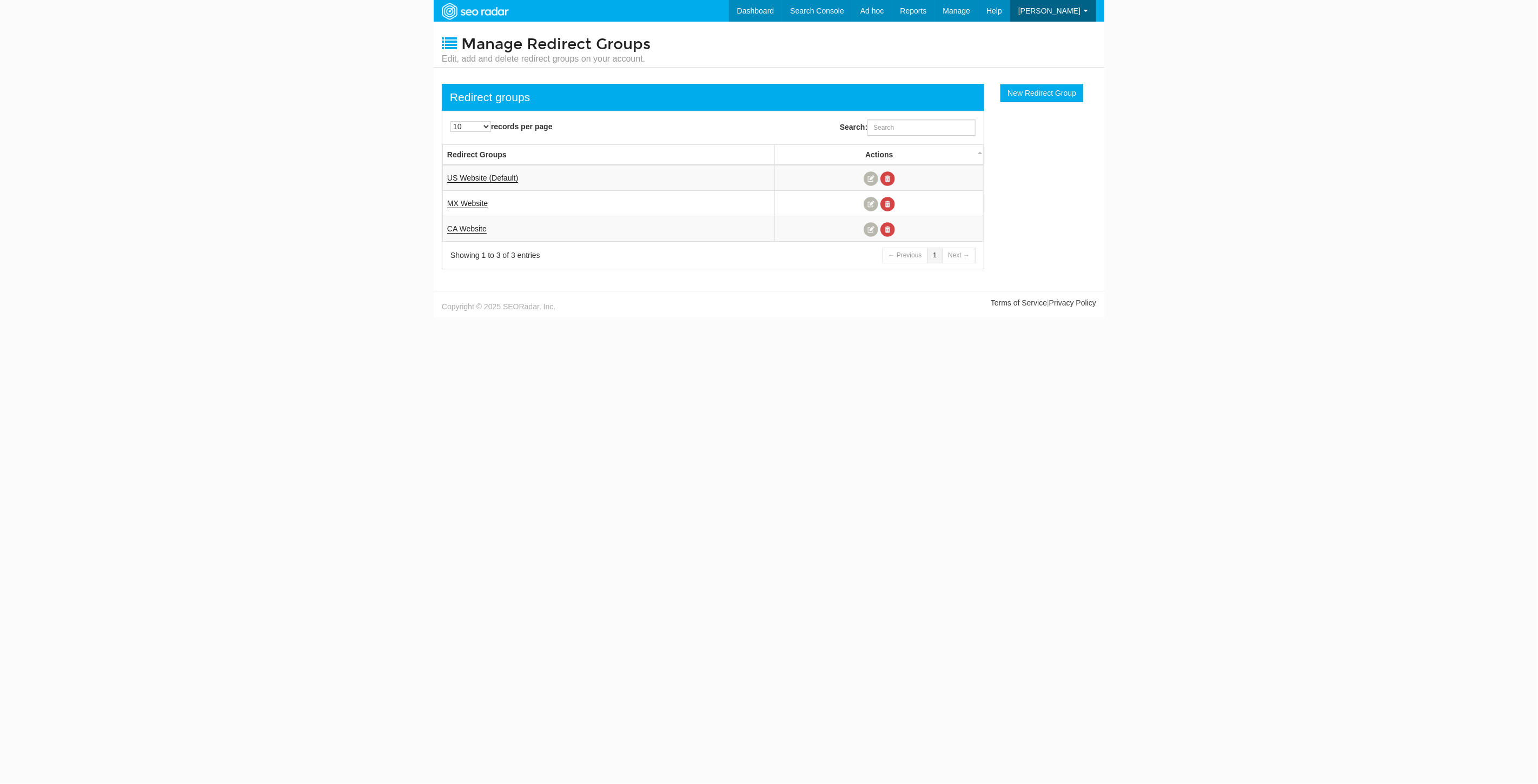
scroll to position [43, 0]
click at [472, 174] on link "US Website (Default)" at bounding box center [482, 178] width 71 height 9
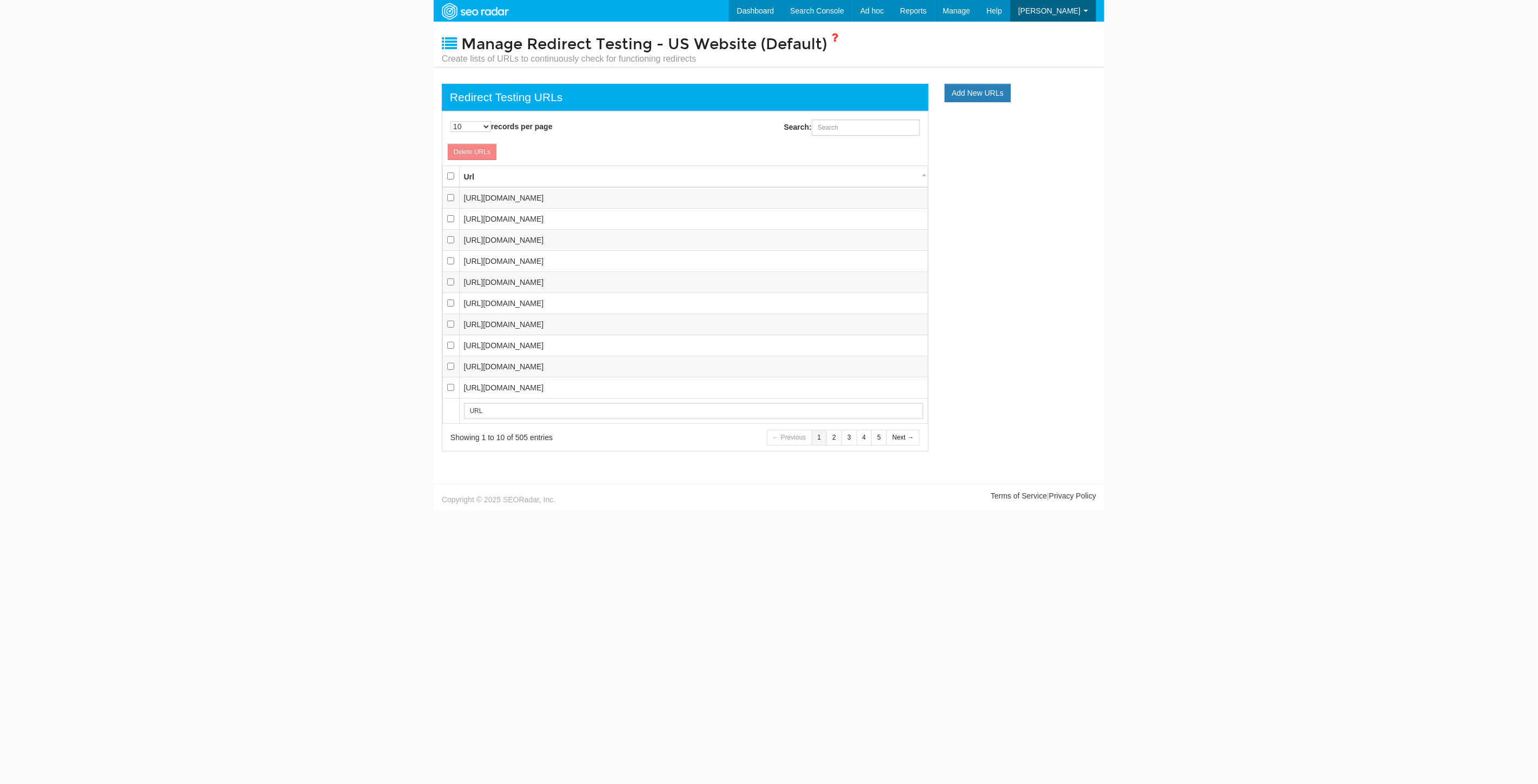
scroll to position [11, 0]
click at [451, 40] on icon at bounding box center [449, 43] width 15 height 15
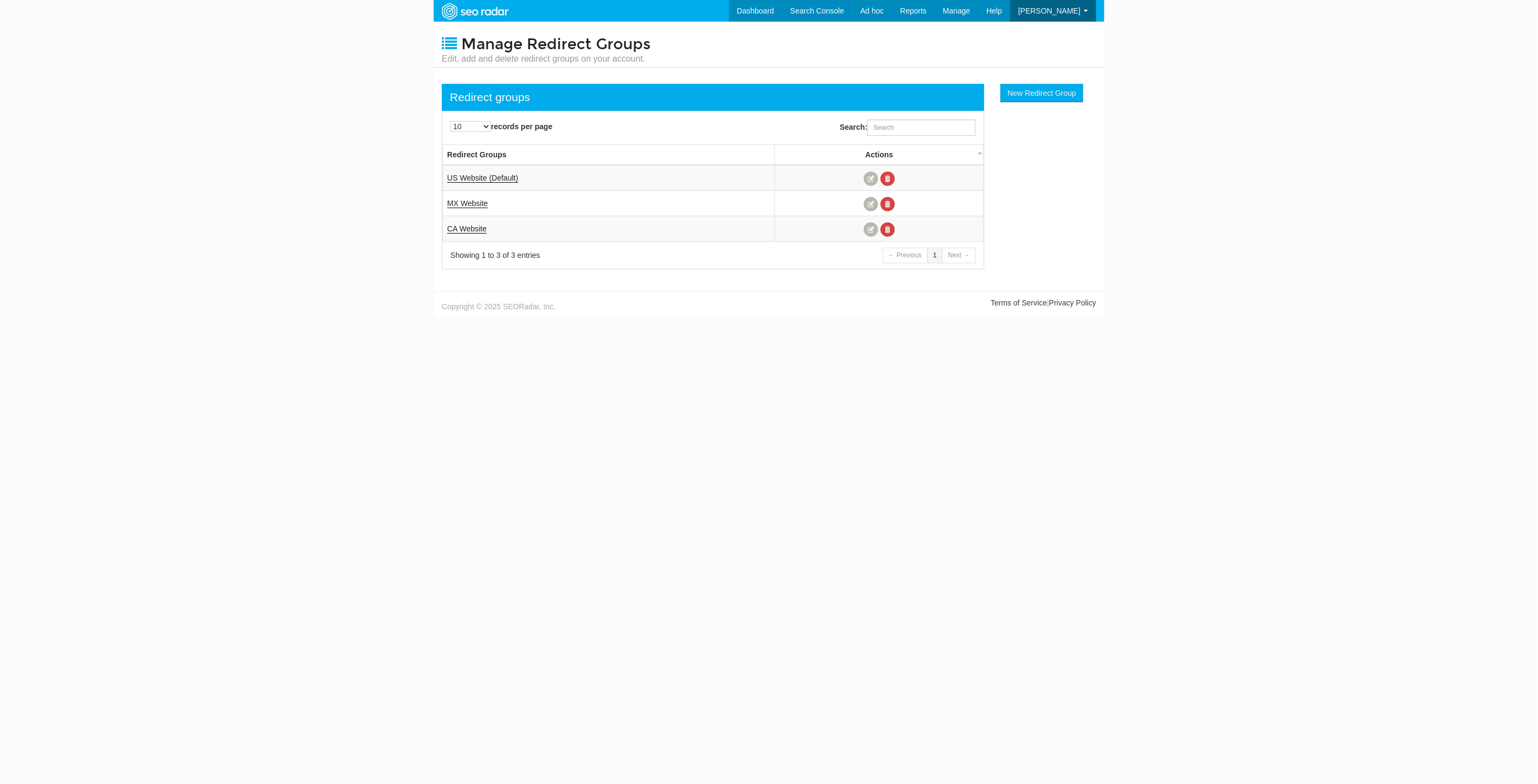
scroll to position [43, 0]
click at [867, 174] on link at bounding box center [871, 179] width 15 height 15
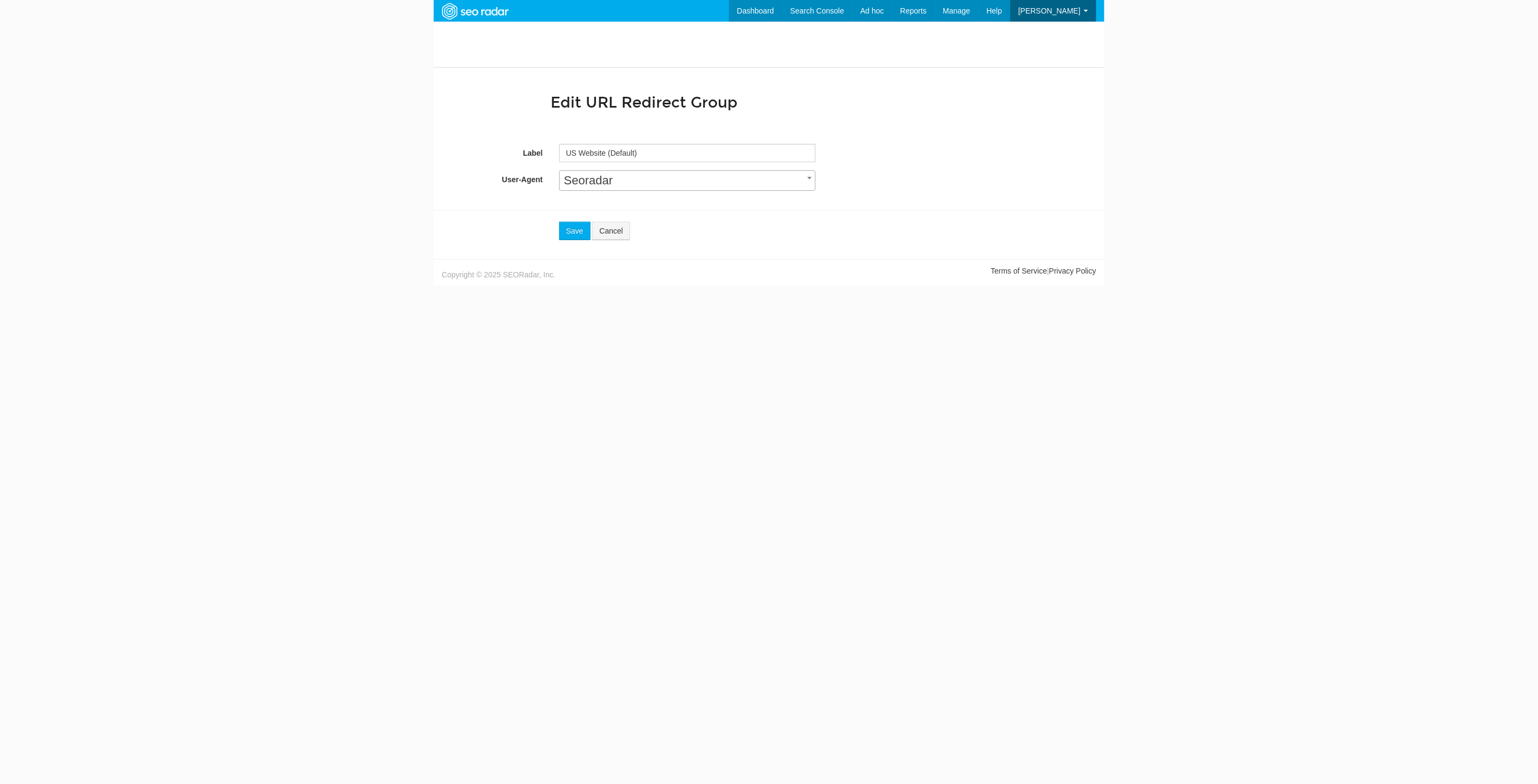
scroll to position [43, 0]
drag, startPoint x: 575, startPoint y: 154, endPoint x: 519, endPoint y: 149, distance: 56.2
click at [519, 149] on div "Label US Website (Default)" at bounding box center [769, 152] width 655 height 18
type input "NA Website (Default)"
click at [582, 233] on button "Save" at bounding box center [575, 230] width 32 height 18
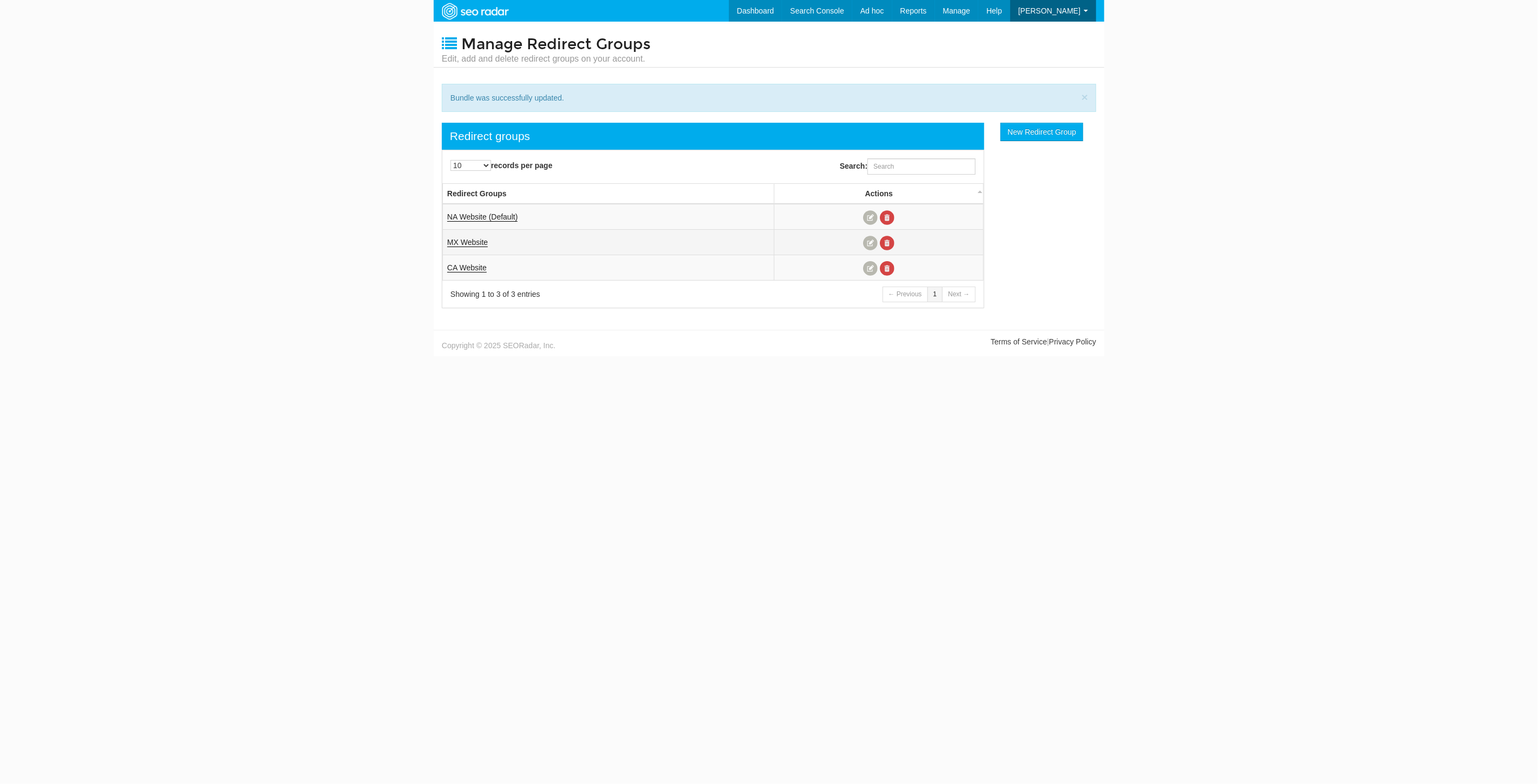
scroll to position [43, 0]
click at [766, 7] on link "Dashboard" at bounding box center [739, 10] width 54 height 21
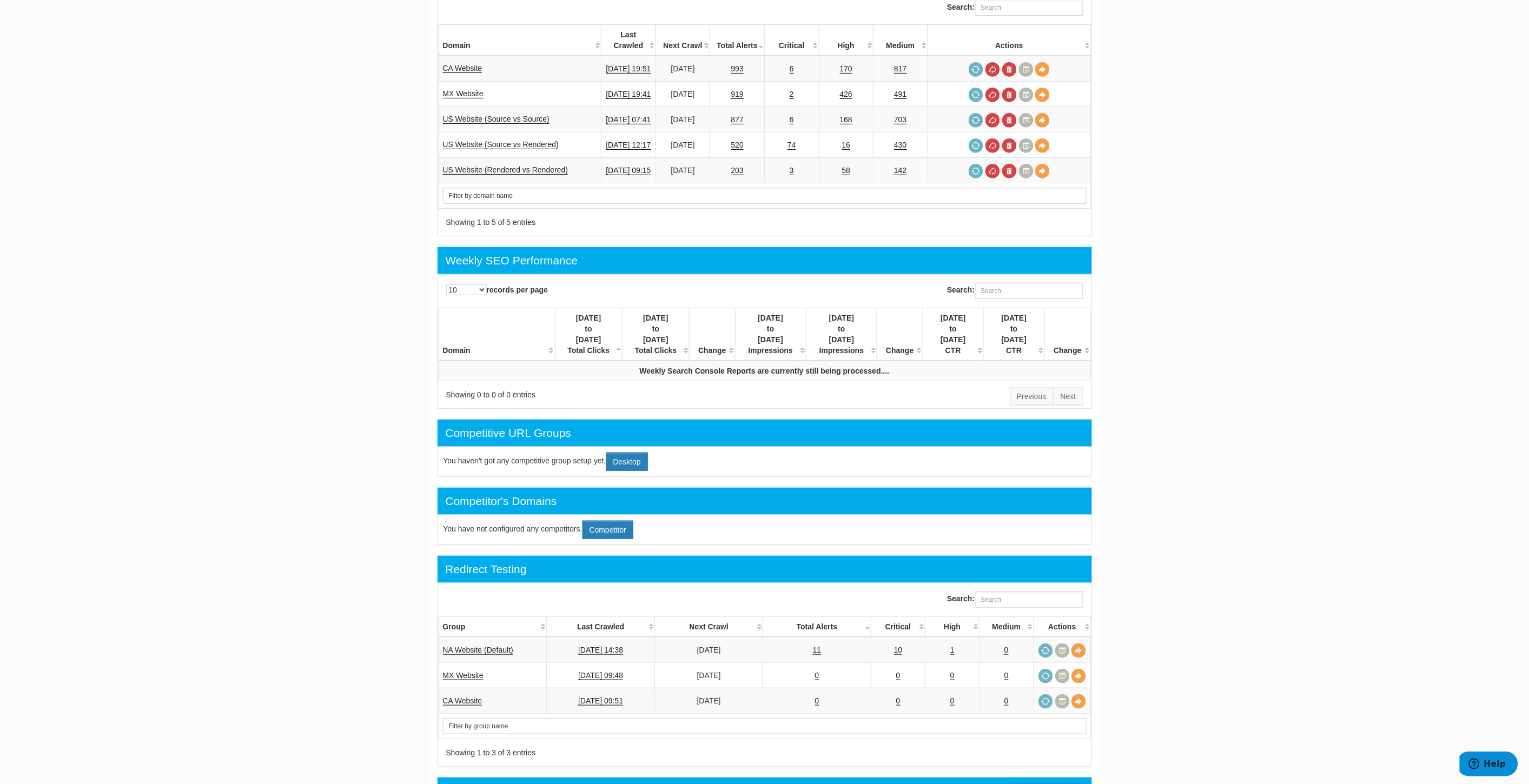
scroll to position [180, 0]
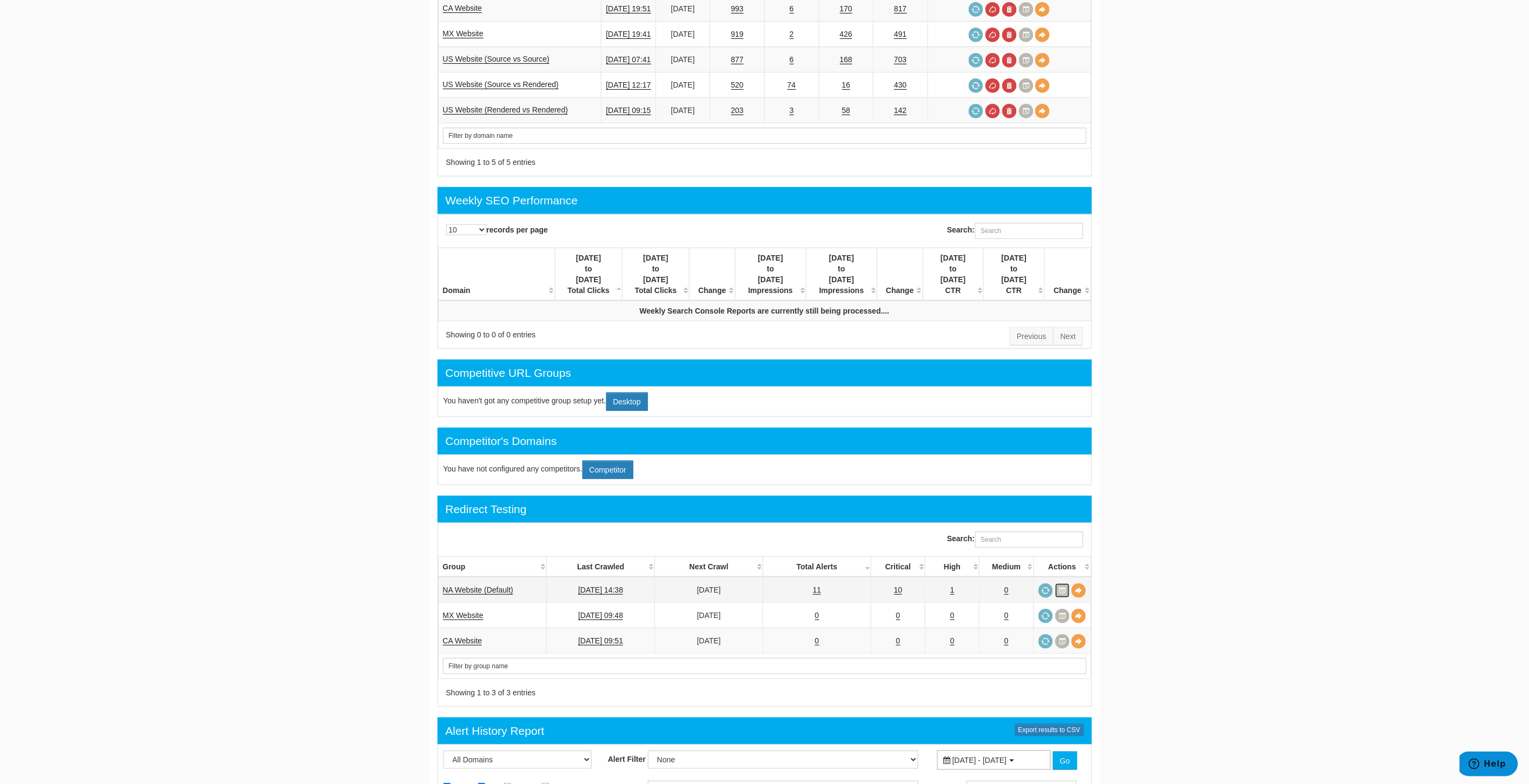
click at [1065, 584] on link at bounding box center [1062, 591] width 15 height 15
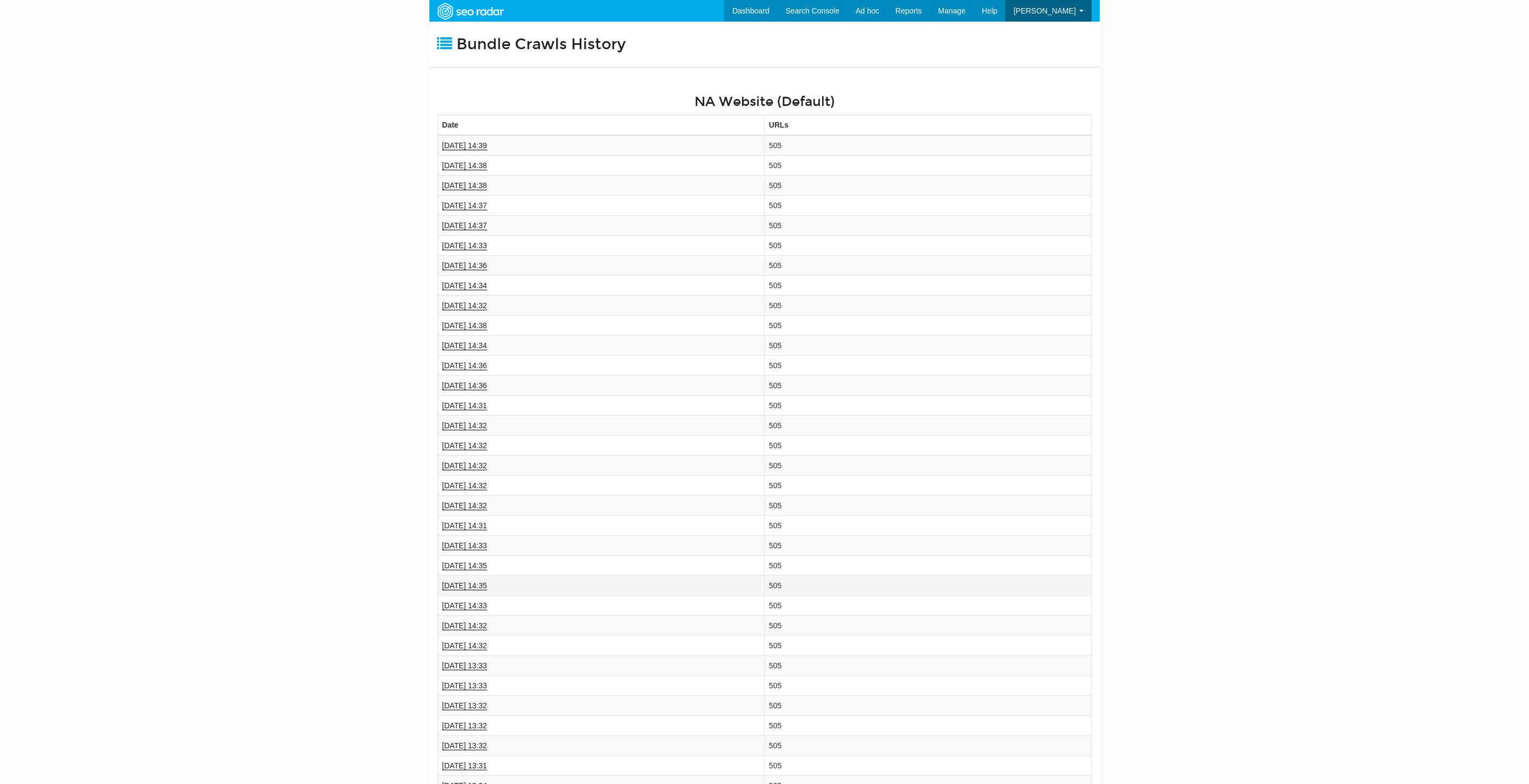
scroll to position [43, 0]
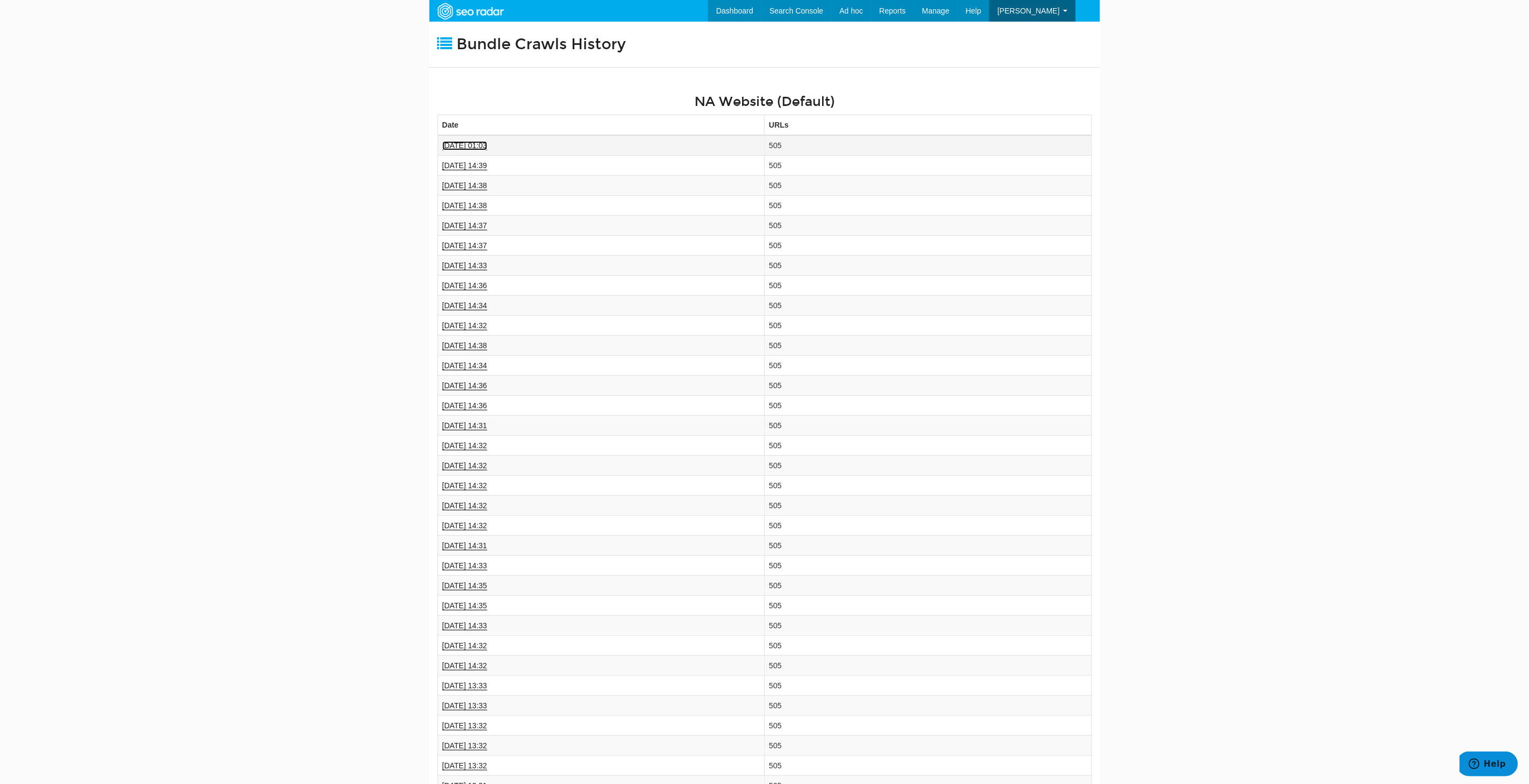
click at [475, 141] on link "[DATE] 01:03" at bounding box center [465, 146] width 45 height 9
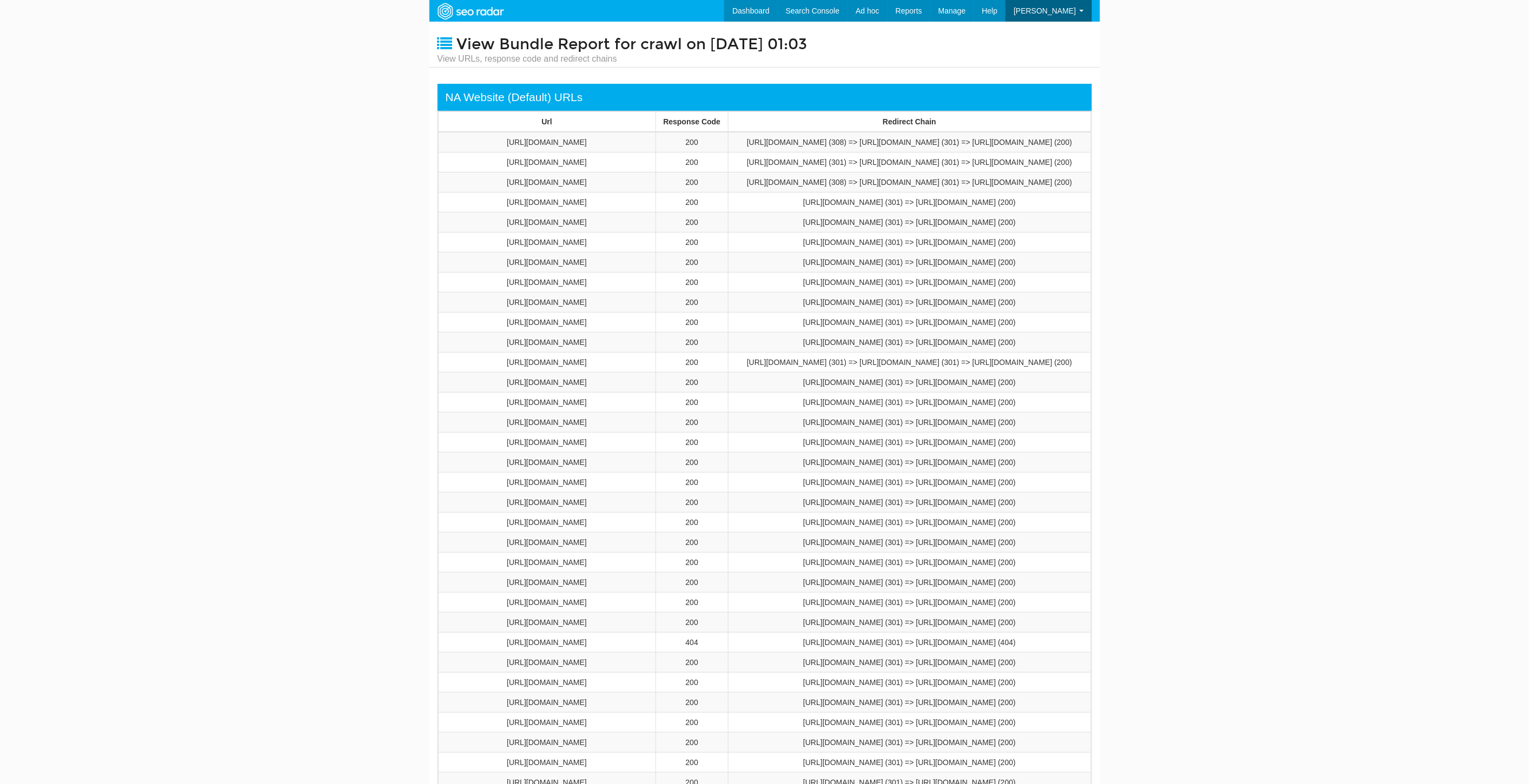
scroll to position [43, 0]
drag, startPoint x: 646, startPoint y: 279, endPoint x: 447, endPoint y: 280, distance: 199.0
click at [447, 252] on td "[URL][DOMAIN_NAME]" at bounding box center [546, 242] width 217 height 20
copy td "[URL][DOMAIN_NAME]"
drag, startPoint x: 577, startPoint y: 315, endPoint x: 449, endPoint y: 306, distance: 128.3
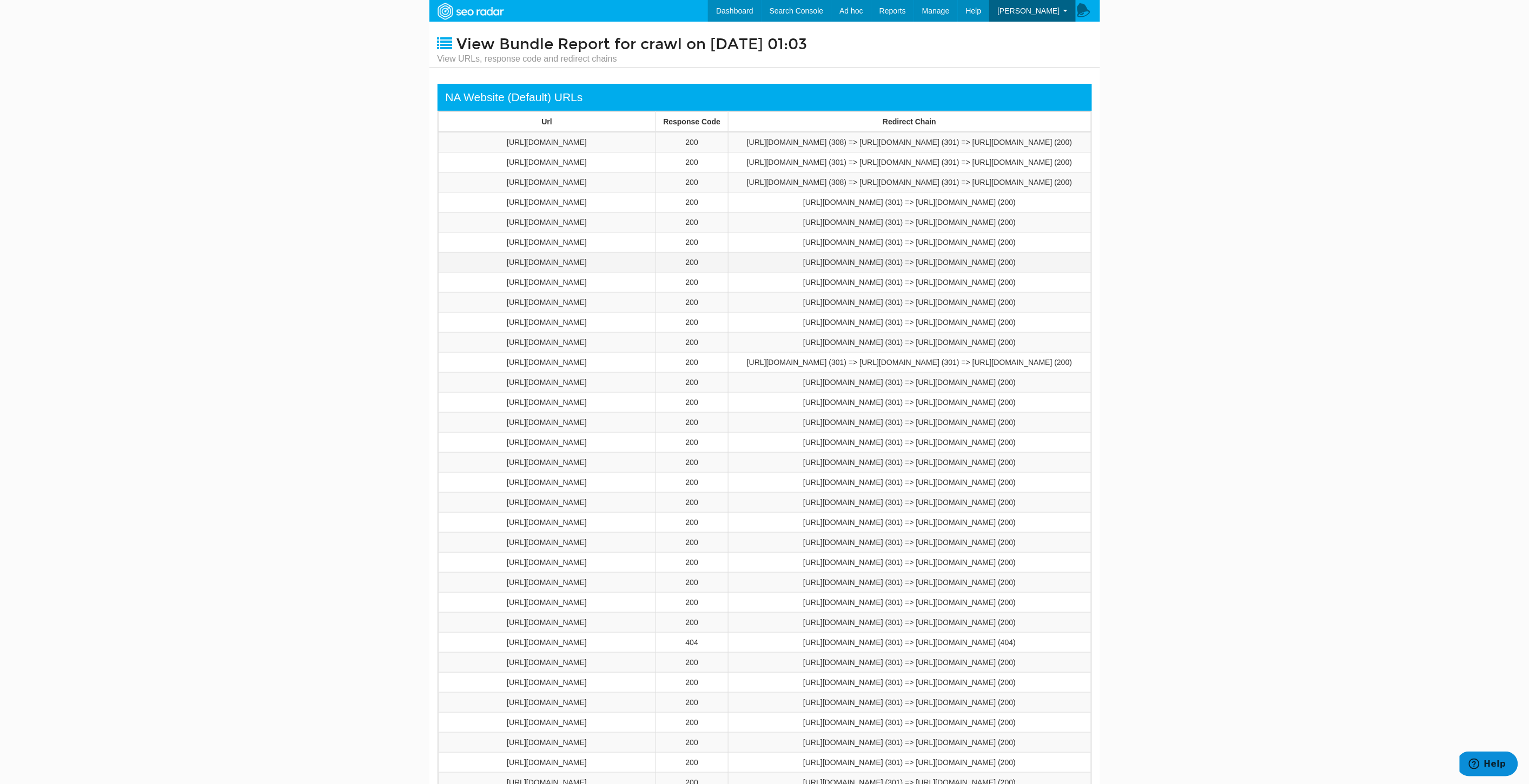
click at [449, 272] on td "[URL][DOMAIN_NAME]" at bounding box center [546, 262] width 217 height 20
copy td "[URL][DOMAIN_NAME]"
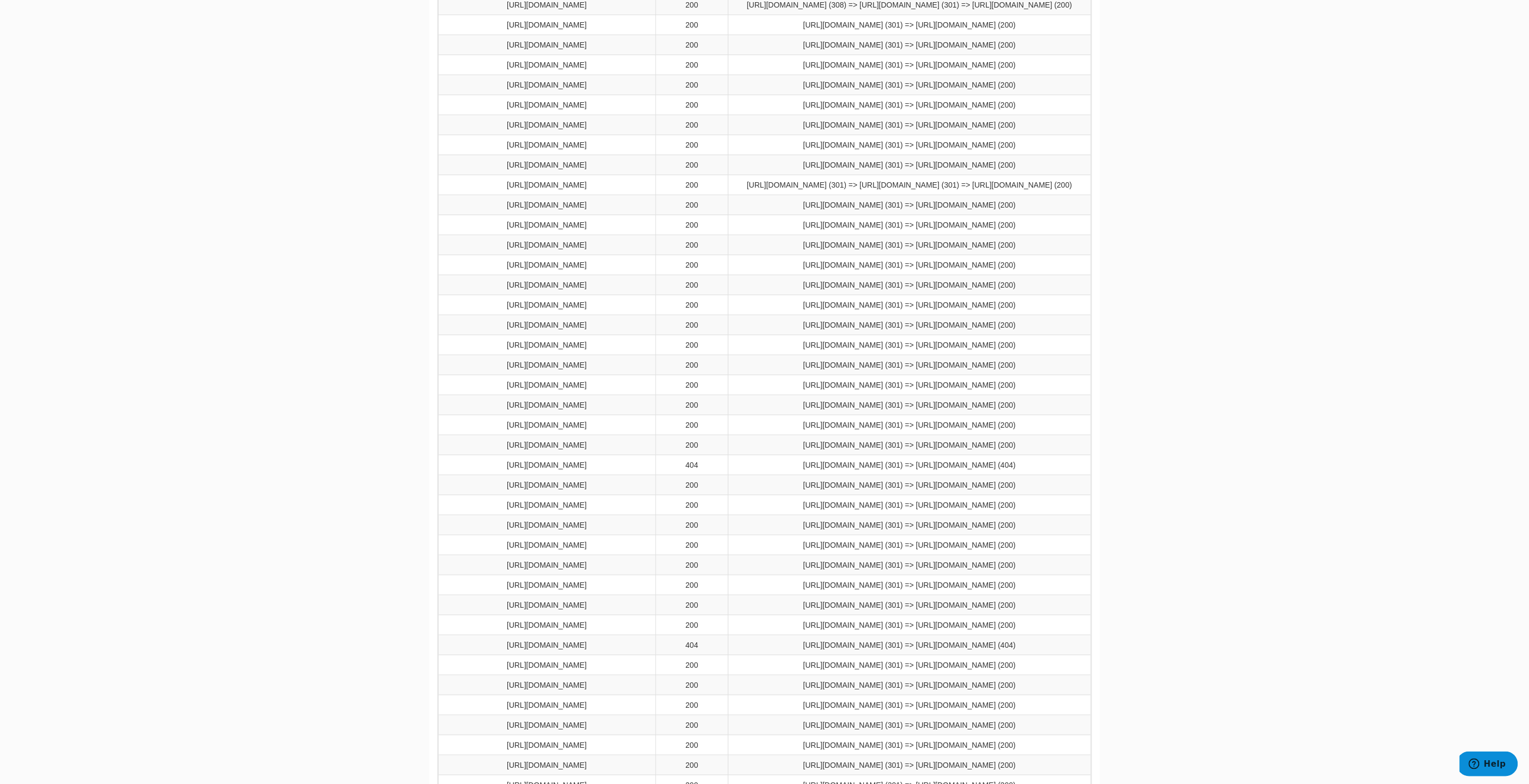
scroll to position [0, 0]
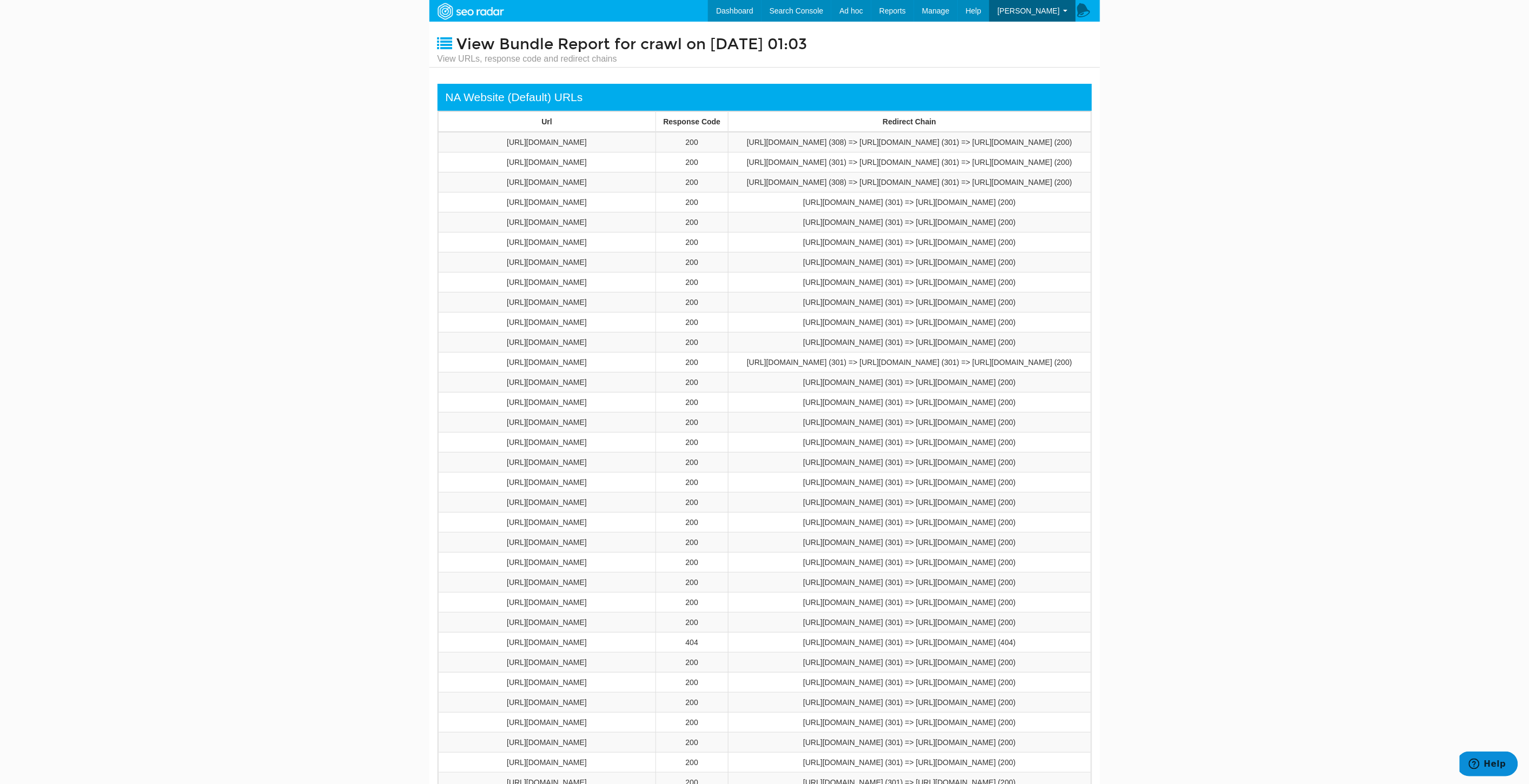
drag, startPoint x: 1066, startPoint y: 473, endPoint x: 526, endPoint y: 127, distance: 641.3
copy table "Url Response Code Redirect Chain [URL][DOMAIN_NAME] 200 [URL][DOMAIN_NAME] (308…"
click at [323, 669] on body "Dashboard Search Console Keyword Winners and Losers Page Winners and Losers Arc…" at bounding box center [764, 392] width 1529 height 784
drag, startPoint x: 606, startPoint y: 342, endPoint x: 454, endPoint y: 337, distance: 152.1
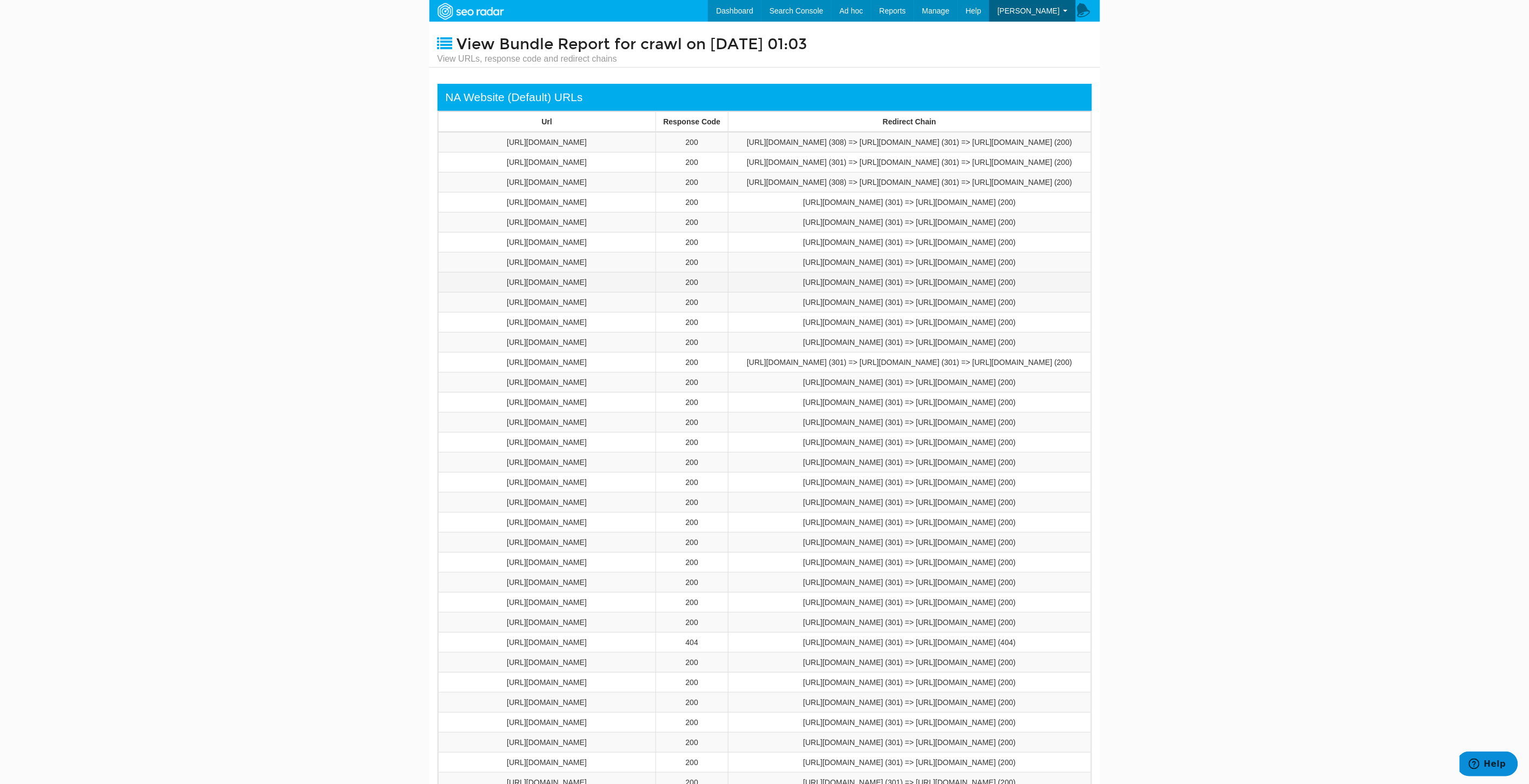
click at [452, 292] on td "[URL][DOMAIN_NAME]" at bounding box center [546, 282] width 217 height 20
copy td "[URL][DOMAIN_NAME]"
drag, startPoint x: 582, startPoint y: 504, endPoint x: 449, endPoint y: 490, distance: 133.7
click at [449, 392] on td "[URL][DOMAIN_NAME]" at bounding box center [546, 382] width 217 height 20
copy td "[URL][DOMAIN_NAME]"
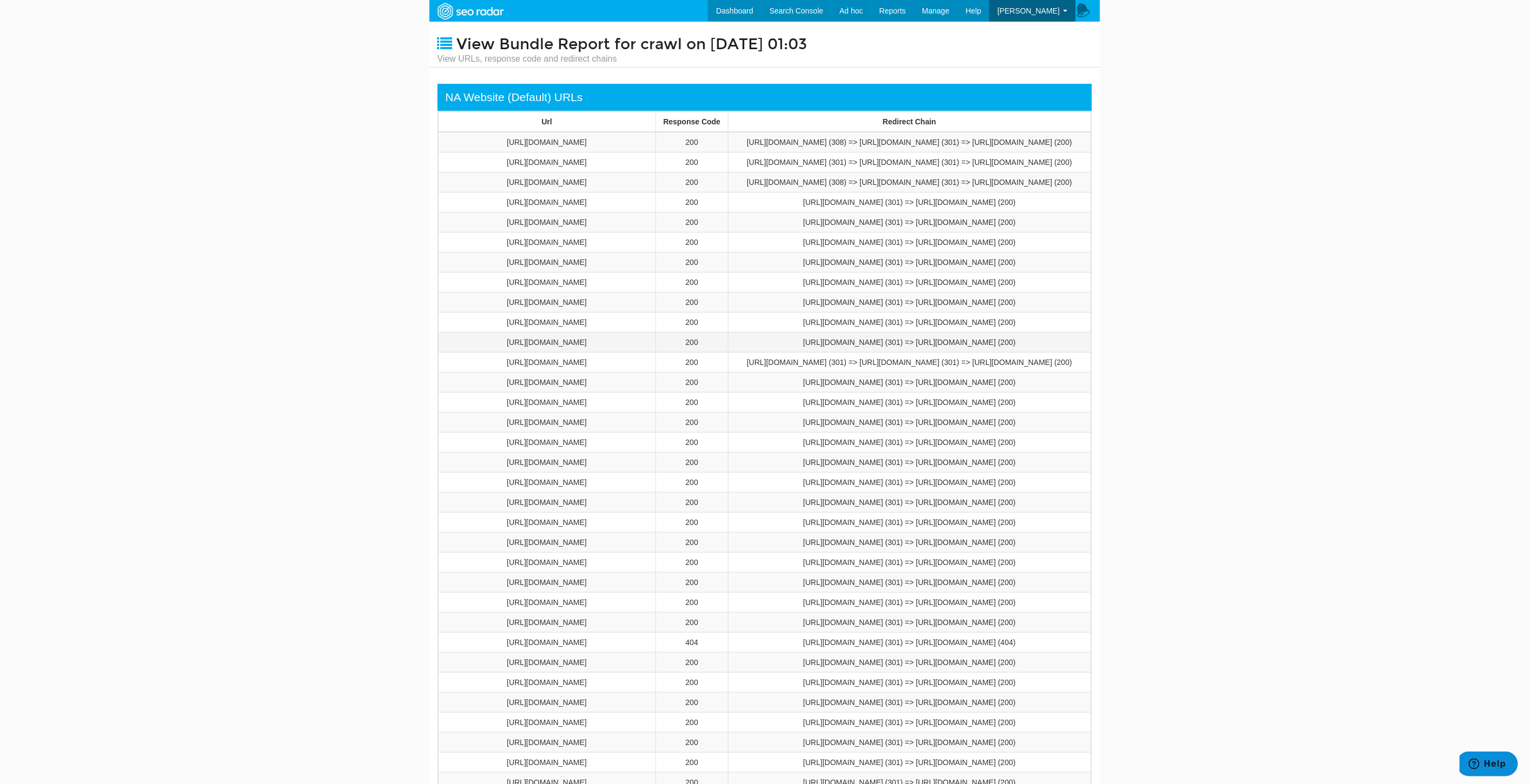
drag, startPoint x: 586, startPoint y: 442, endPoint x: 441, endPoint y: 423, distance: 146.2
click at [441, 353] on td "[URL][DOMAIN_NAME]" at bounding box center [546, 342] width 217 height 20
copy td "[URL][DOMAIN_NAME]"
drag, startPoint x: 573, startPoint y: 503, endPoint x: 449, endPoint y: 494, distance: 124.3
click at [449, 392] on td "[URL][DOMAIN_NAME]" at bounding box center [546, 382] width 217 height 20
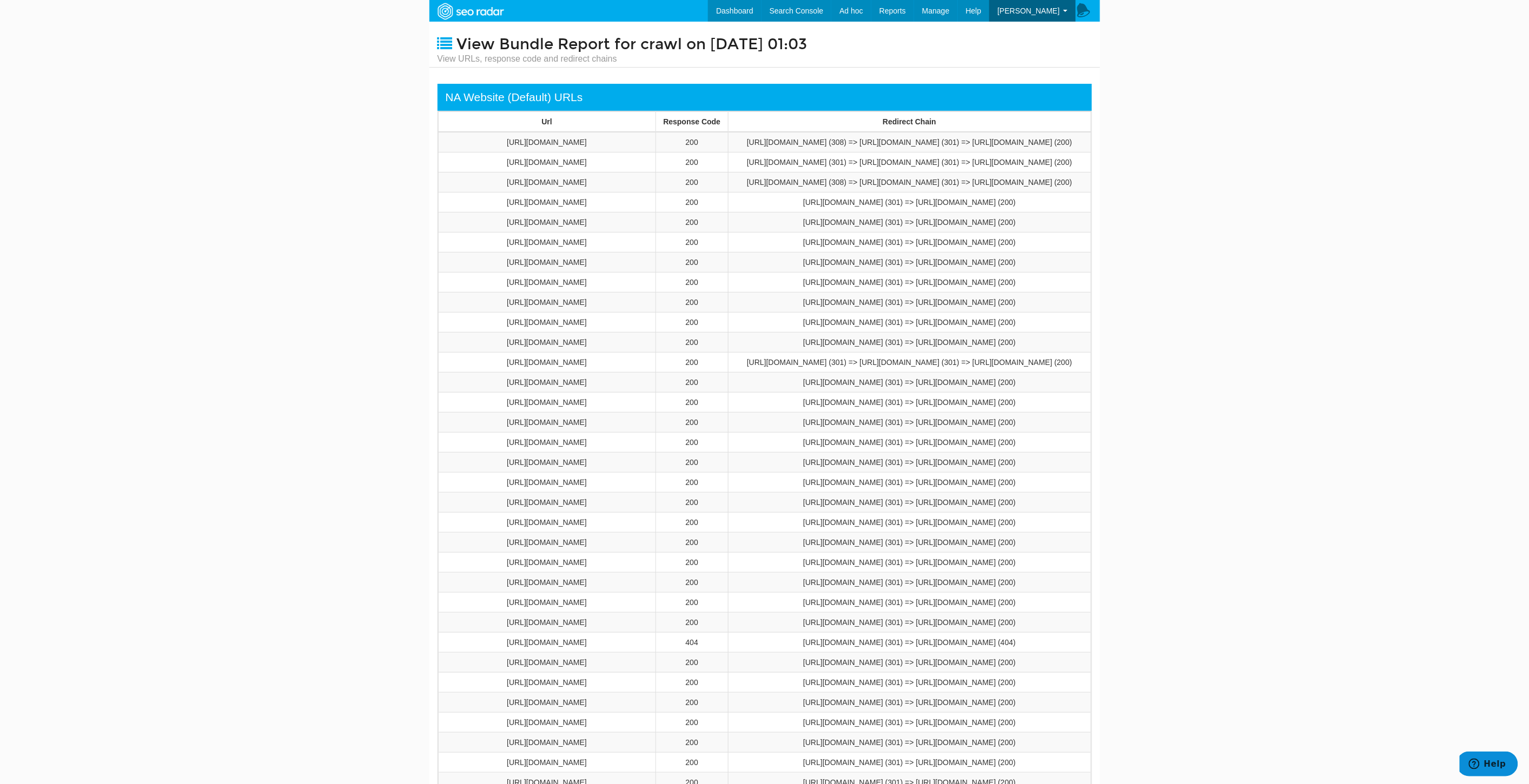
copy td "[URL][DOMAIN_NAME]"
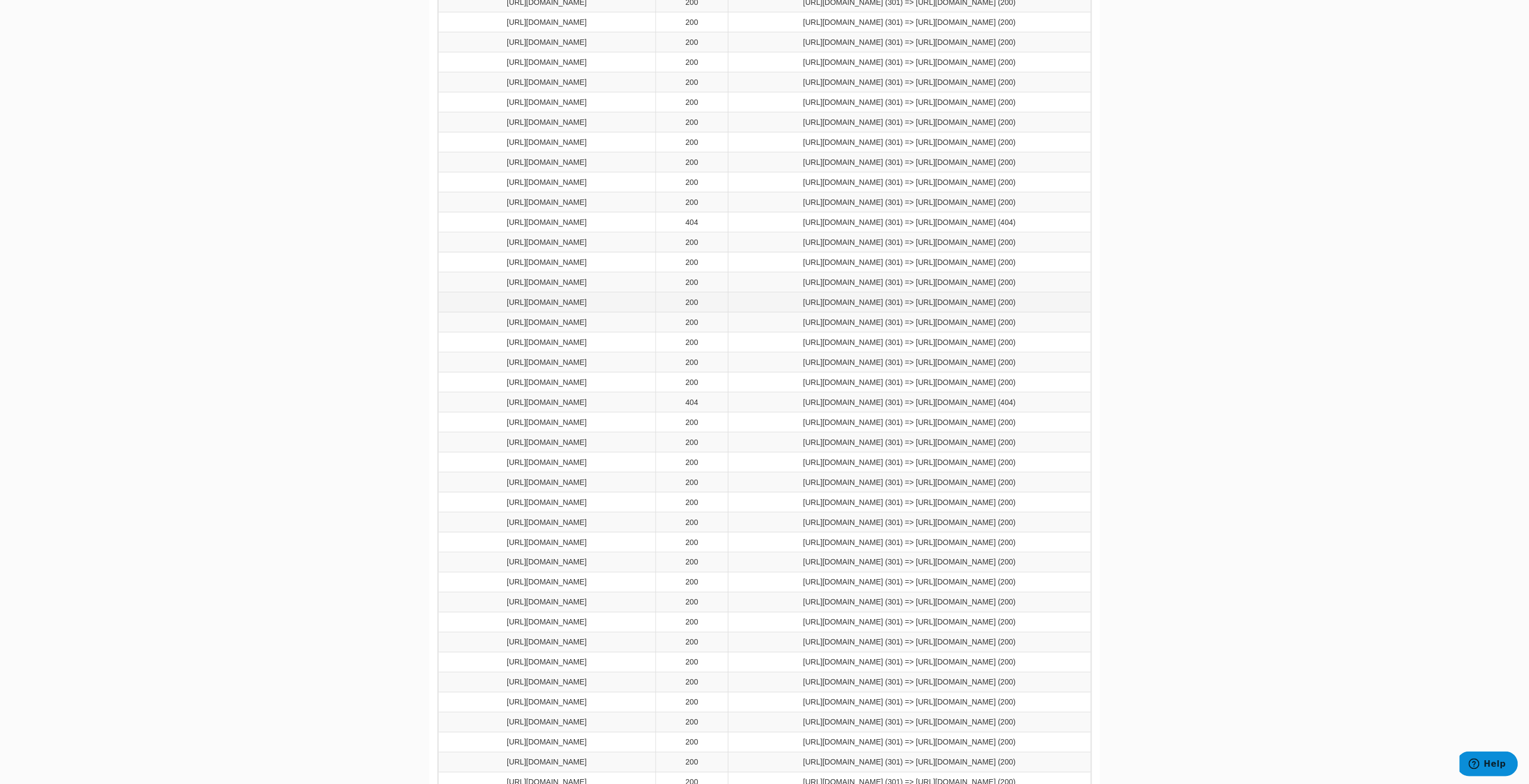
scroll to position [480, 0]
drag, startPoint x: 655, startPoint y: 539, endPoint x: 445, endPoint y: 553, distance: 210.5
click at [445, 252] on td "[URL][DOMAIN_NAME]" at bounding box center [546, 242] width 217 height 20
copy td "[URL][DOMAIN_NAME]"
drag, startPoint x: 651, startPoint y: 289, endPoint x: 449, endPoint y: 287, distance: 202.0
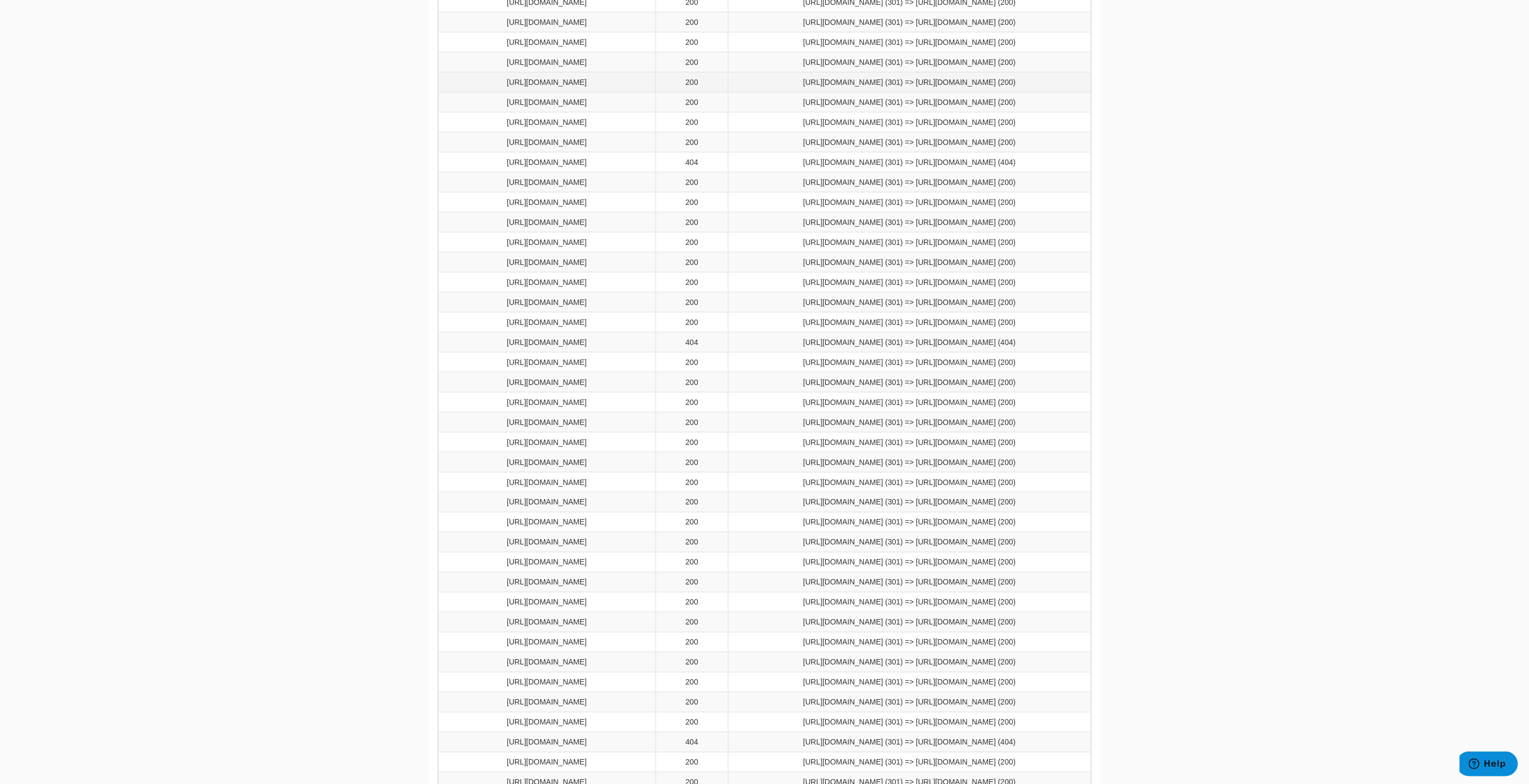
click at [449, 93] on td "[URL][DOMAIN_NAME]" at bounding box center [546, 82] width 217 height 20
copy td "[URL][DOMAIN_NAME]"
drag, startPoint x: 643, startPoint y: 201, endPoint x: 457, endPoint y: 193, distance: 186.2
click at [457, 32] on td "https://www.underarmour.com/en-us/c/baseball-gifts/" at bounding box center [546, 22] width 217 height 20
copy td "https://www.underarmour.com/en-us/c/baseball-gifts/"
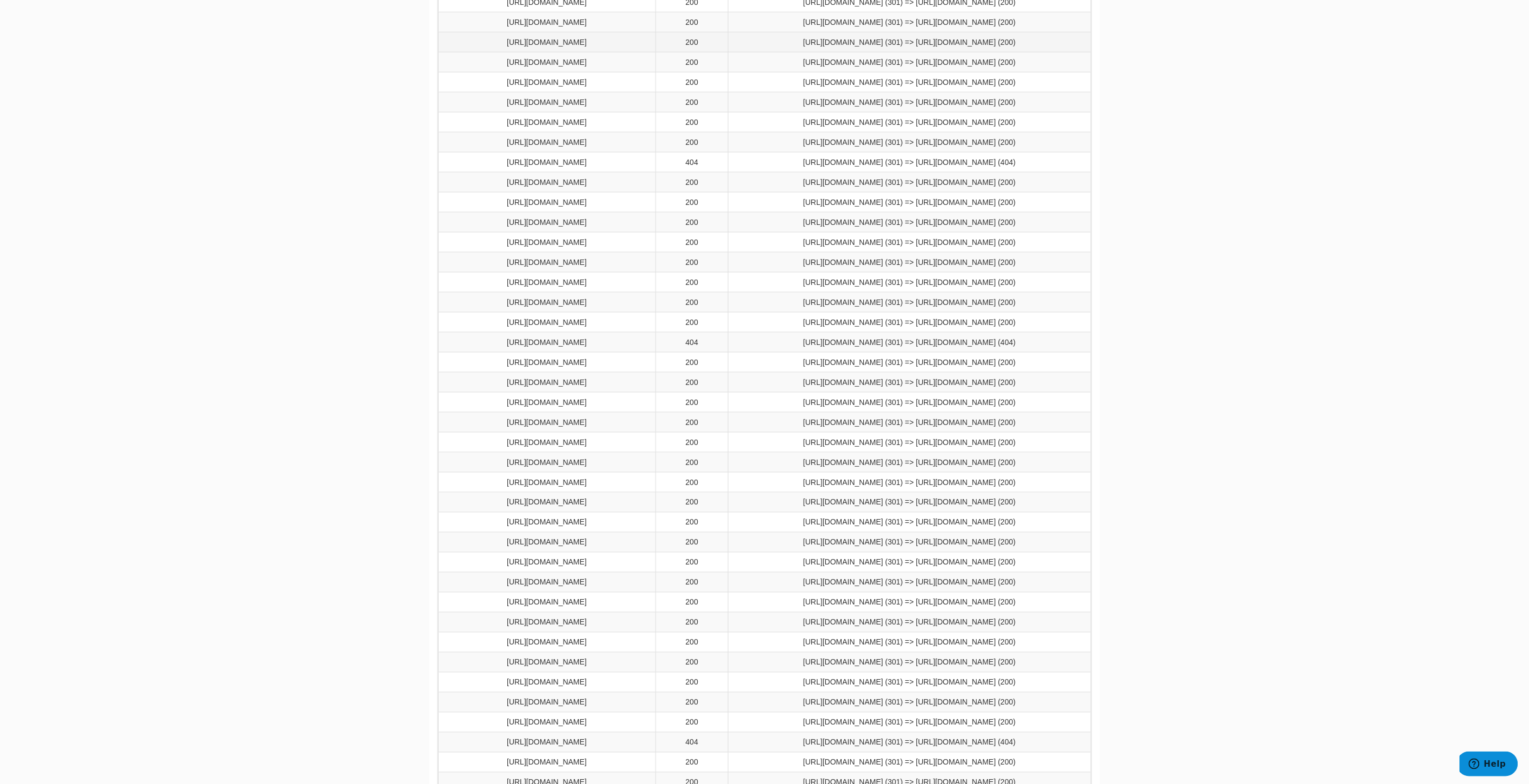
drag, startPoint x: 617, startPoint y: 236, endPoint x: 452, endPoint y: 241, distance: 165.1
click at [452, 52] on td "https://www.underarmour.com/en-us/c/basketball-gifts/" at bounding box center [546, 42] width 217 height 20
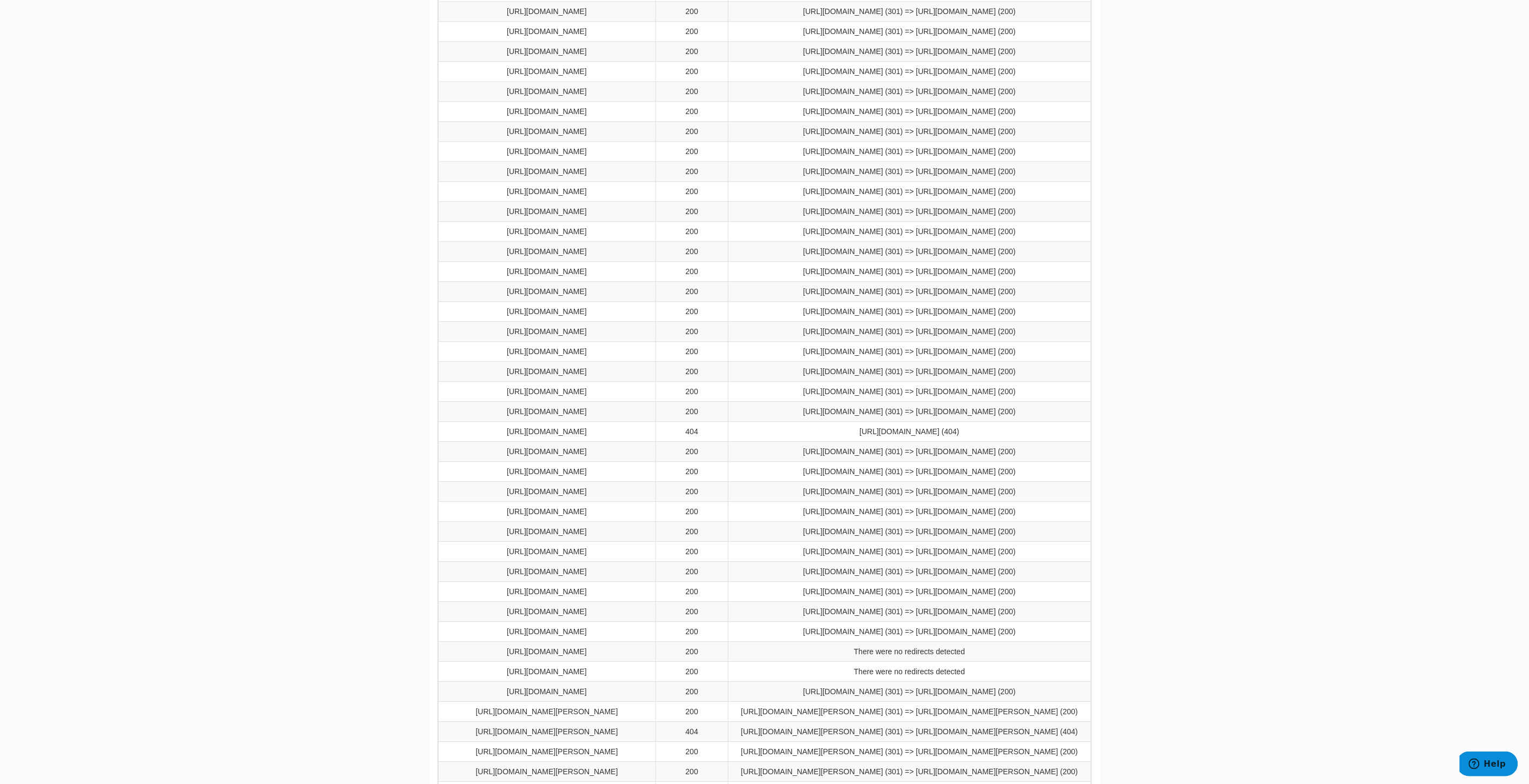
scroll to position [5475, 0]
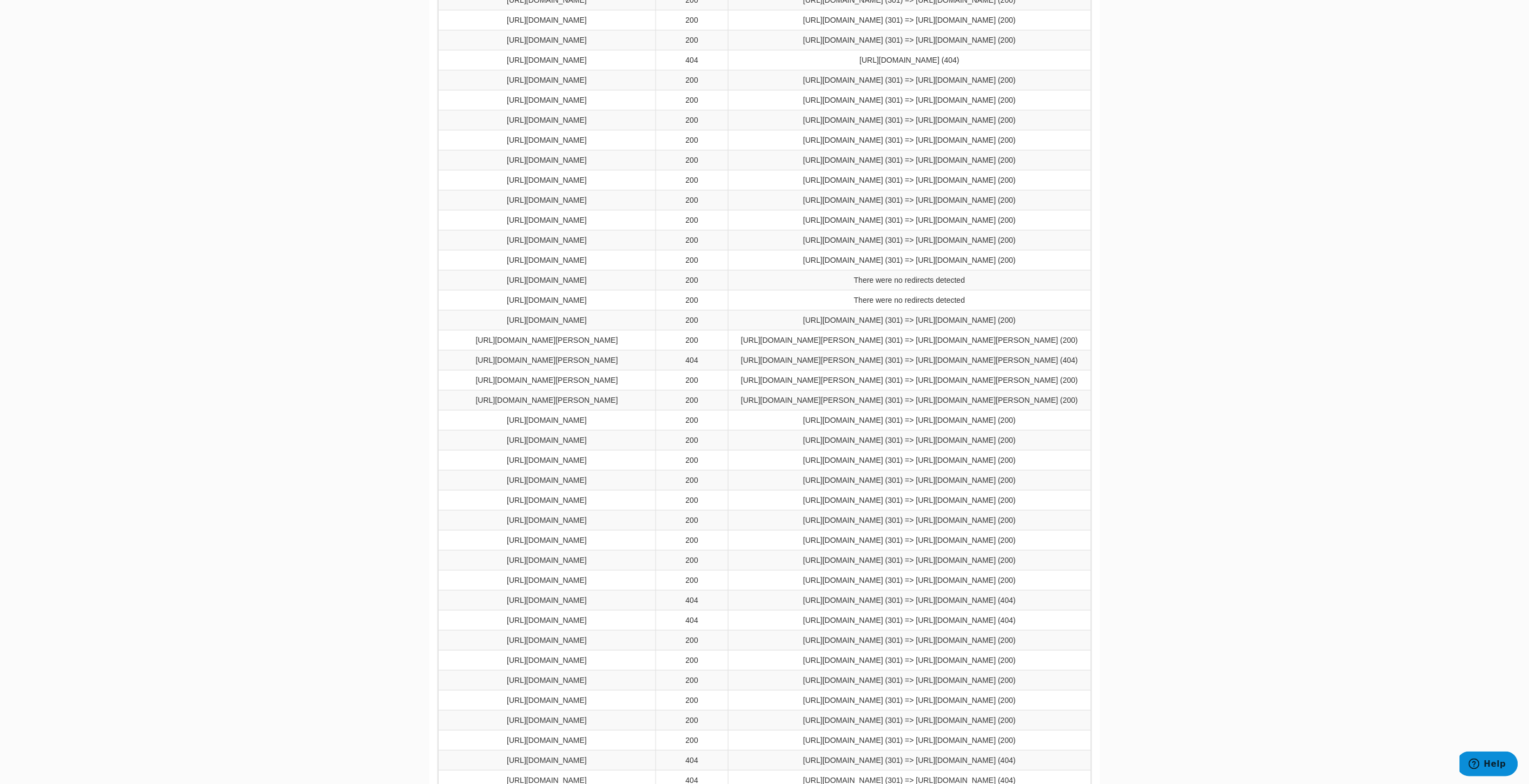
drag, startPoint x: 671, startPoint y: 361, endPoint x: 653, endPoint y: 277, distance: 85.9
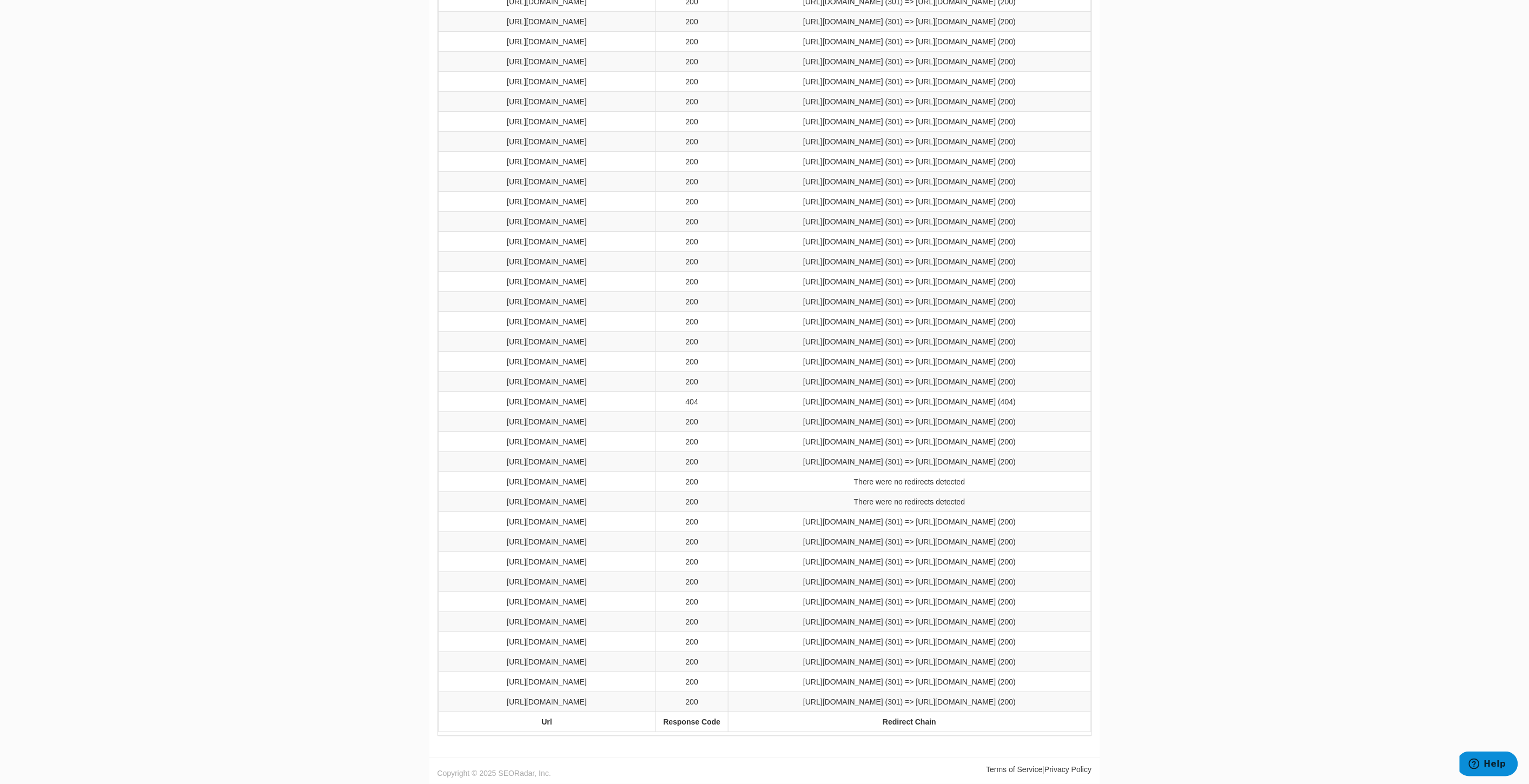
scroll to position [9680, 0]
drag, startPoint x: 637, startPoint y: 394, endPoint x: 465, endPoint y: 401, distance: 172.1
drag, startPoint x: 639, startPoint y: 622, endPoint x: 462, endPoint y: 636, distance: 177.6
